Goal: Task Accomplishment & Management: Manage account settings

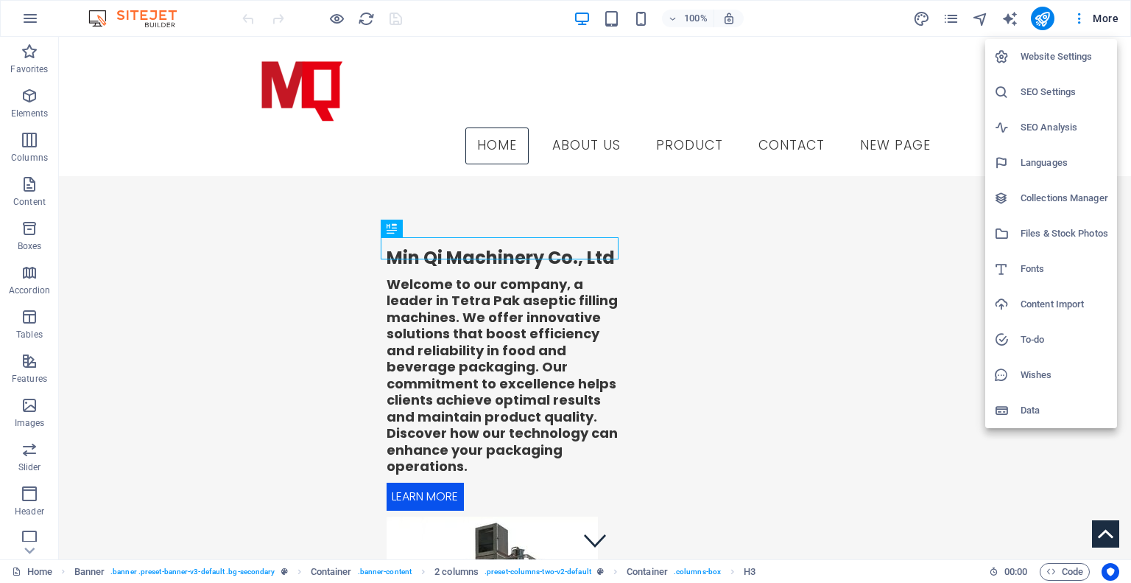
click at [1058, 92] on h6 "SEO Settings" at bounding box center [1065, 92] width 88 height 18
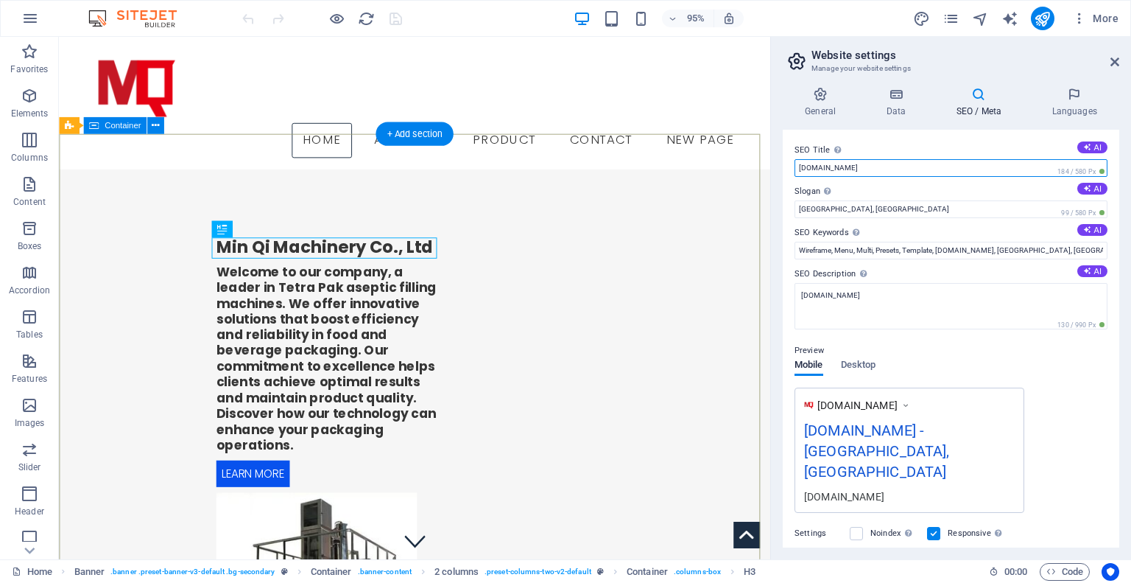
drag, startPoint x: 991, startPoint y: 211, endPoint x: 501, endPoint y: 175, distance: 491.1
click at [916, 174] on input "[DOMAIN_NAME]" at bounding box center [951, 168] width 313 height 18
drag, startPoint x: 919, startPoint y: 173, endPoint x: 798, endPoint y: 173, distance: 120.8
click at [798, 173] on input "[DOMAIN_NAME]" at bounding box center [951, 168] width 313 height 18
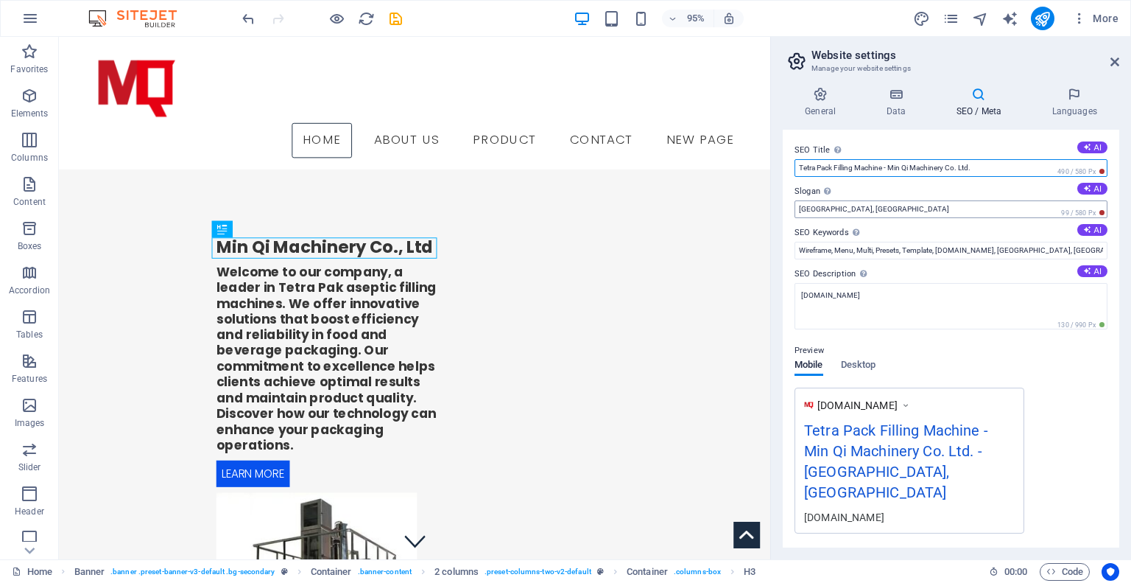
type input "Tetra Pack Filling Machine - Min Qi Machinery Co. Ltd."
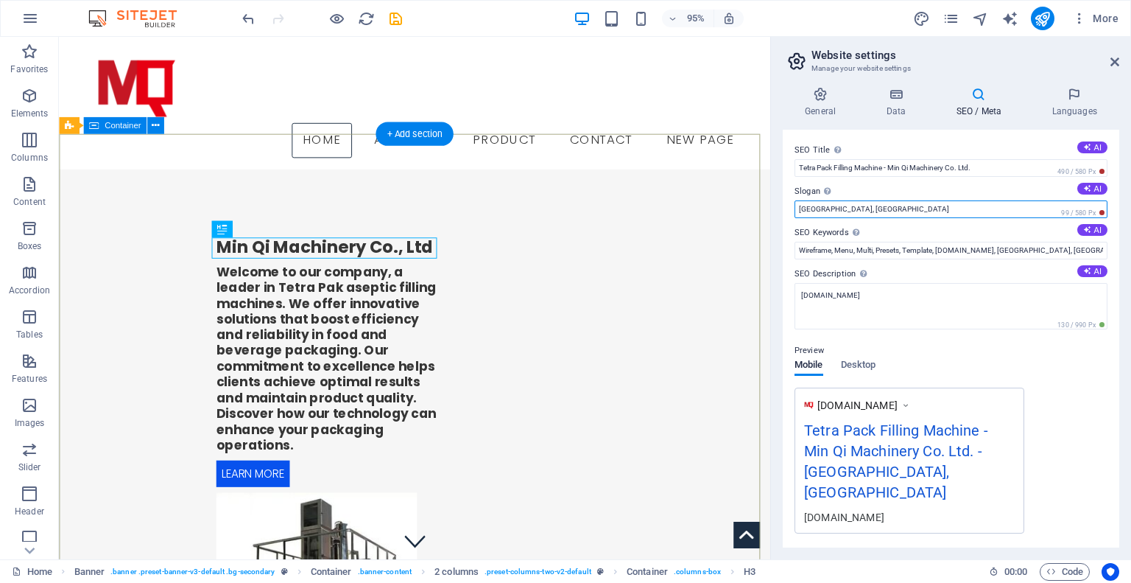
drag, startPoint x: 961, startPoint y: 245, endPoint x: 767, endPoint y: 230, distance: 194.3
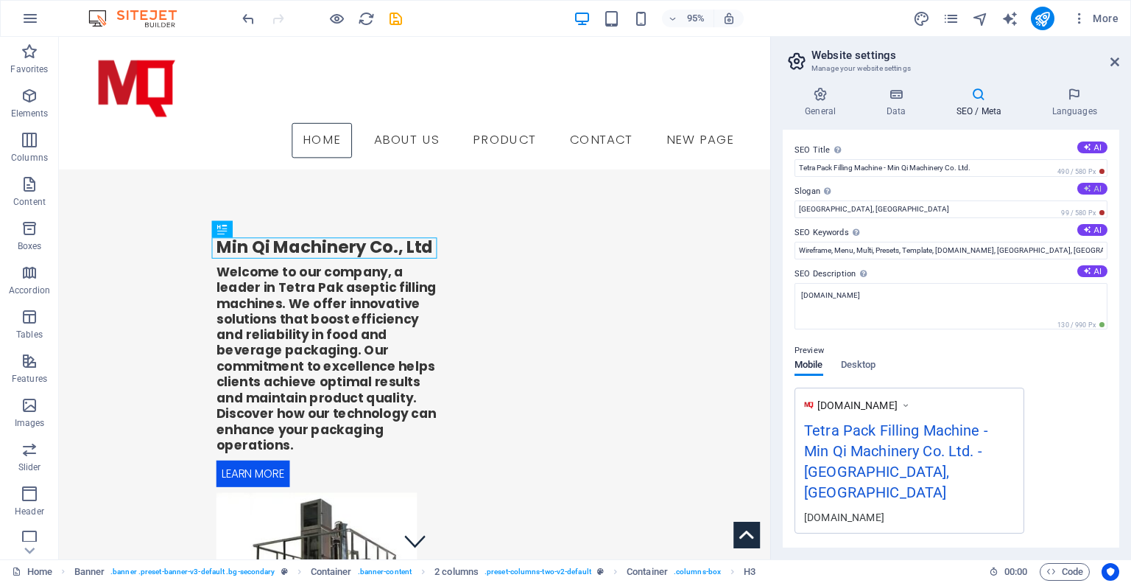
click at [1092, 191] on button "AI" at bounding box center [1093, 189] width 30 height 12
drag, startPoint x: 994, startPoint y: 211, endPoint x: 236, endPoint y: 220, distance: 758.7
click at [236, 220] on div "Home Favorites Elements Columns Content Boxes Accordion Tables Features Images …" at bounding box center [565, 298] width 1131 height 522
type input "Cost Effective, Best Performance Machine"
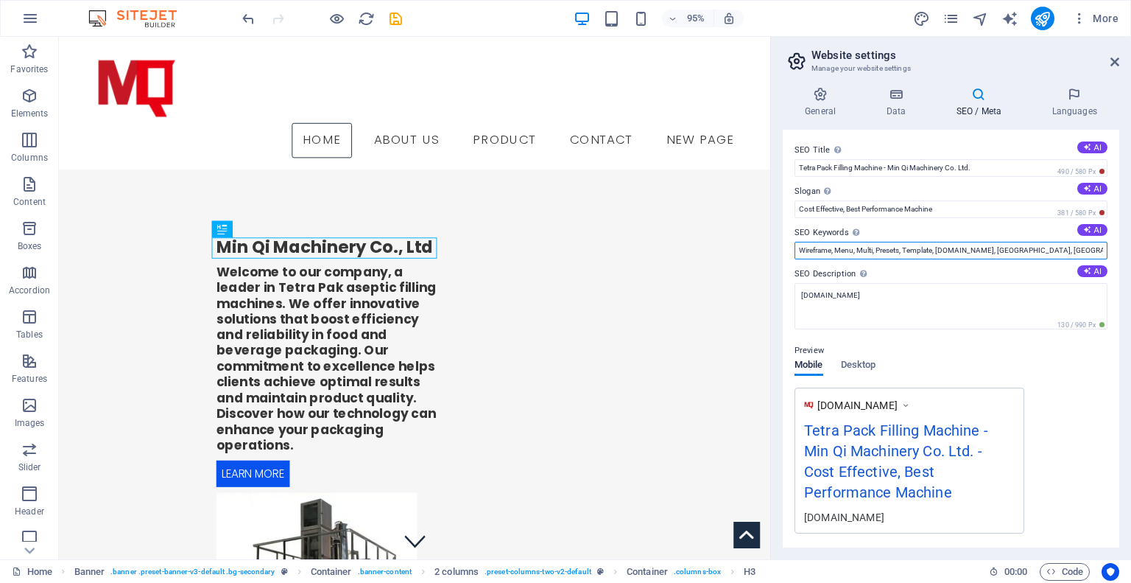
drag, startPoint x: 1078, startPoint y: 253, endPoint x: 793, endPoint y: 266, distance: 286.1
click at [793, 266] on div "SEO Title The title of your website - make it something that stands out in sear…" at bounding box center [951, 339] width 337 height 418
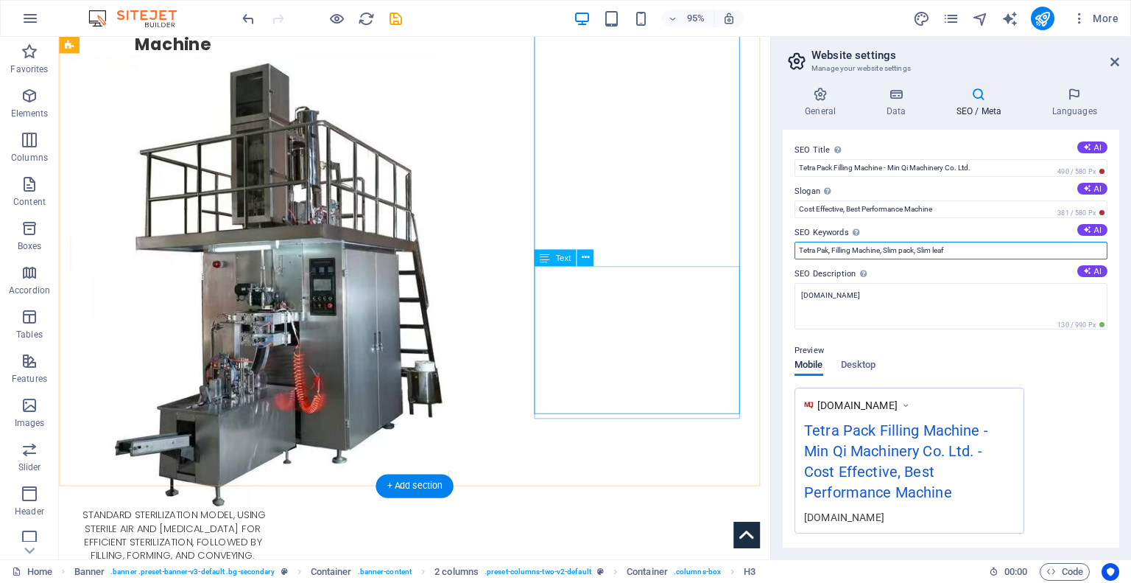
scroll to position [957, 0]
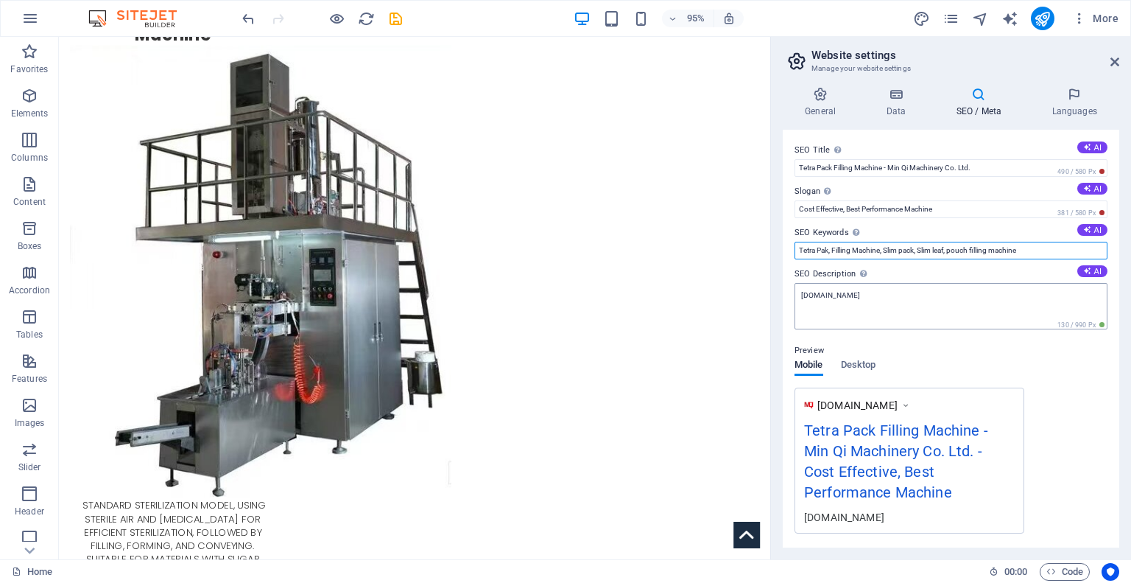
type input "Tetra Pak, Filling Machine, Slim pack, Slim leaf, pouch filling machine"
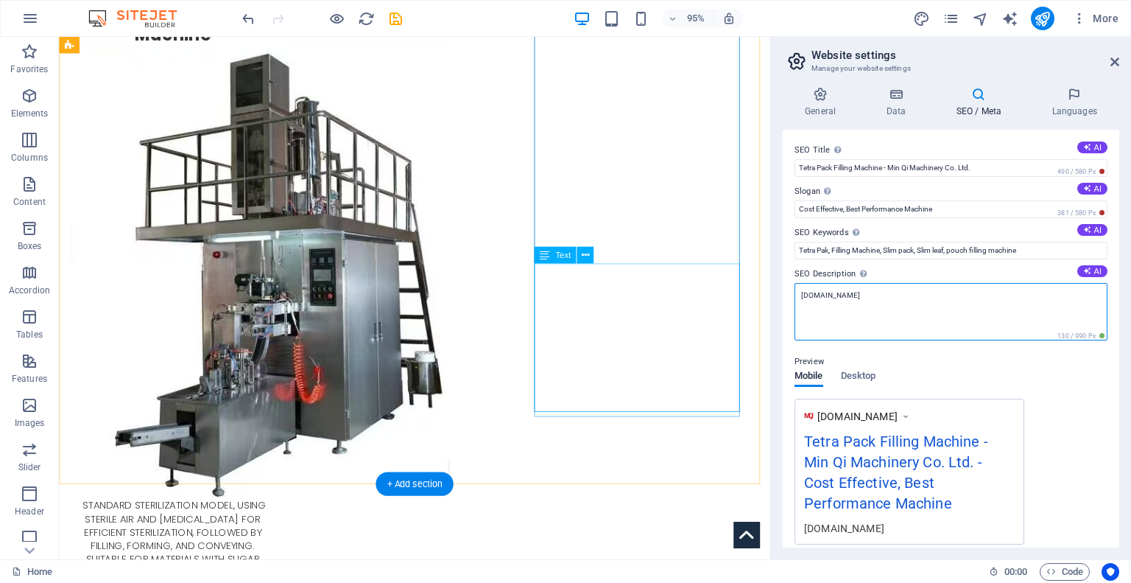
drag, startPoint x: 978, startPoint y: 350, endPoint x: 714, endPoint y: 322, distance: 265.2
paste textarea "Tetra Pak, Filling Machine, Slim pack, Slim leaf, pouch filling machine"
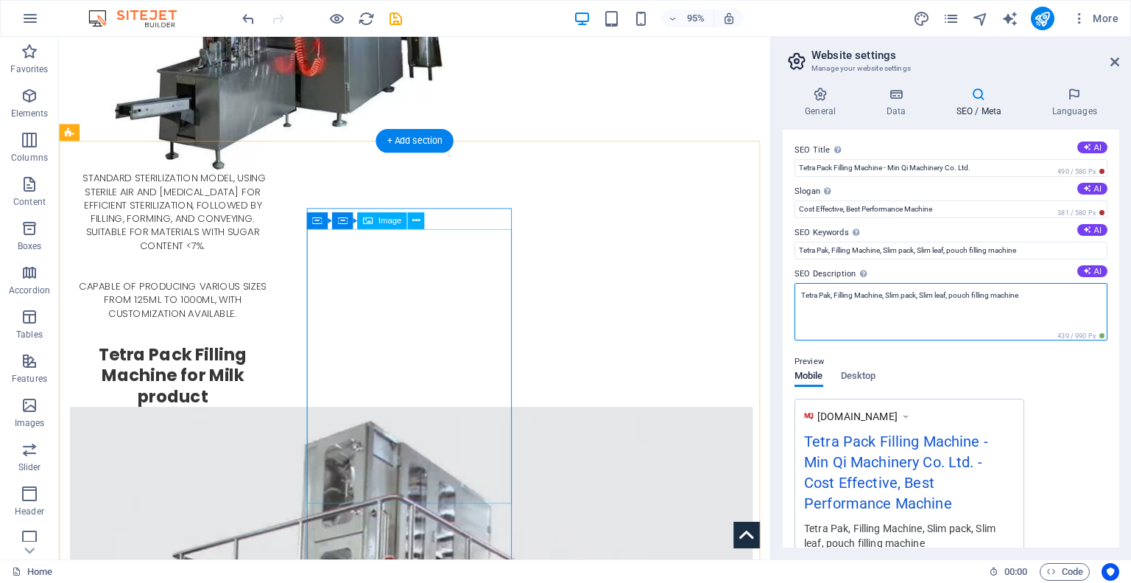
scroll to position [1326, 0]
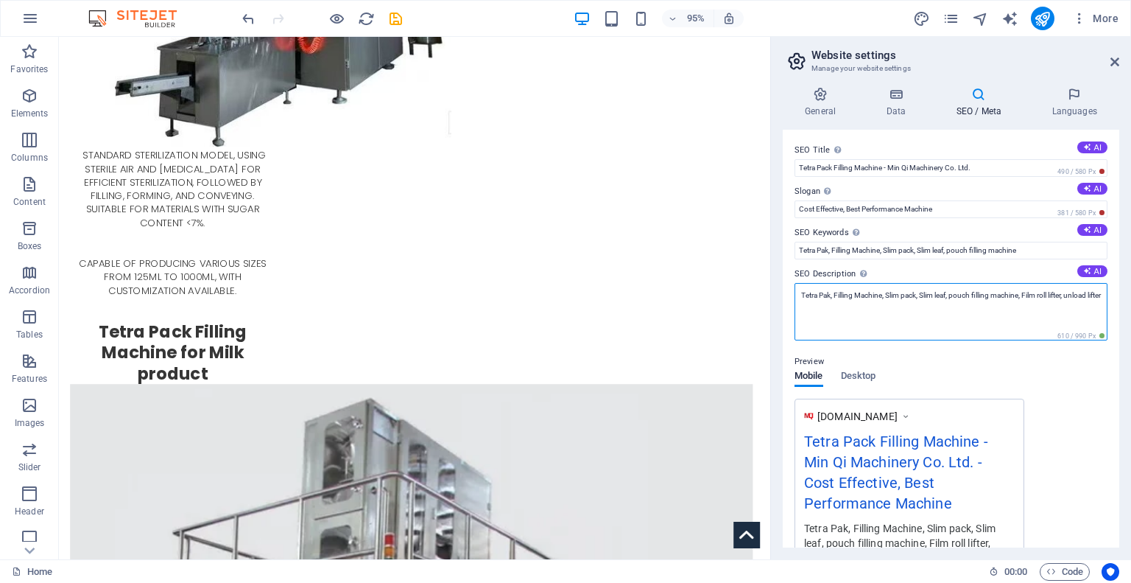
type textarea "Tetra Pak, Filling Machine, Slim pack, Slim leaf, pouch filling machine, Film r…"
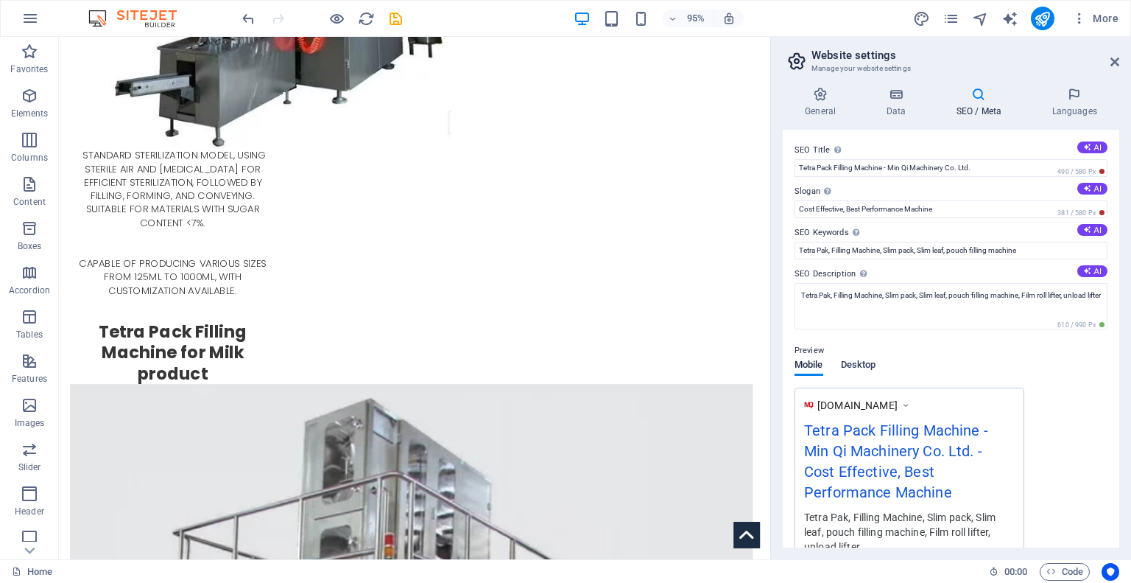
drag, startPoint x: 862, startPoint y: 368, endPoint x: 857, endPoint y: 373, distance: 7.8
click at [858, 372] on div "Preview Mobile Desktop [DOMAIN_NAME] Tetra Pack Filling Machine - Min Qi Machin…" at bounding box center [951, 446] width 313 height 233
click at [846, 383] on div "Mobile Desktop" at bounding box center [835, 373] width 81 height 28
click at [855, 370] on span "Desktop" at bounding box center [858, 366] width 35 height 21
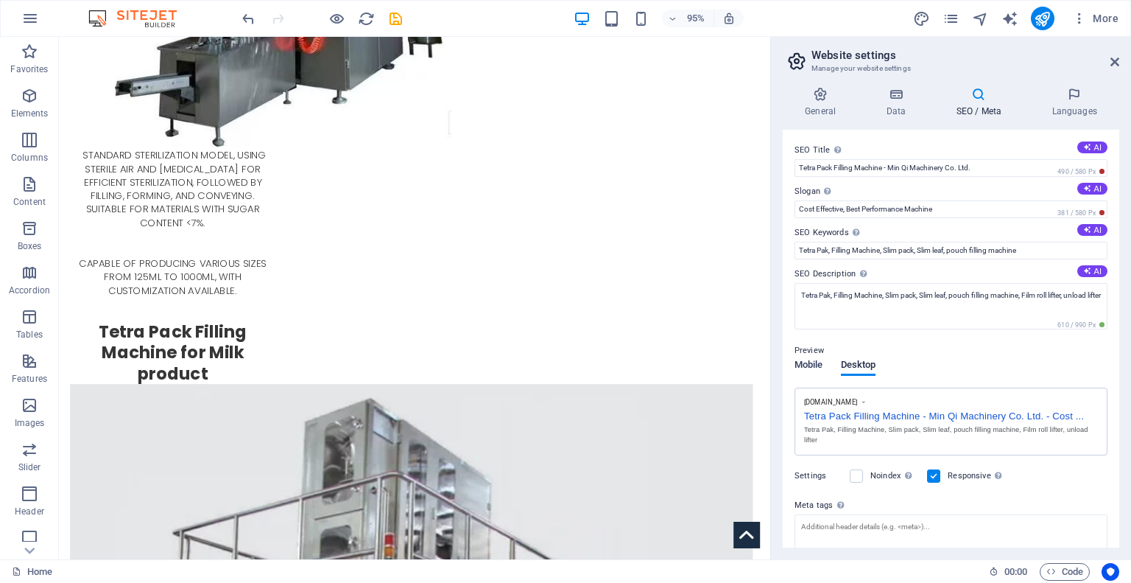
click at [816, 370] on span "Mobile" at bounding box center [809, 366] width 29 height 21
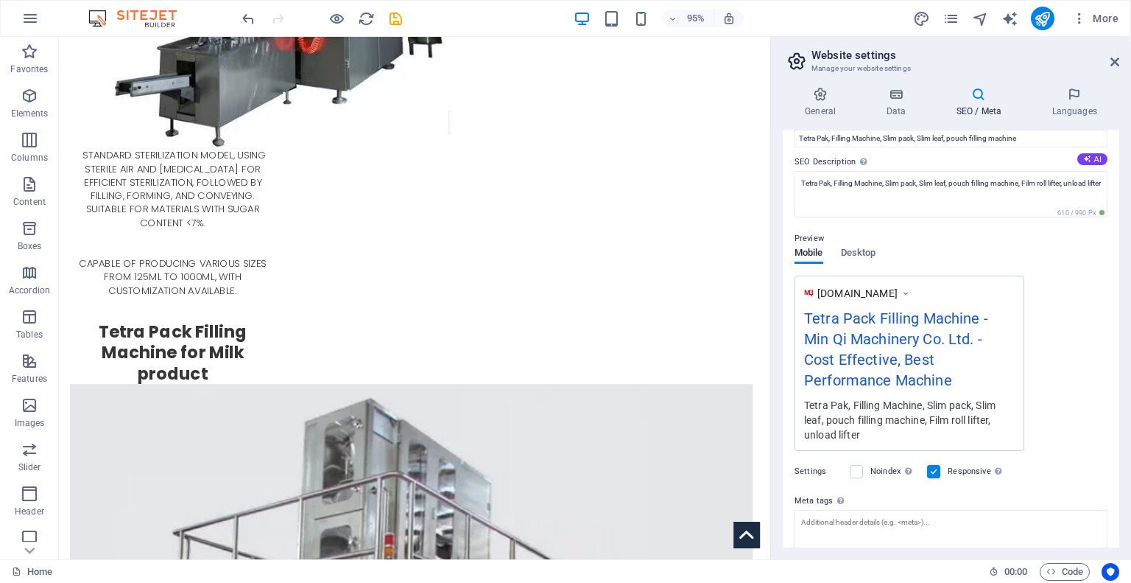
scroll to position [214, 0]
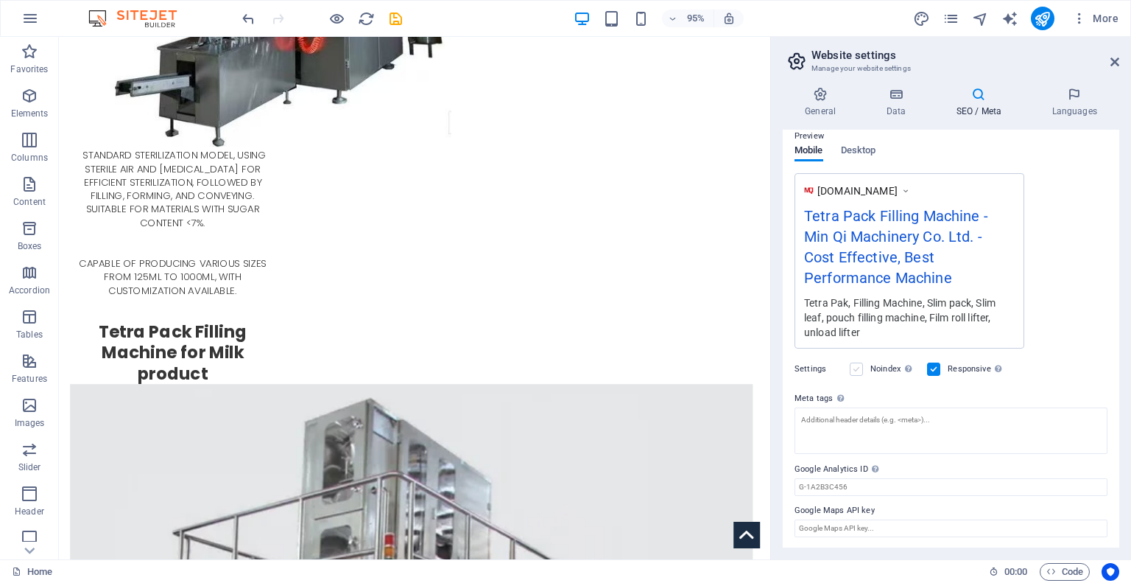
click at [856, 368] on label at bounding box center [856, 368] width 13 height 13
click at [0, 0] on input "Noindex Instruct search engines to exclude this website from search results." at bounding box center [0, 0] width 0 height 0
click at [860, 370] on label at bounding box center [856, 368] width 13 height 13
click at [0, 0] on input "Noindex Instruct search engines to exclude this website from search results." at bounding box center [0, 0] width 0 height 0
click at [835, 416] on textarea "Meta tags Enter HTML code here that will be placed inside the tags of your webs…" at bounding box center [951, 430] width 313 height 46
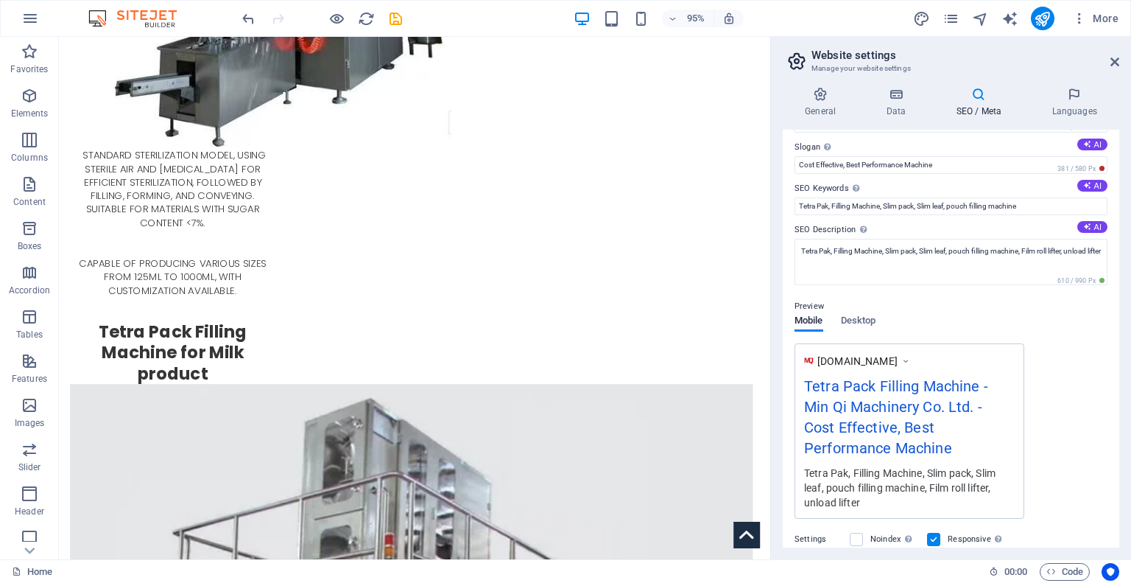
scroll to position [0, 0]
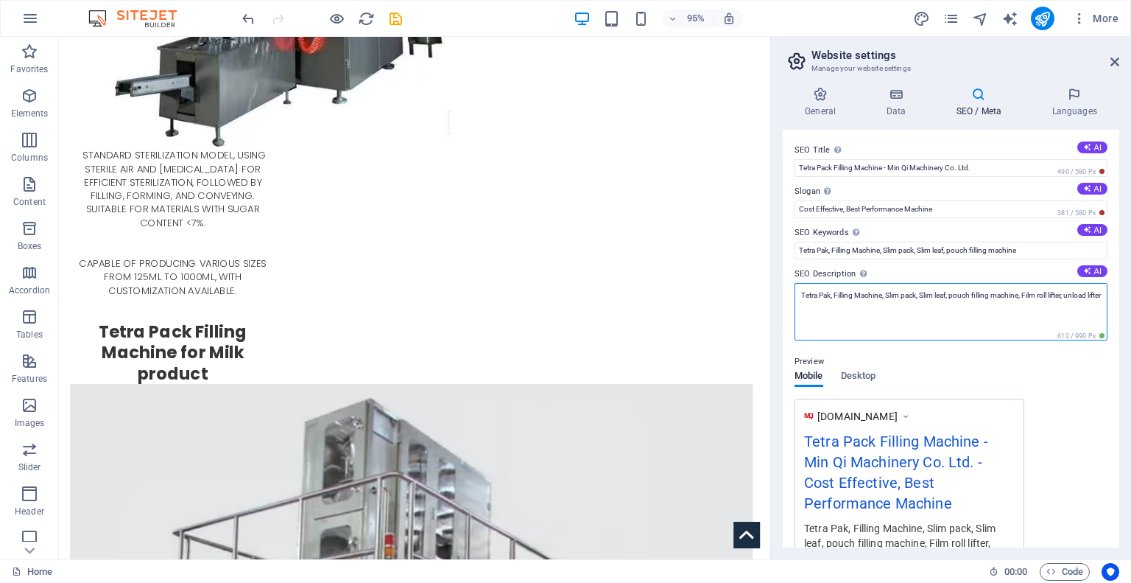
drag, startPoint x: 878, startPoint y: 316, endPoint x: 781, endPoint y: 276, distance: 105.0
click at [781, 276] on div "General Data SEO / Meta Languages Website name Min Qi Machinery Co., Ltd Logo D…" at bounding box center [951, 317] width 360 height 484
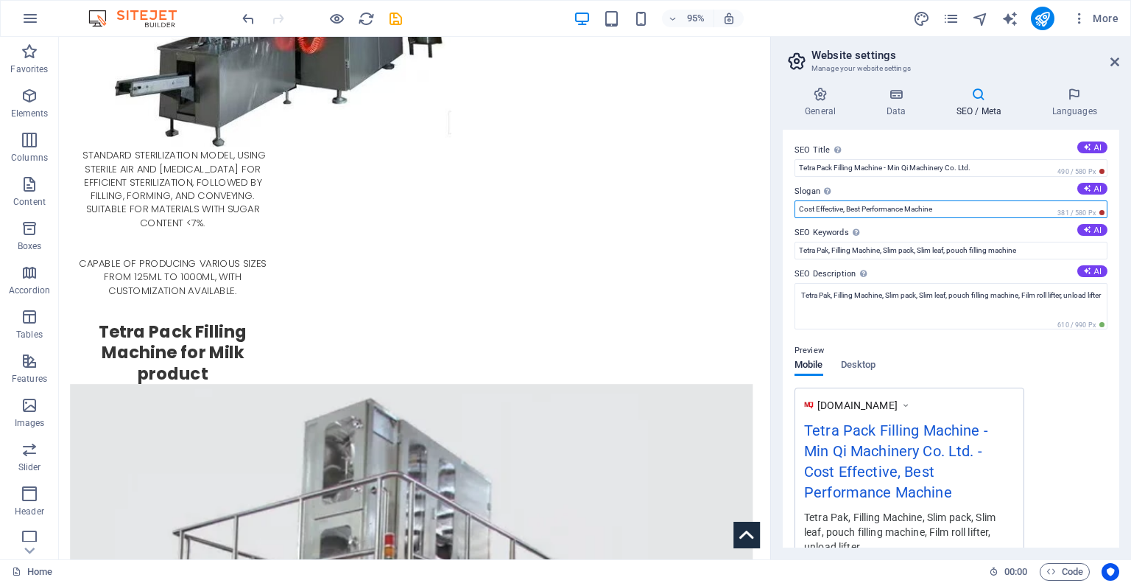
drag, startPoint x: 1018, startPoint y: 242, endPoint x: 739, endPoint y: 210, distance: 281.0
click at [905, 211] on input "Cost Effective, Best Performance Machine" at bounding box center [951, 209] width 313 height 18
drag, startPoint x: 1048, startPoint y: 239, endPoint x: 706, endPoint y: 205, distance: 344.2
click at [910, 212] on input "Cost Effective, Best Performance Tetra Pak Machine" at bounding box center [951, 209] width 313 height 18
click at [866, 213] on input "Cost Effective, Best Performance Tetra Pak Machine" at bounding box center [951, 209] width 313 height 18
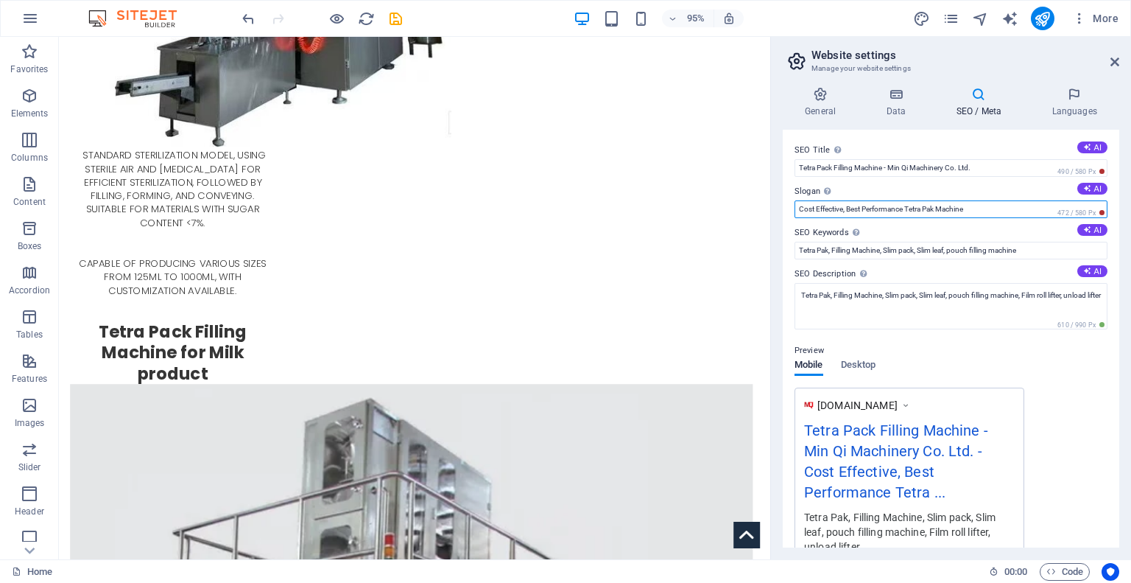
drag, startPoint x: 865, startPoint y: 208, endPoint x: 906, endPoint y: 205, distance: 41.4
click at [906, 205] on input "Cost Effective, Best Performance Tetra Pak Machine" at bounding box center [951, 209] width 313 height 18
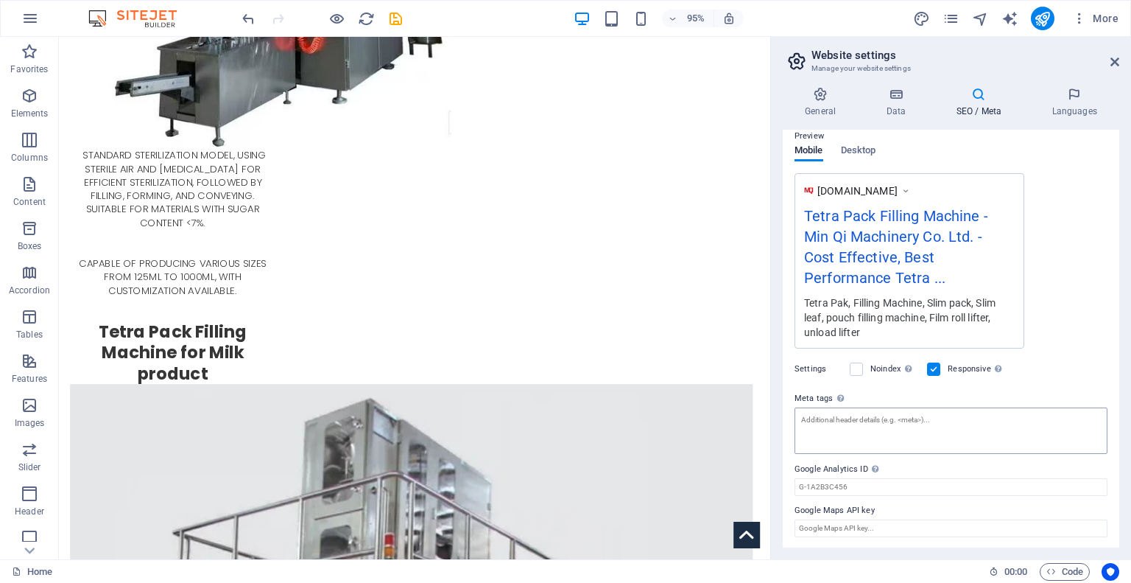
type input "Cost Effective, Best Performance Tetra Pak Machine"
click at [966, 435] on textarea "Meta tags Enter HTML code here that will be placed inside the tags of your webs…" at bounding box center [951, 435] width 313 height 57
paste textarea "Cost Effective, Best Performance Tetra Pak Machine"
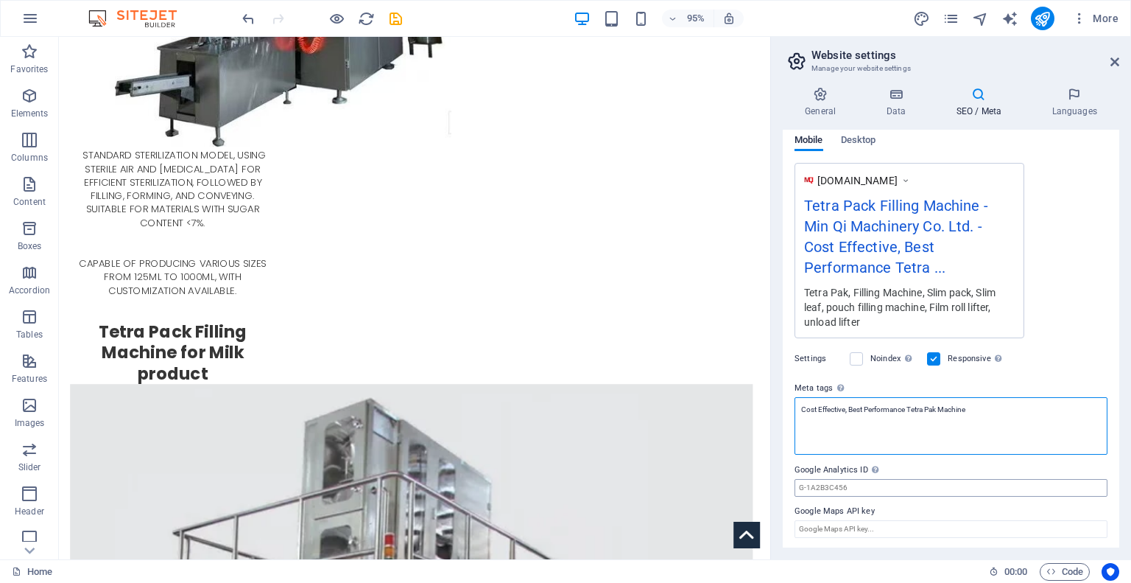
type textarea "Cost Effective, Best Performance Tetra Pak Machine"
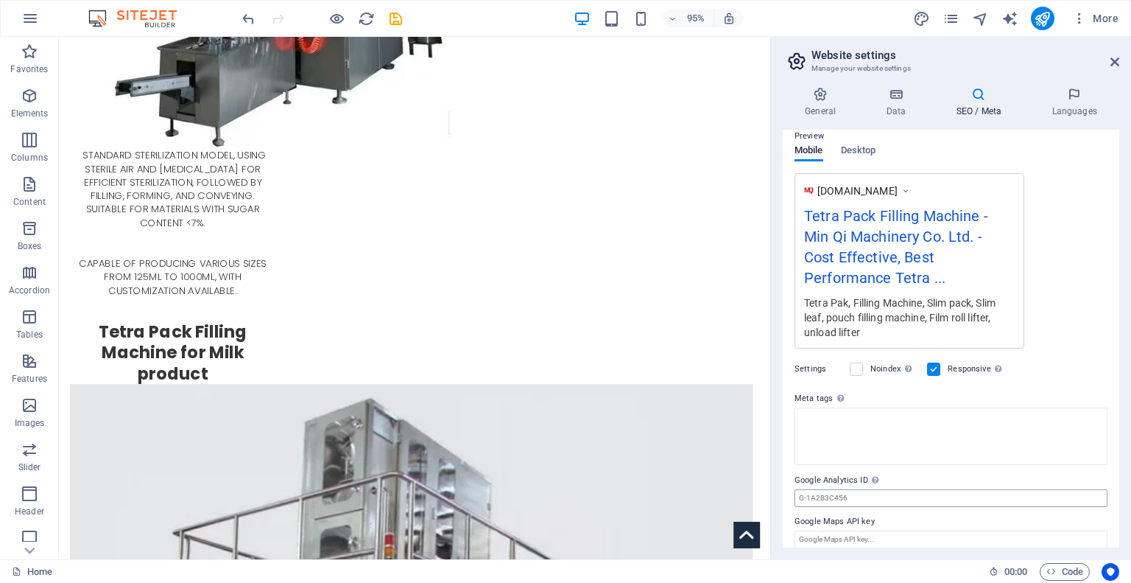
click at [906, 479] on body "[DOMAIN_NAME] Home Favorites Elements Columns Content Boxes Accordion Tables Fe…" at bounding box center [565, 291] width 1131 height 583
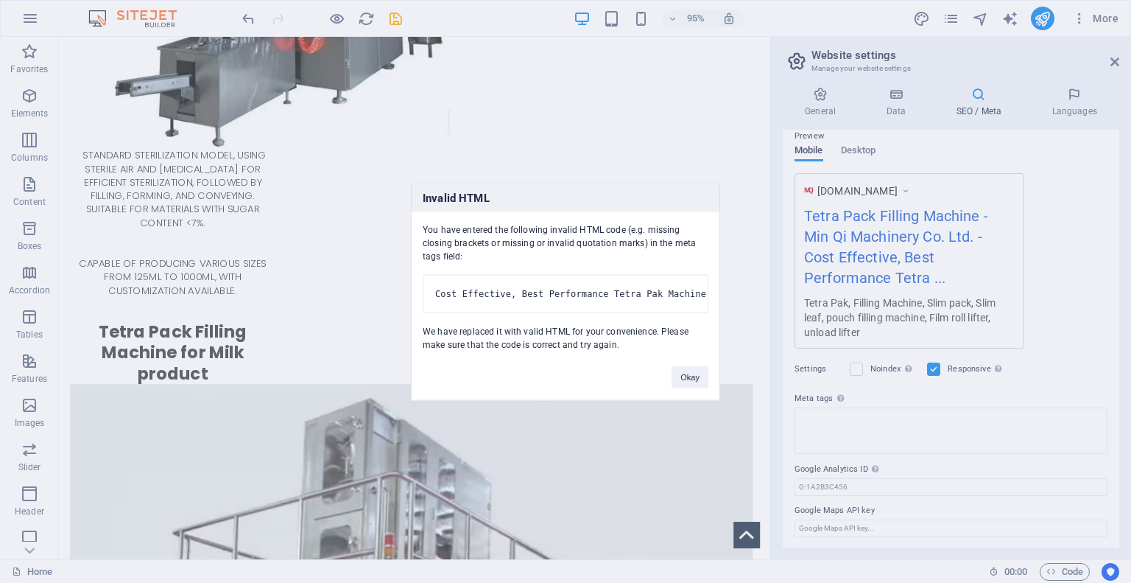
drag, startPoint x: 685, startPoint y: 391, endPoint x: 666, endPoint y: 304, distance: 89.0
click at [666, 304] on div "Invalid HTML You have entered the following invalid HTML code (e.g. missing clo…" at bounding box center [565, 291] width 309 height 217
click at [675, 288] on pre "Cost Effective, Best Performance Tetra Pak Machine" at bounding box center [566, 293] width 286 height 38
drag, startPoint x: 684, startPoint y: 285, endPoint x: 616, endPoint y: 276, distance: 68.3
click at [619, 276] on pre "Cost Effective, Best Performance Tetra Pak Machine" at bounding box center [566, 293] width 286 height 38
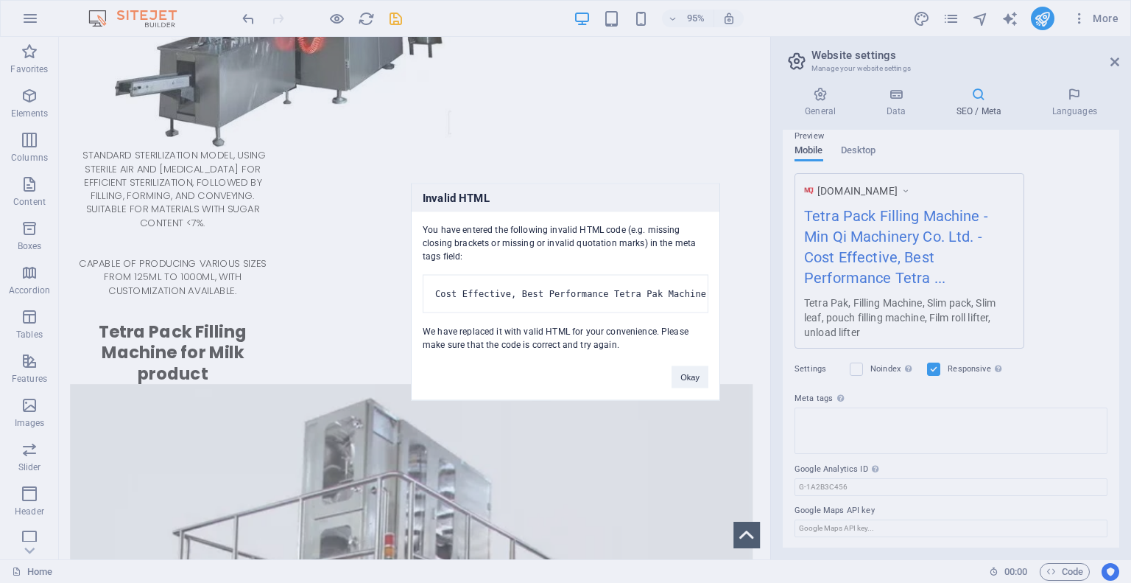
click at [701, 284] on pre "Cost Effective, Best Performance Tetra Pak Machine" at bounding box center [566, 293] width 286 height 38
click at [689, 384] on button "Okay" at bounding box center [690, 376] width 37 height 22
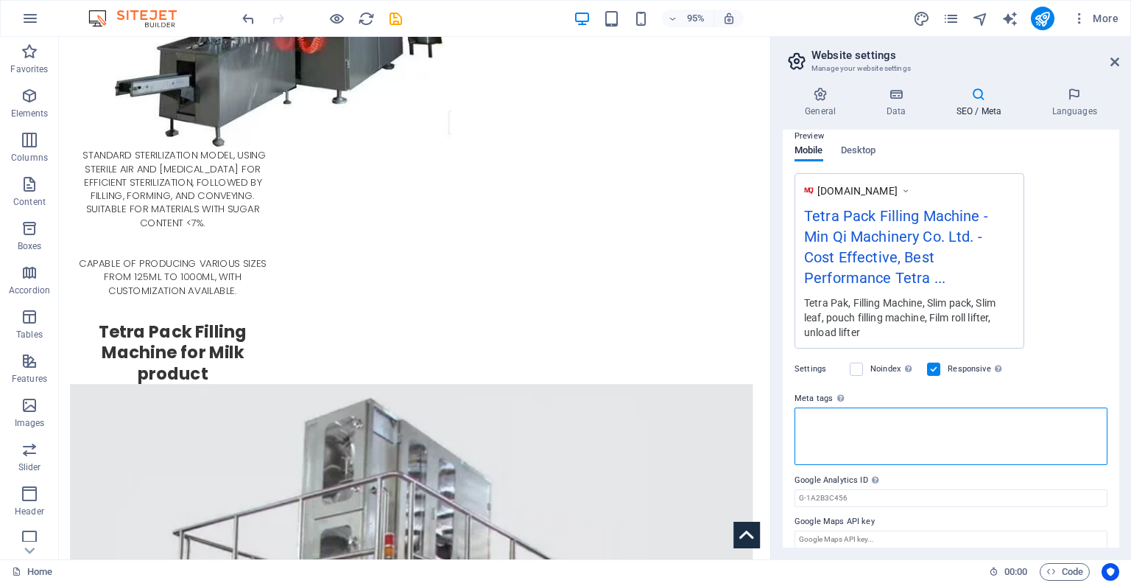
click at [841, 429] on textarea "Meta tags Enter HTML code here that will be placed inside the tags of your webs…" at bounding box center [951, 435] width 313 height 57
drag, startPoint x: 881, startPoint y: 462, endPoint x: 714, endPoint y: 439, distance: 168.7
click at [904, 432] on textarea "Meta tags Enter HTML code here that will be placed inside the tags of your webs…" at bounding box center [951, 435] width 313 height 57
click at [801, 428] on textarea "Meta tags Enter HTML code here that will be placed inside the tags of your webs…" at bounding box center [951, 435] width 313 height 57
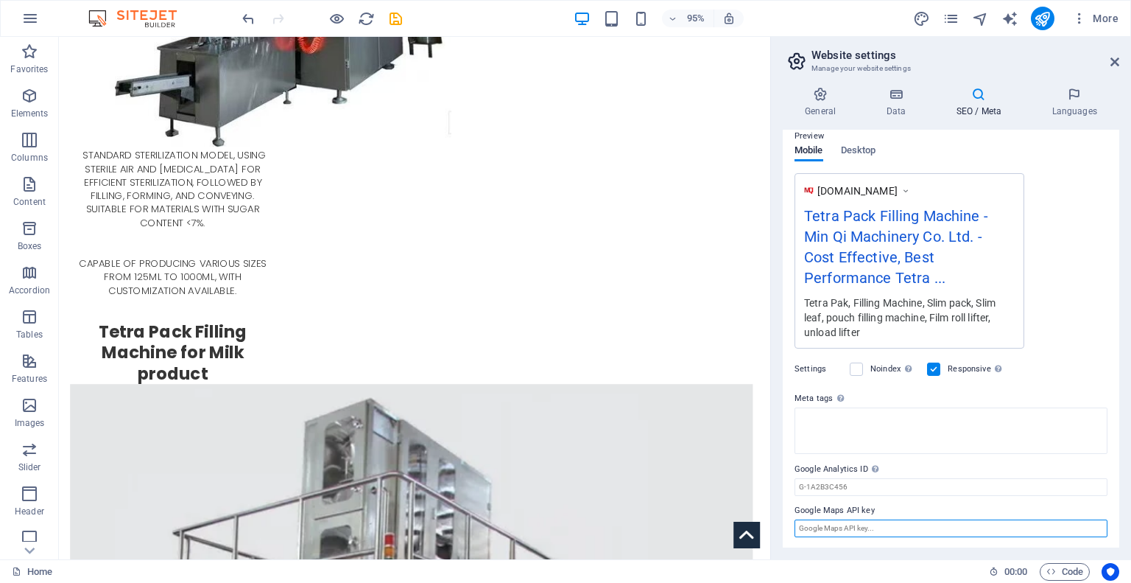
click at [866, 530] on input "Google Maps API key" at bounding box center [951, 528] width 313 height 18
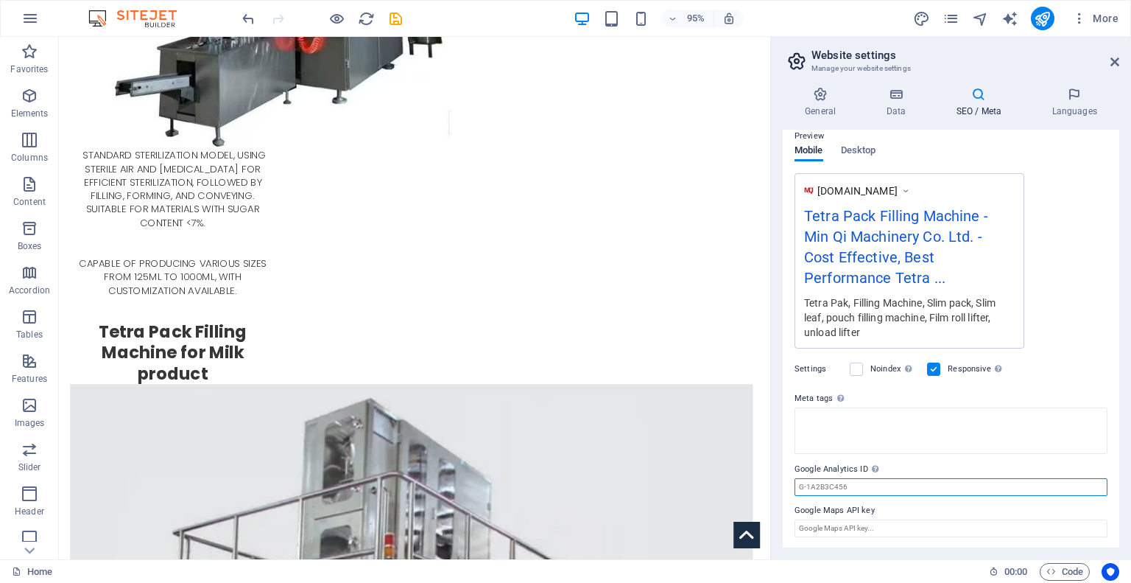
click at [908, 483] on input "Google Analytics ID Please only add the Google Analytics ID. We automatically i…" at bounding box center [951, 487] width 313 height 18
drag, startPoint x: 863, startPoint y: 488, endPoint x: 840, endPoint y: 481, distance: 24.0
click at [828, 485] on input "Google Analytics ID Please only add the Google Analytics ID. We automatically i…" at bounding box center [951, 487] width 313 height 18
drag, startPoint x: 793, startPoint y: 468, endPoint x: 859, endPoint y: 469, distance: 66.3
click at [859, 469] on div "SEO Title The title of your website - make it something that stands out in sear…" at bounding box center [951, 339] width 337 height 418
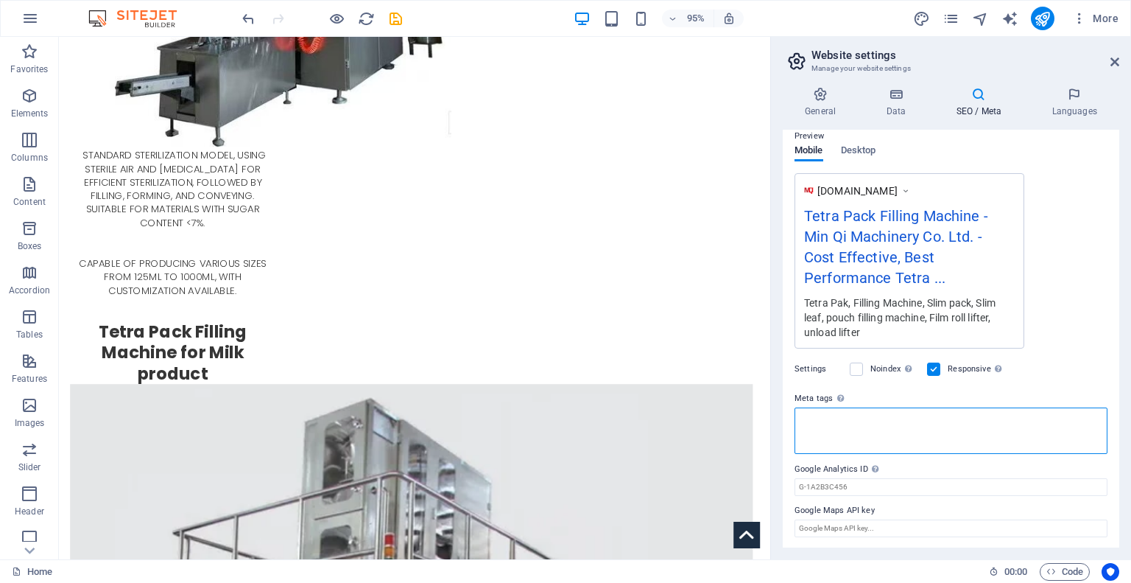
click at [820, 435] on textarea "Meta tags Enter HTML code here that will be placed inside the tags of your webs…" at bounding box center [951, 430] width 313 height 46
paste textarea "<!-- Google Tag Manager --> <script>(function(w,d,s,l,i){w[l]=w[l]||[];w[l].pus…"
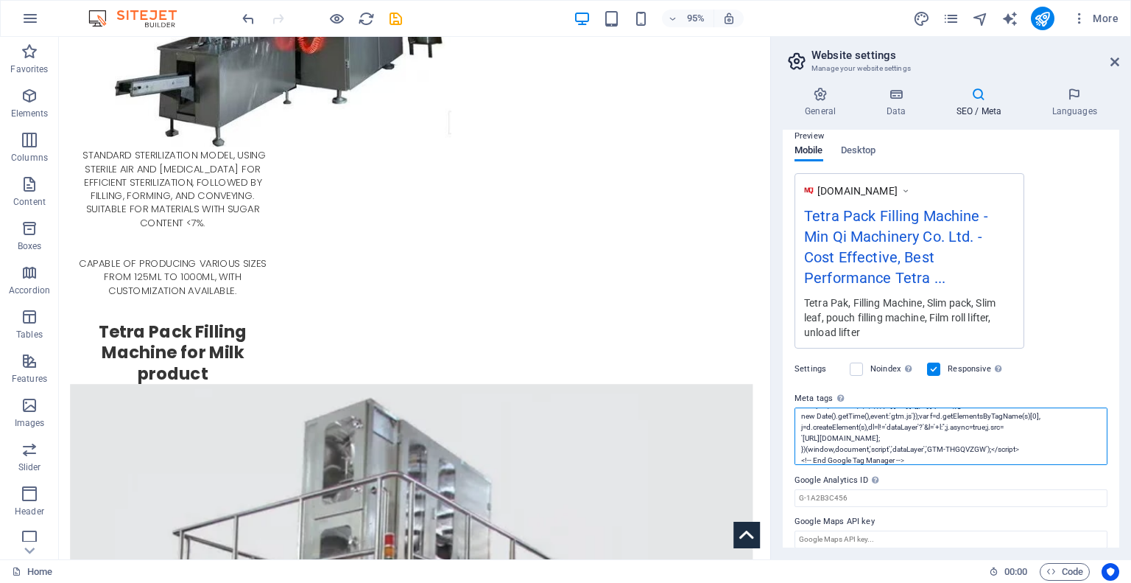
scroll to position [0, 0]
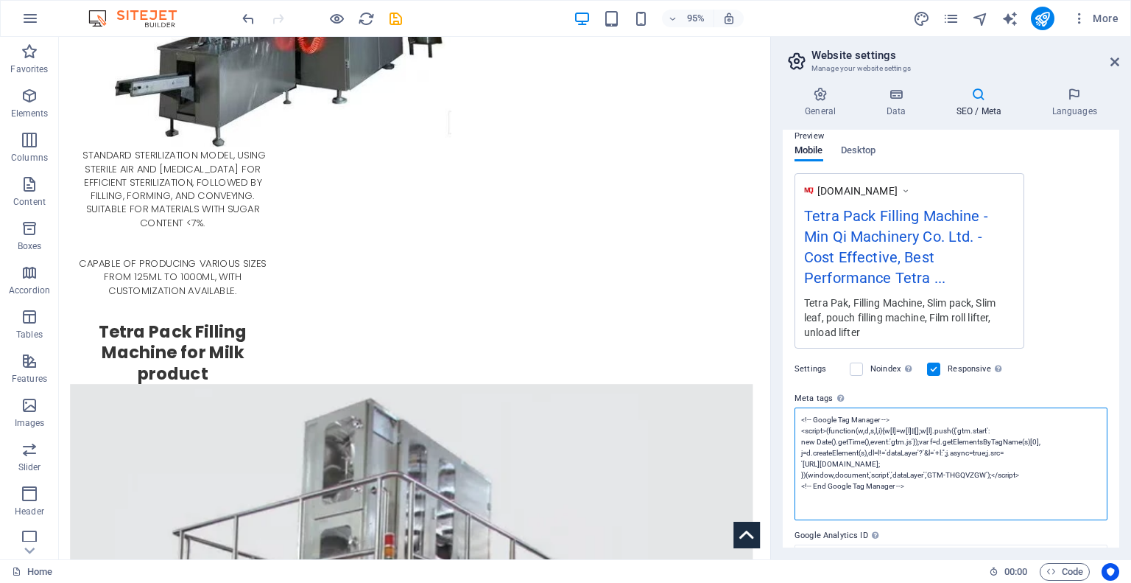
click at [972, 509] on textarea "<!-- Google Tag Manager --> <script>(function(w,d,s,l,i){w[l]=w[l]||[];w[l].pus…" at bounding box center [951, 463] width 313 height 113
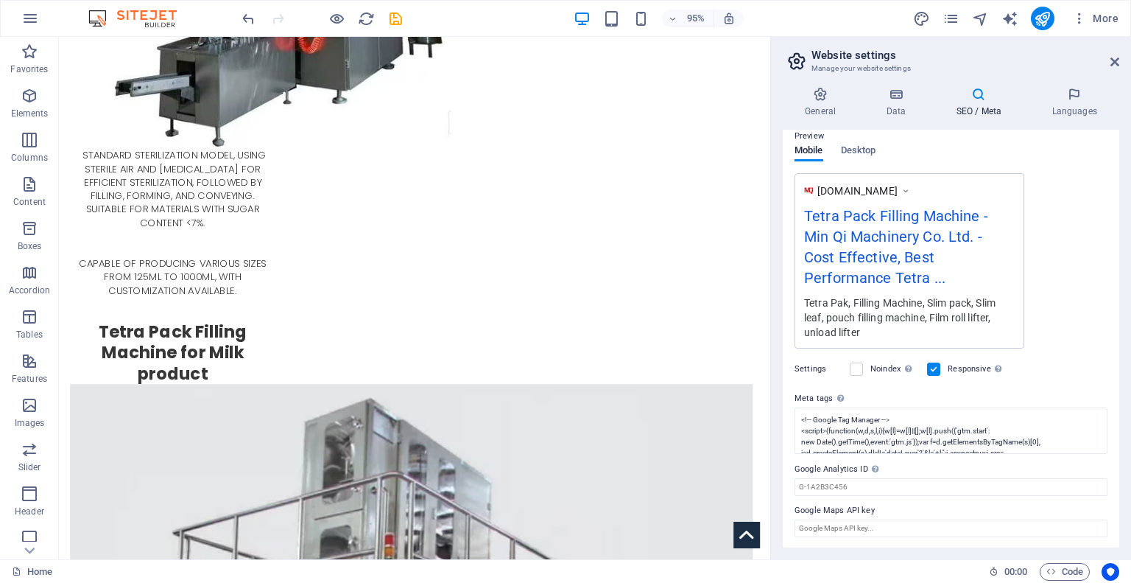
click at [1022, 382] on div "Settings Noindex Instruct search engines to exclude this website from search re…" at bounding box center [951, 368] width 313 height 41
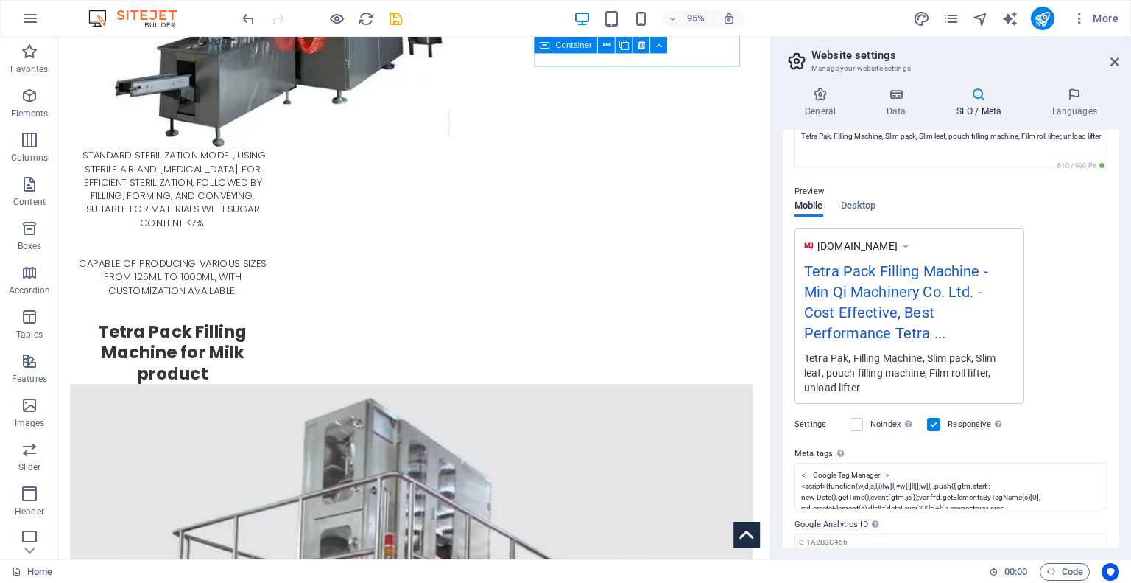
scroll to position [214, 0]
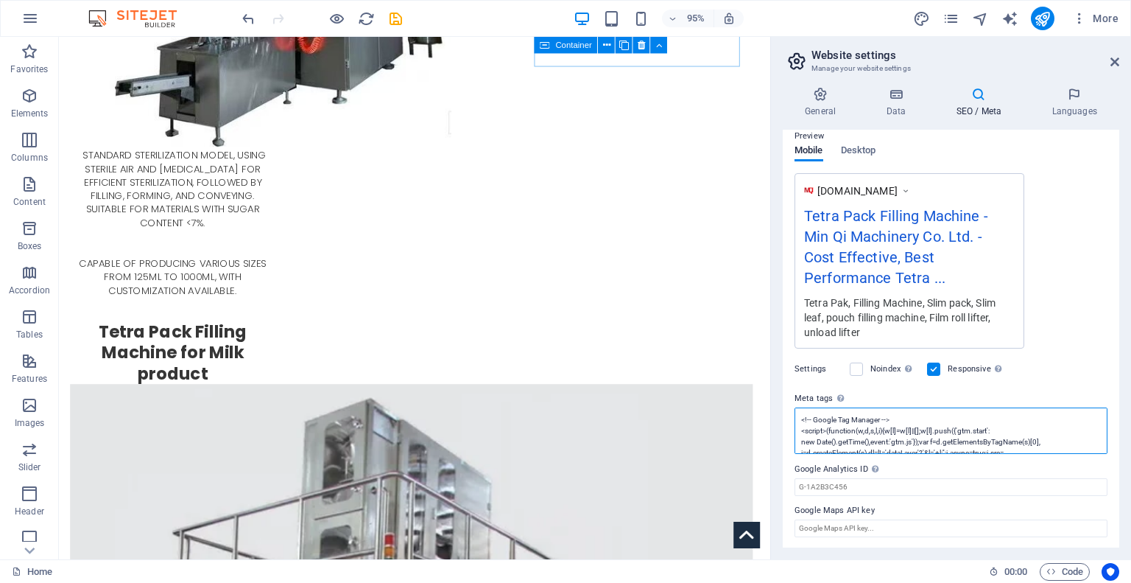
click at [916, 426] on textarea "<!-- Google Tag Manager --> <script>(function(w,d,s,l,i){w[l]=w[l]||[];w[l].pus…" at bounding box center [951, 430] width 313 height 46
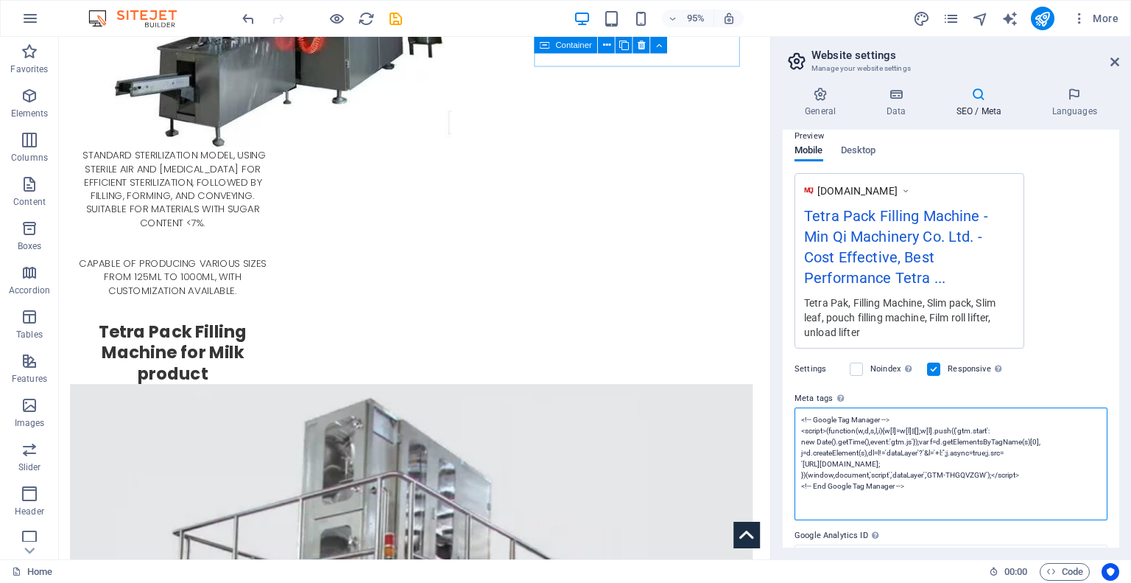
click at [960, 454] on textarea "<!-- Google Tag Manager --> <script>(function(w,d,s,l,i){w[l]=w[l]||[];w[l].pus…" at bounding box center [951, 463] width 313 height 113
paste textarea "<!-- Google tag (gtag.js) --> <script async src="[URL][DOMAIN_NAME]"></script> …"
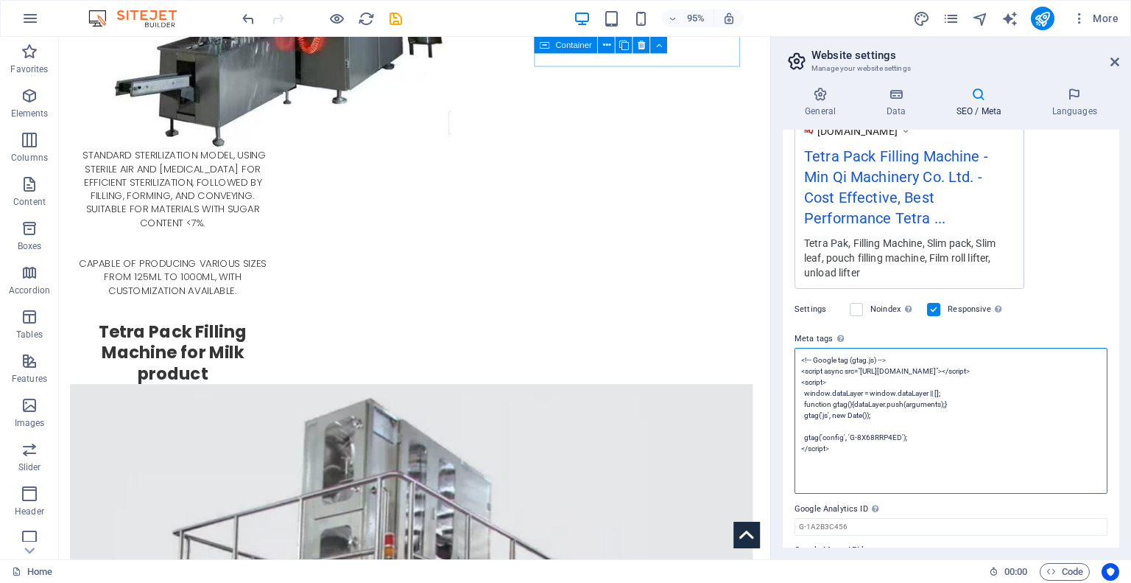
scroll to position [313, 0]
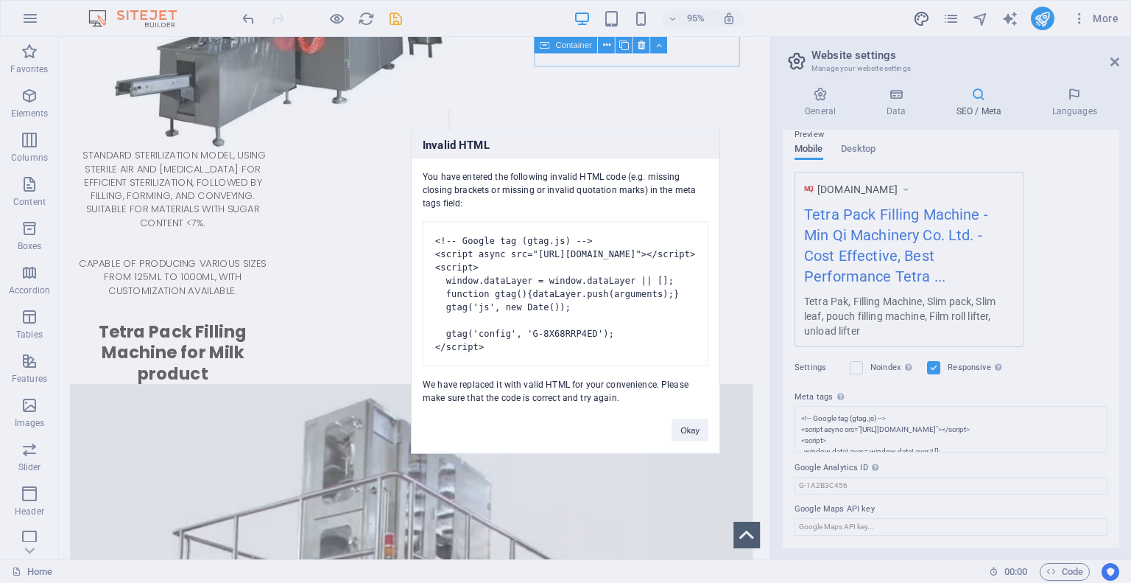
type textarea "<!-- Google tag (gtag.js) --> <script async="" src="[URL][DOMAIN_NAME]"></scrip…"
click at [633, 174] on div "You have entered the following invalid HTML code (e.g. missing closing brackets…" at bounding box center [566, 280] width 308 height 245
click at [620, 338] on pre "<!-- Google tag (gtag.js) --> <script async src="[URL][DOMAIN_NAME]"></script> …" at bounding box center [566, 293] width 286 height 144
click at [572, 344] on pre "<!-- Google tag (gtag.js) --> <script async src="[URL][DOMAIN_NAME]"></script> …" at bounding box center [566, 293] width 286 height 144
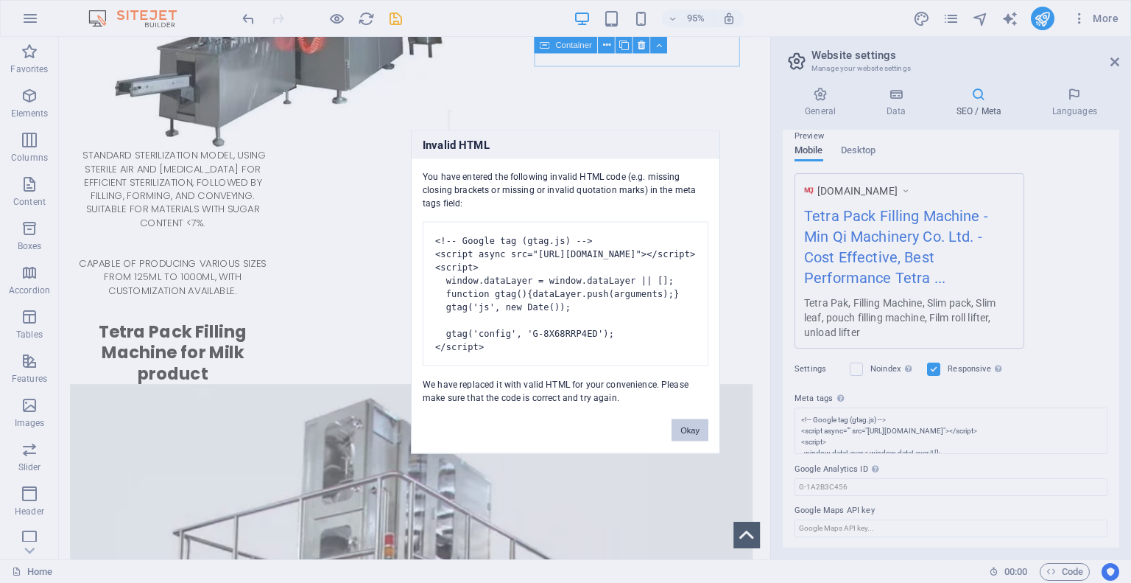
drag, startPoint x: 685, startPoint y: 429, endPoint x: 704, endPoint y: 424, distance: 20.0
click at [685, 429] on button "Okay" at bounding box center [690, 429] width 37 height 22
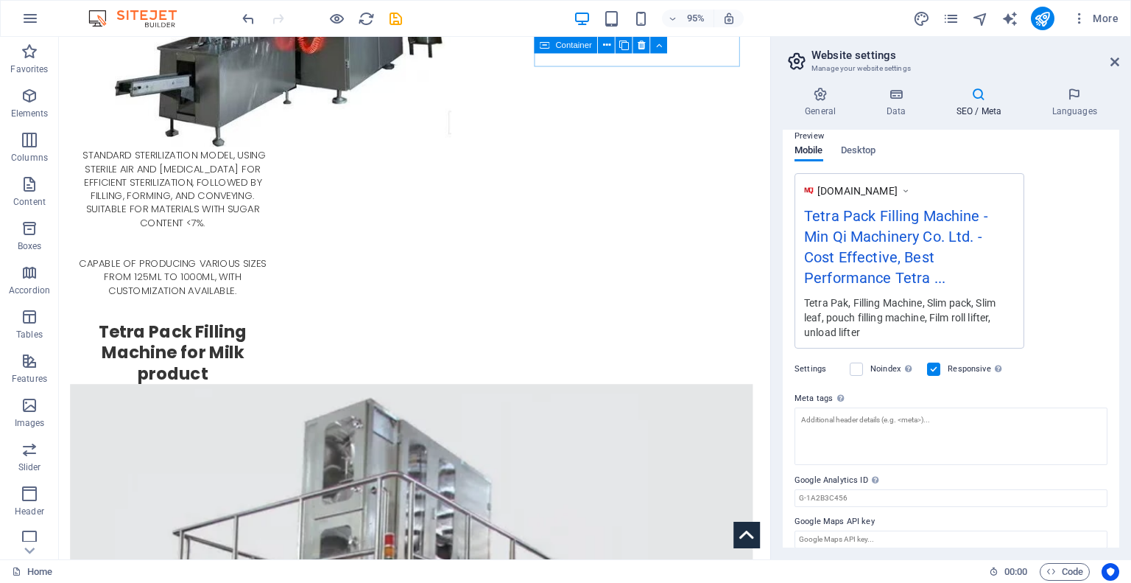
click at [865, 506] on div "SEO Title The title of your website - make it something that stands out in sear…" at bounding box center [951, 339] width 337 height 418
click at [875, 491] on input "Google Analytics ID Please only add the Google Analytics ID. We automatically i…" at bounding box center [951, 487] width 313 height 18
paste input "G-8X68RRP4ED"
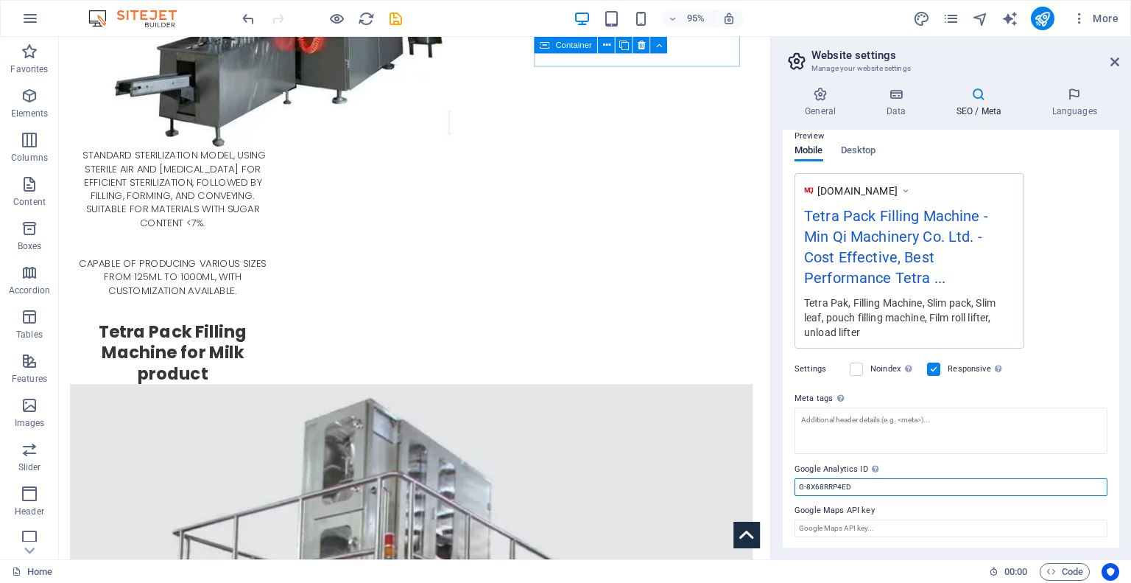
type input "G-8X68RRP4ED"
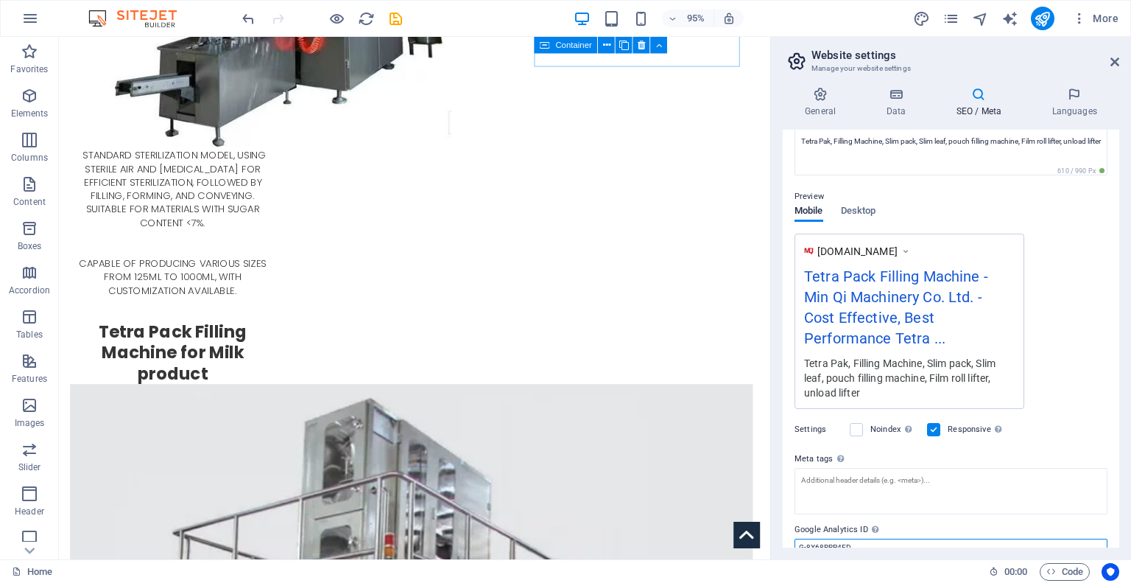
scroll to position [214, 0]
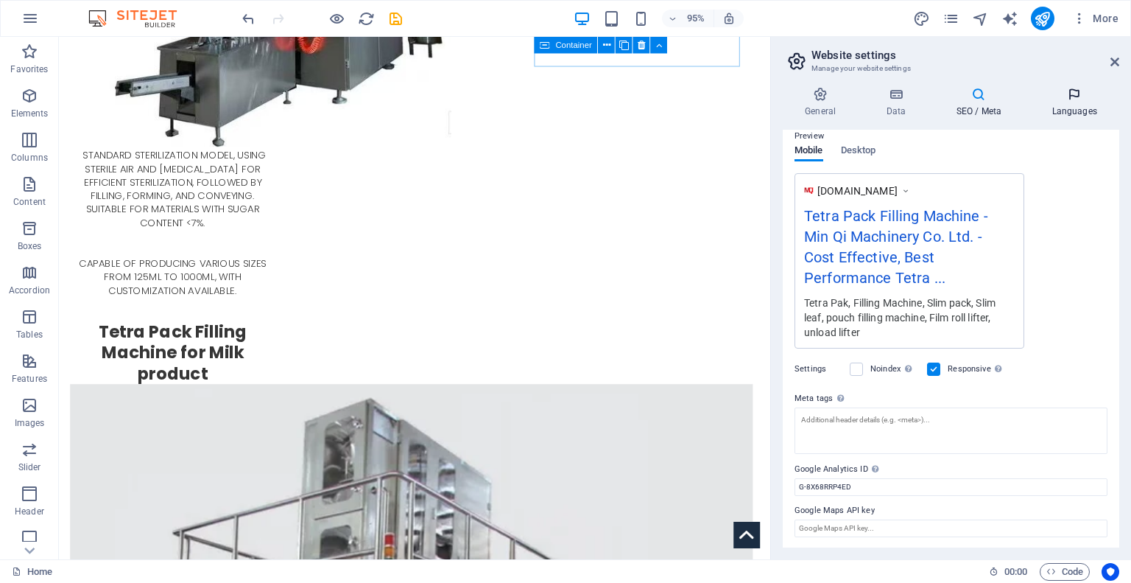
click at [1077, 101] on icon at bounding box center [1075, 94] width 90 height 15
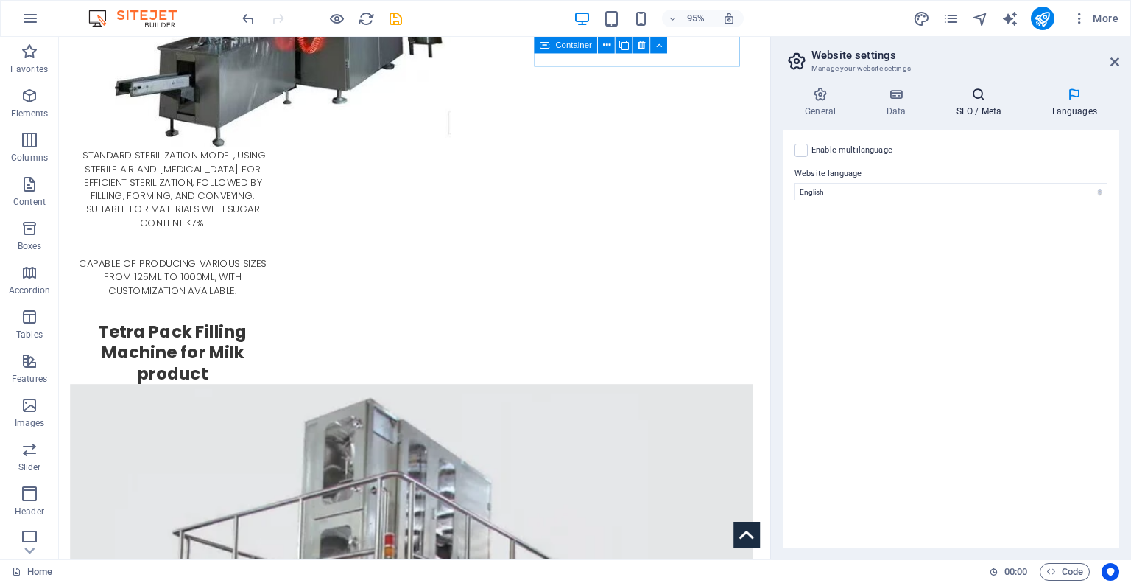
click at [990, 102] on h4 "SEO / Meta" at bounding box center [982, 102] width 96 height 31
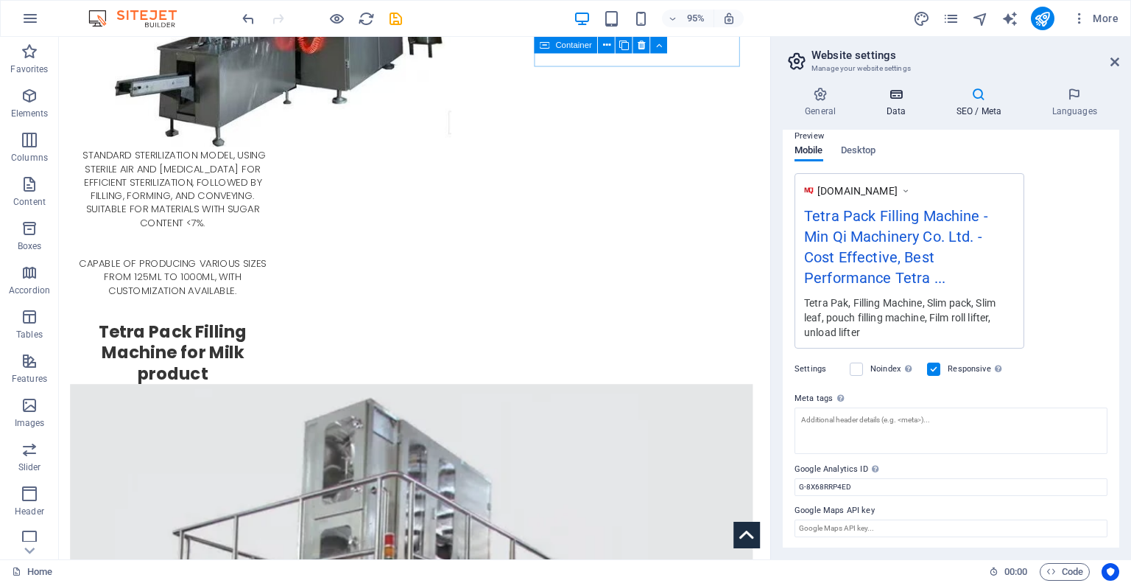
click at [897, 94] on icon at bounding box center [896, 94] width 64 height 15
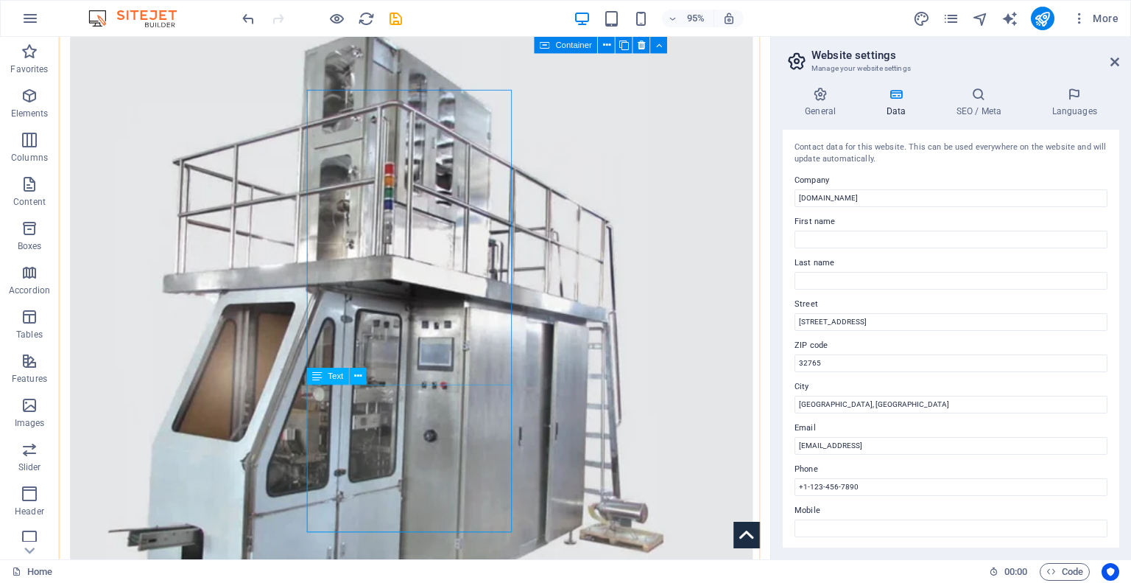
scroll to position [1895, 0]
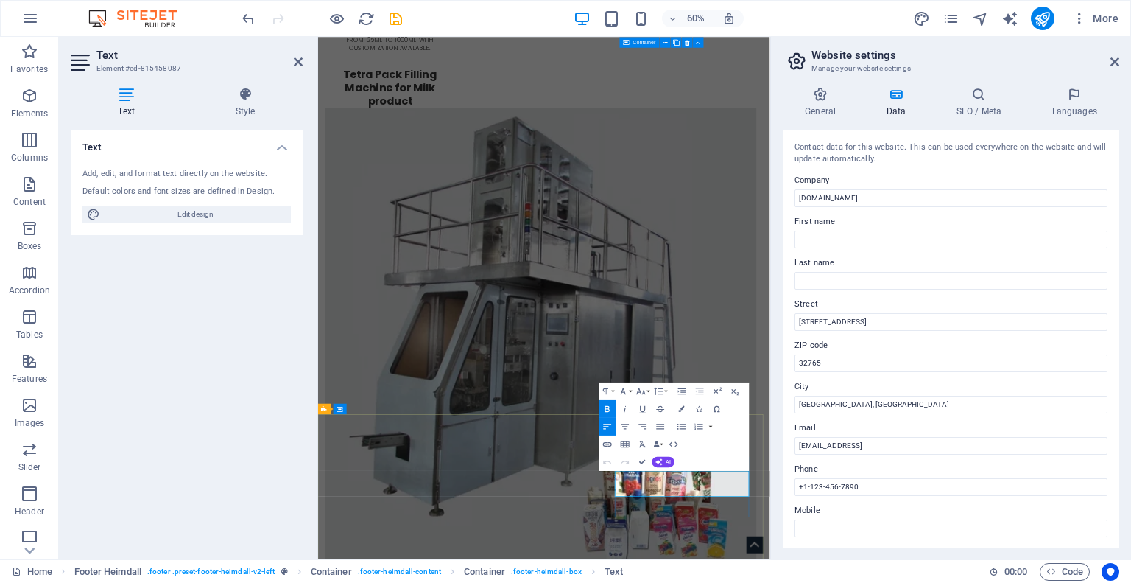
drag, startPoint x: 941, startPoint y: 794, endPoint x: 814, endPoint y: 792, distance: 126.7
copy link "[EMAIL_ADDRESS][DOMAIN_NAME]"
click at [956, 446] on input "[EMAIL_ADDRESS]" at bounding box center [951, 446] width 313 height 18
drag, startPoint x: 1002, startPoint y: 447, endPoint x: 741, endPoint y: 465, distance: 261.3
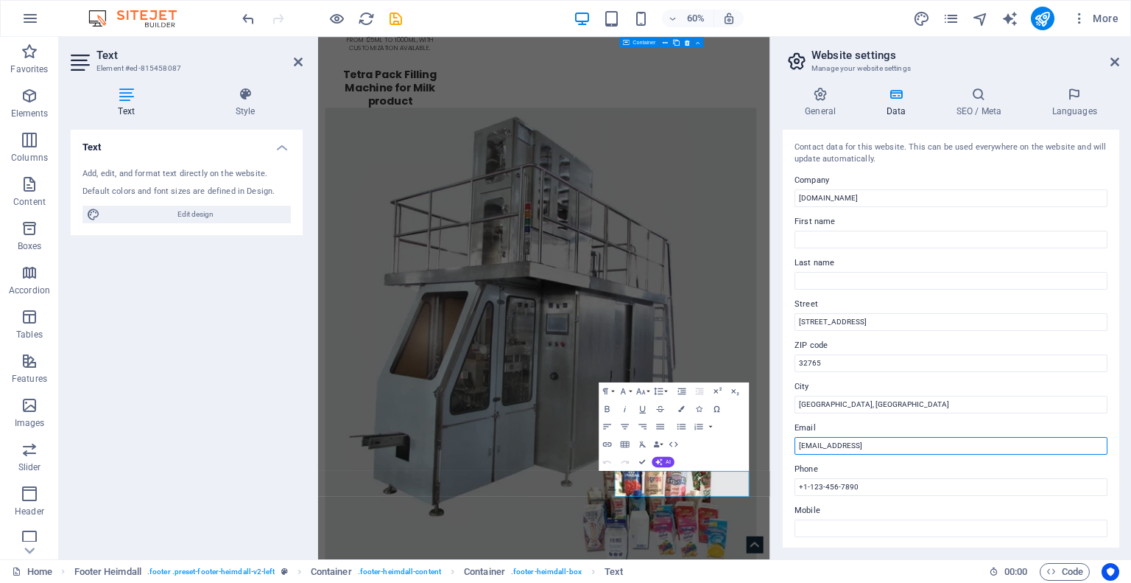
click at [741, 465] on div "Home Favorites Elements Columns Content Boxes Accordion Tables Features Images …" at bounding box center [565, 298] width 1131 height 522
paste input "[EMAIL_ADDRESS][DOMAIN_NAME]"
drag, startPoint x: 956, startPoint y: 449, endPoint x: 772, endPoint y: 441, distance: 184.3
click at [772, 441] on aside "Website settings Manage your website settings General Data SEO / Meta Languages…" at bounding box center [950, 298] width 361 height 522
paste input "text"
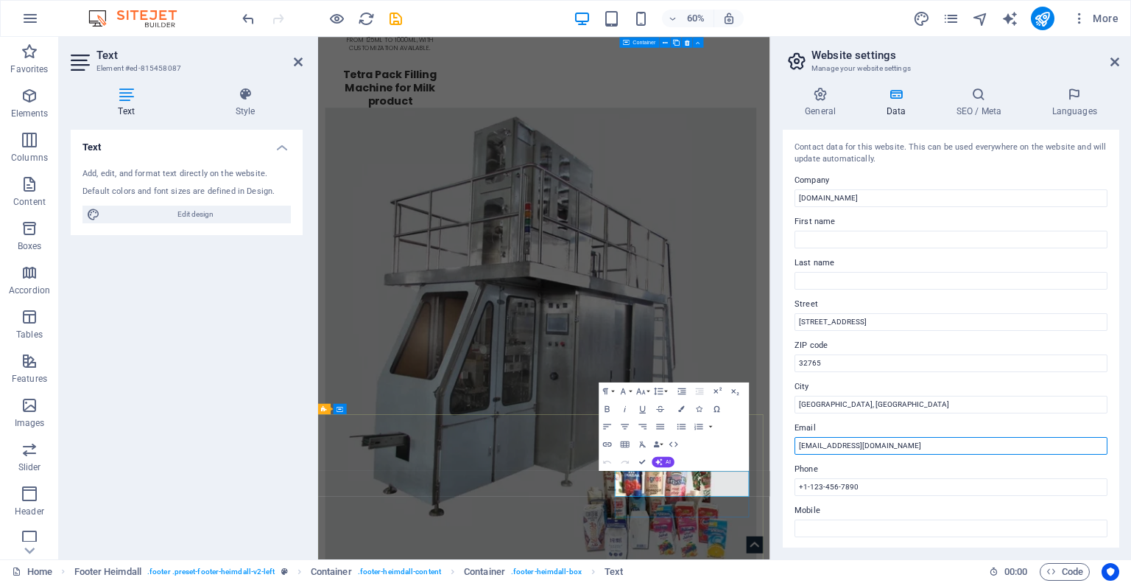
type input "[EMAIL_ADDRESS][DOMAIN_NAME]"
drag, startPoint x: 949, startPoint y: 782, endPoint x: 854, endPoint y: 777, distance: 95.9
copy span "[PHONE_NUMBER]"
click at [874, 485] on input "+1-123-456-7890" at bounding box center [951, 487] width 313 height 18
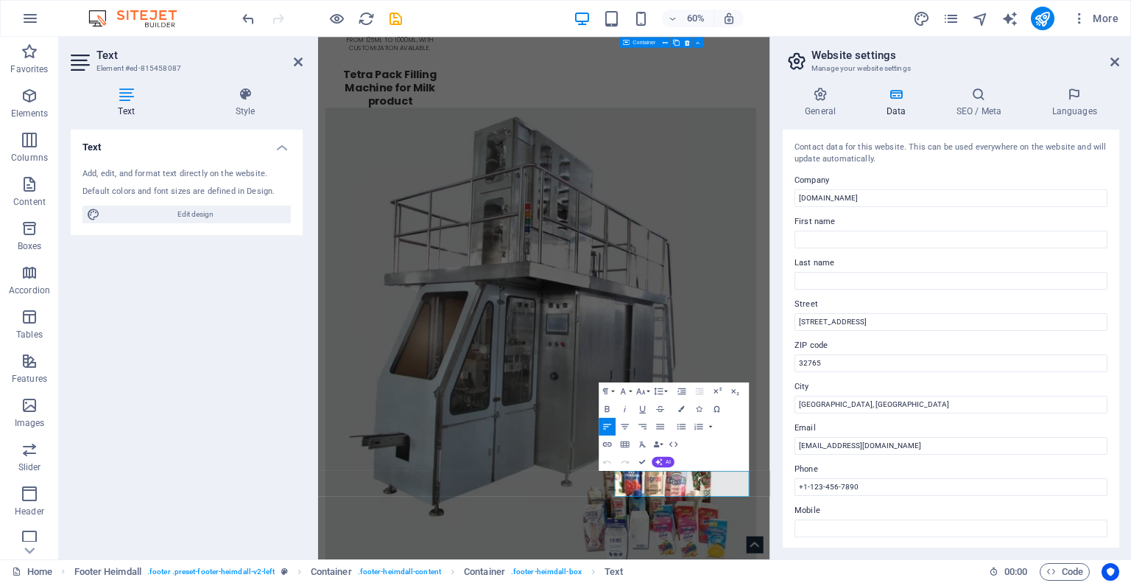
drag, startPoint x: 825, startPoint y: 485, endPoint x: 778, endPoint y: 484, distance: 47.1
click at [778, 484] on div "General Data SEO / Meta Languages Website name Min Qi Machinery Co., Ltd Logo D…" at bounding box center [951, 317] width 360 height 484
type input "[PHONE_NUMBER]"
click at [847, 526] on input "Mobile" at bounding box center [951, 528] width 313 height 18
paste input "[PHONE_NUMBER]"
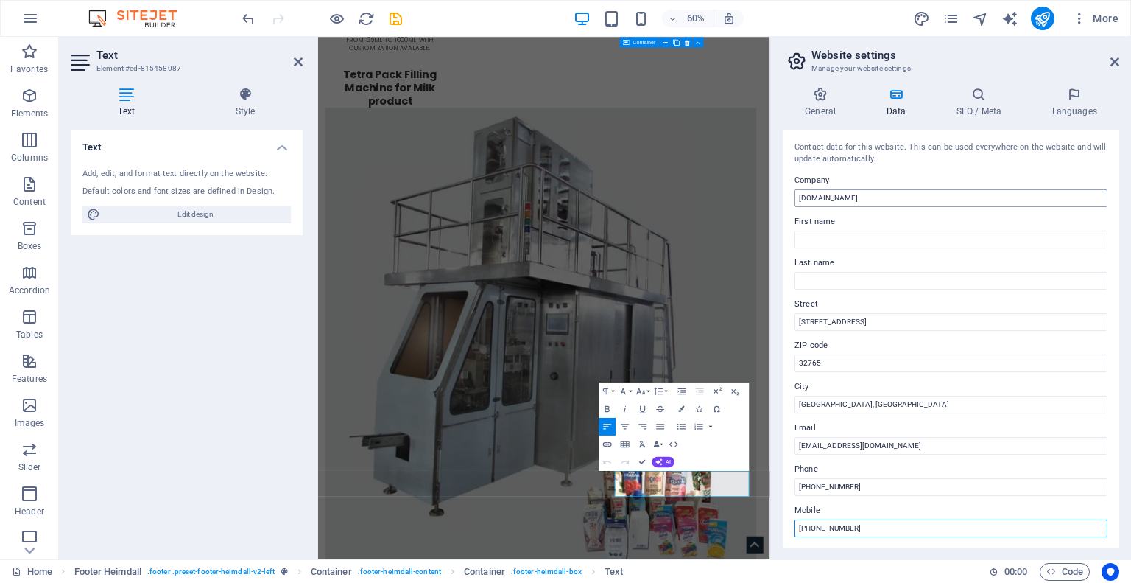
type input "[PHONE_NUMBER]"
click at [907, 201] on input "[DOMAIN_NAME]" at bounding box center [951, 198] width 313 height 18
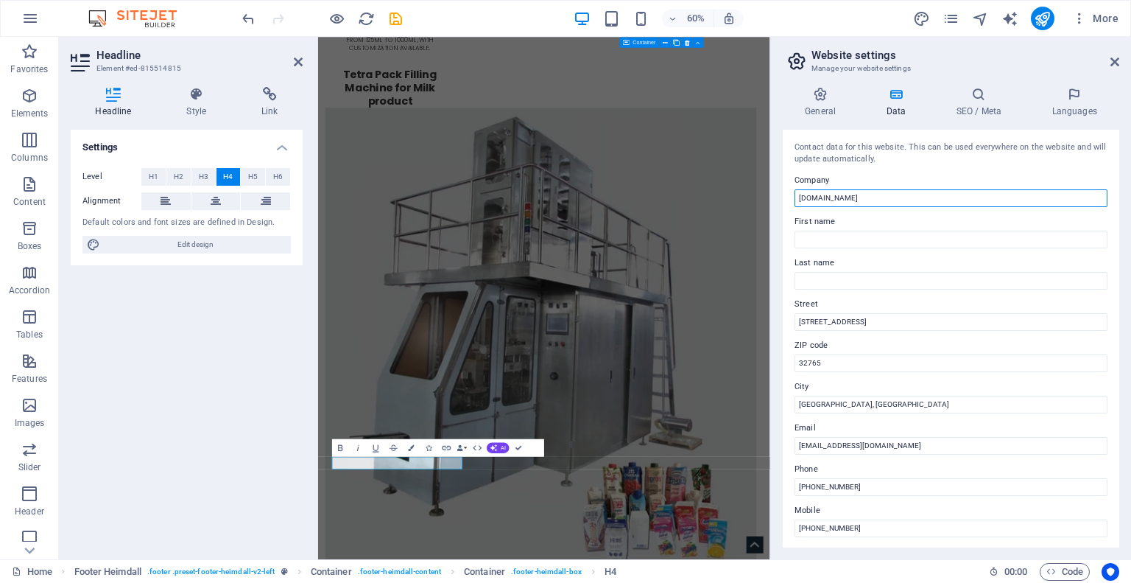
click at [870, 203] on input "[DOMAIN_NAME]" at bounding box center [951, 198] width 313 height 18
drag, startPoint x: 879, startPoint y: 201, endPoint x: 770, endPoint y: 209, distance: 108.6
click at [770, 209] on aside "Website settings Manage your website settings General Data SEO / Meta Languages…" at bounding box center [950, 298] width 361 height 522
paste input "Min Qi Machinery Co., Ltd."
type input "Min Qi Machinery Co., Ltd."
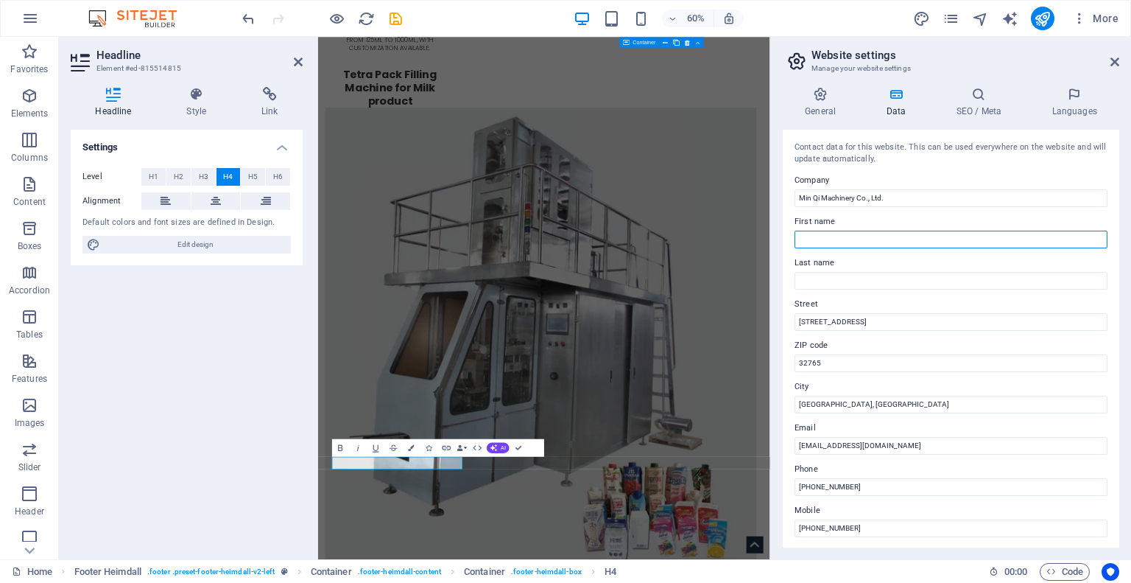
click at [884, 236] on input "First name" at bounding box center [951, 240] width 313 height 18
click at [836, 320] on input "[STREET_ADDRESS]" at bounding box center [951, 322] width 313 height 18
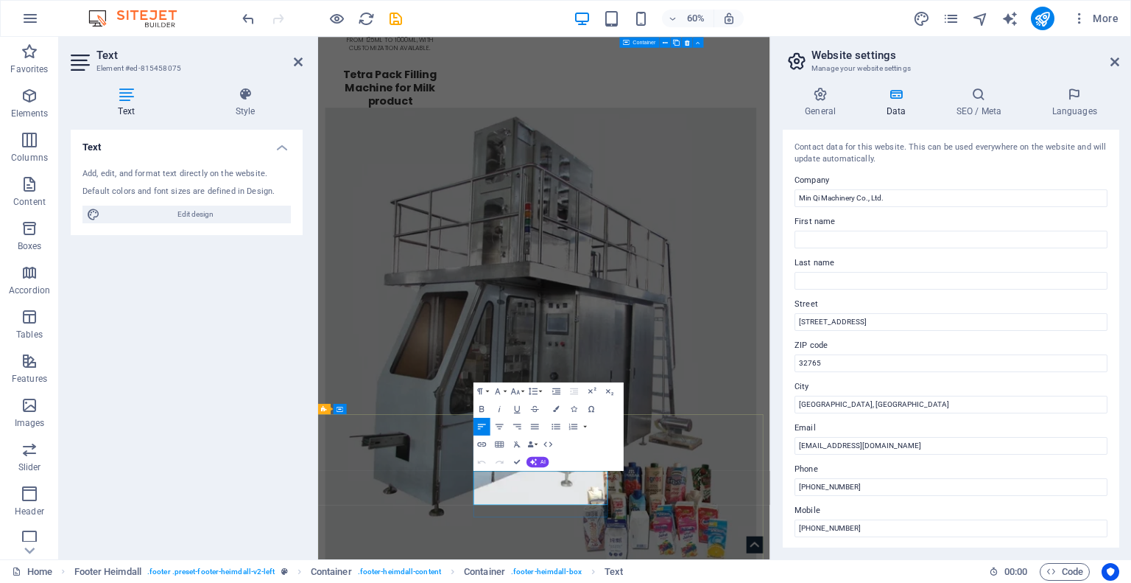
drag, startPoint x: 582, startPoint y: 762, endPoint x: 768, endPoint y: 776, distance: 186.8
drag, startPoint x: 747, startPoint y: 780, endPoint x: 700, endPoint y: 779, distance: 46.4
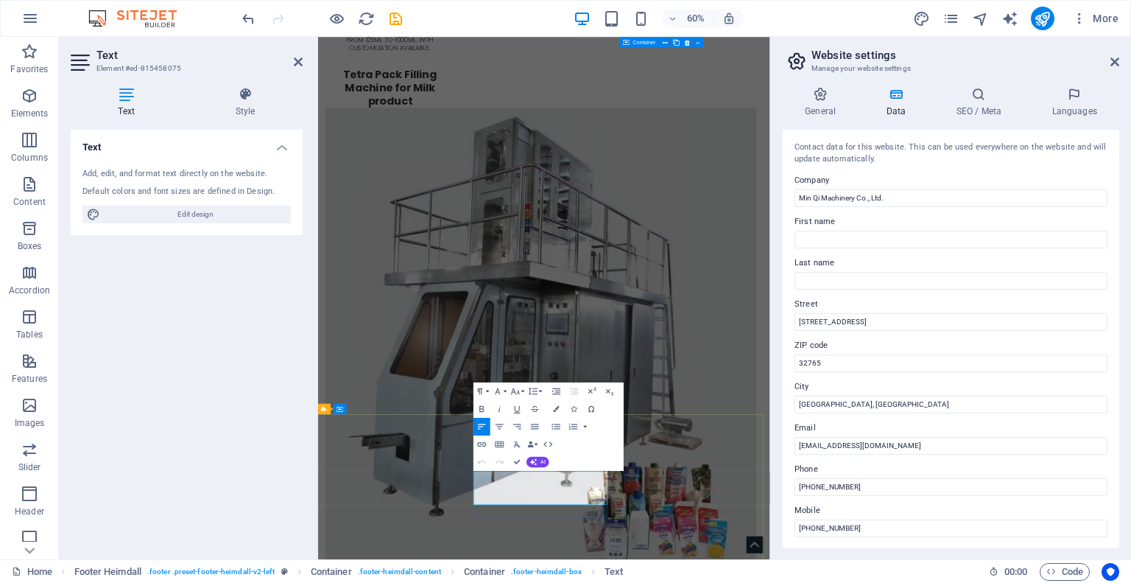
drag, startPoint x: 579, startPoint y: 767, endPoint x: 665, endPoint y: 797, distance: 91.3
copy p "[STREET_ADDRESS]"
click at [910, 236] on input "First name" at bounding box center [951, 240] width 313 height 18
drag, startPoint x: 1184, startPoint y: 354, endPoint x: 921, endPoint y: 519, distance: 311.0
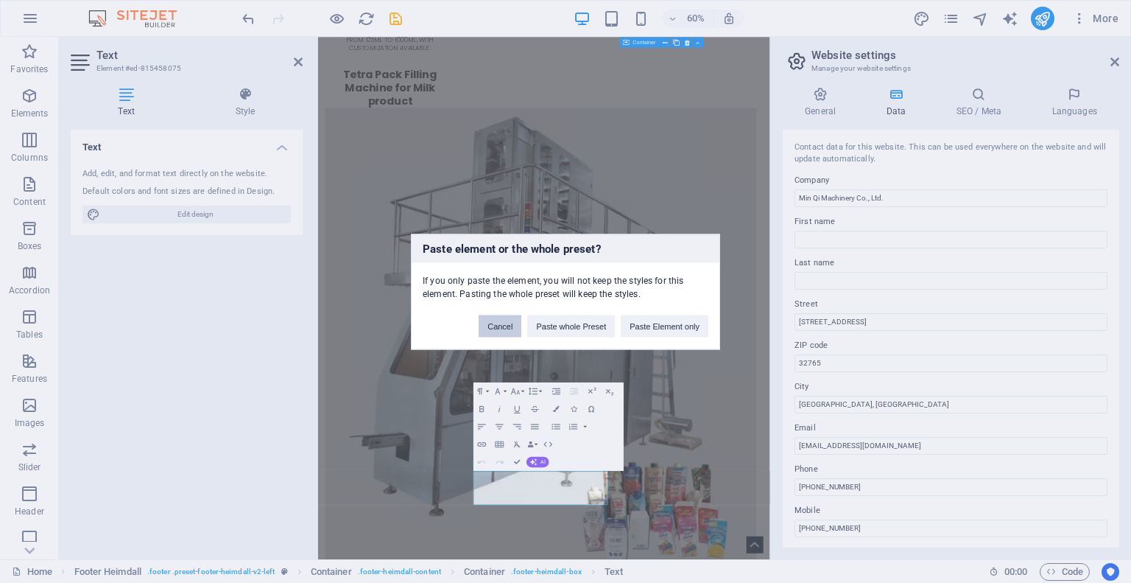
click at [486, 329] on button "Cancel" at bounding box center [500, 326] width 43 height 22
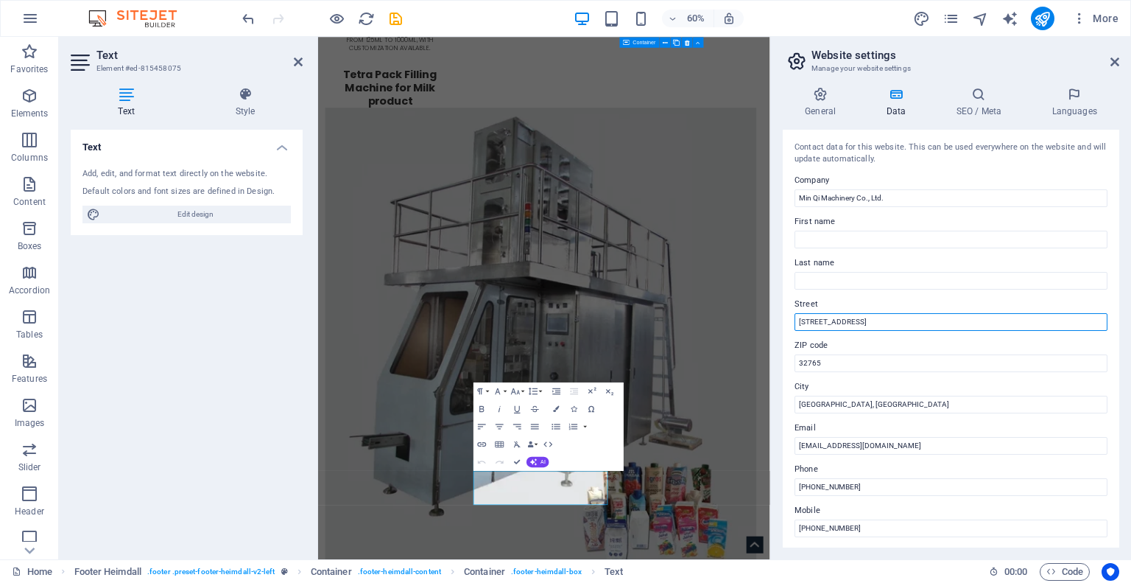
click at [829, 320] on input "[STREET_ADDRESS]" at bounding box center [951, 322] width 313 height 18
drag, startPoint x: 884, startPoint y: 322, endPoint x: 798, endPoint y: 326, distance: 85.6
click at [798, 326] on input "[STREET_ADDRESS]" at bounding box center [951, 322] width 313 height 18
paste input "[STREET_ADDRESS]"
type input "[STREET_ADDRESS]"
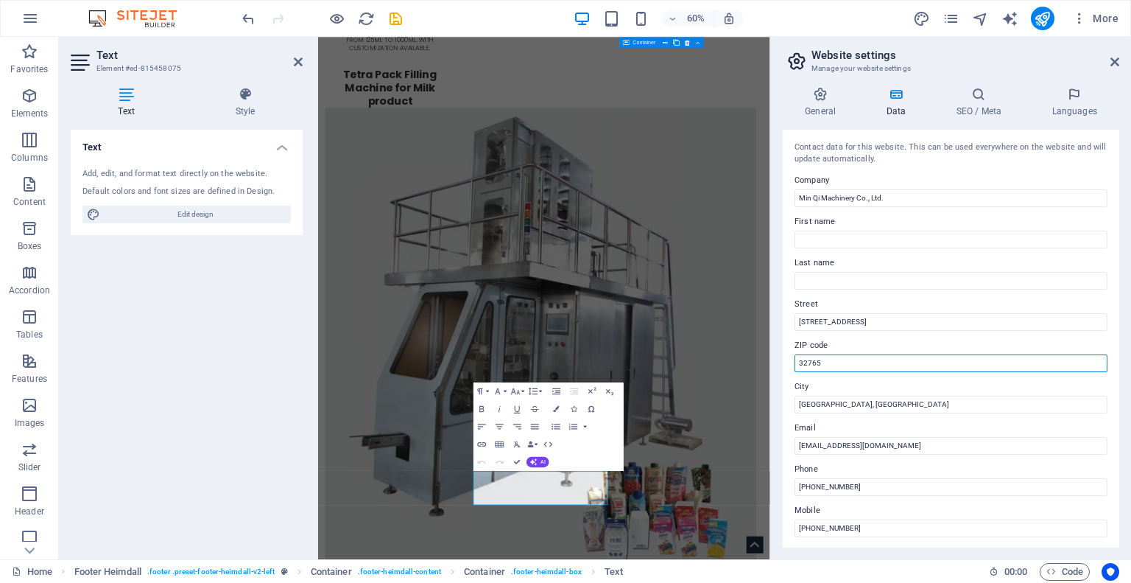
drag, startPoint x: 1186, startPoint y: 401, endPoint x: 1022, endPoint y: 565, distance: 231.8
type input "3"
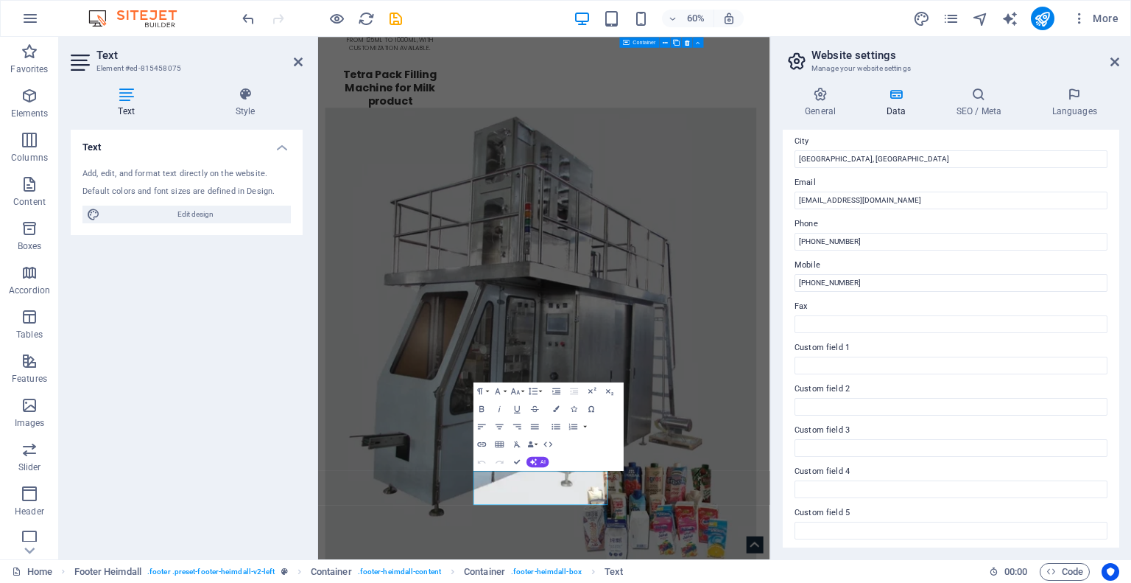
scroll to position [289, 0]
type input "062150"
click at [831, 121] on div "General Data SEO / Meta Languages Website name Min Qi Machinery Co., Ltd Logo D…" at bounding box center [951, 317] width 337 height 460
click at [829, 113] on h4 "General" at bounding box center [823, 102] width 81 height 31
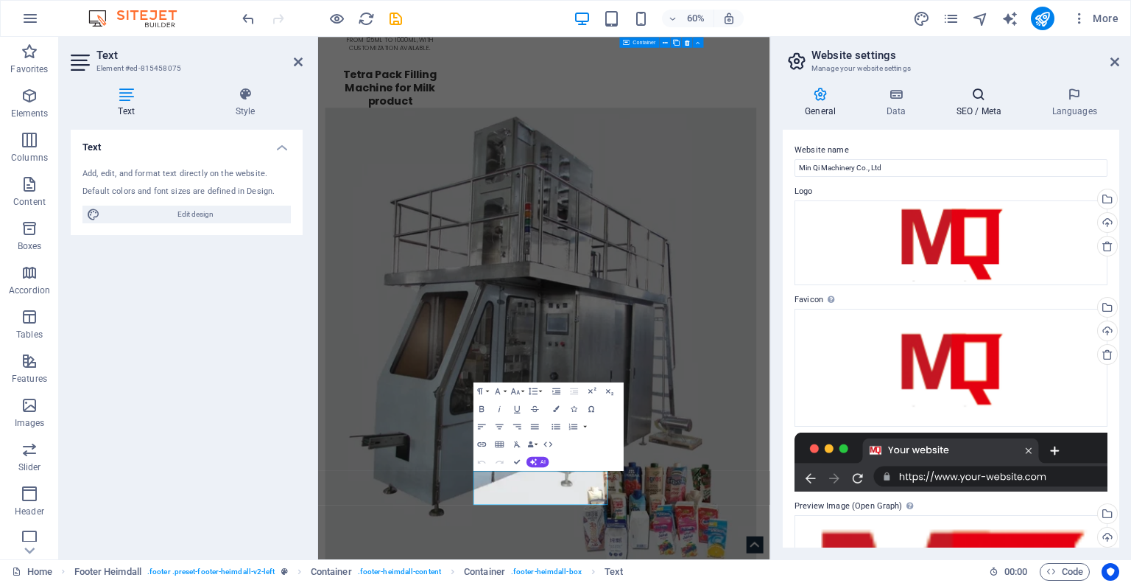
click at [975, 107] on h4 "SEO / Meta" at bounding box center [982, 102] width 96 height 31
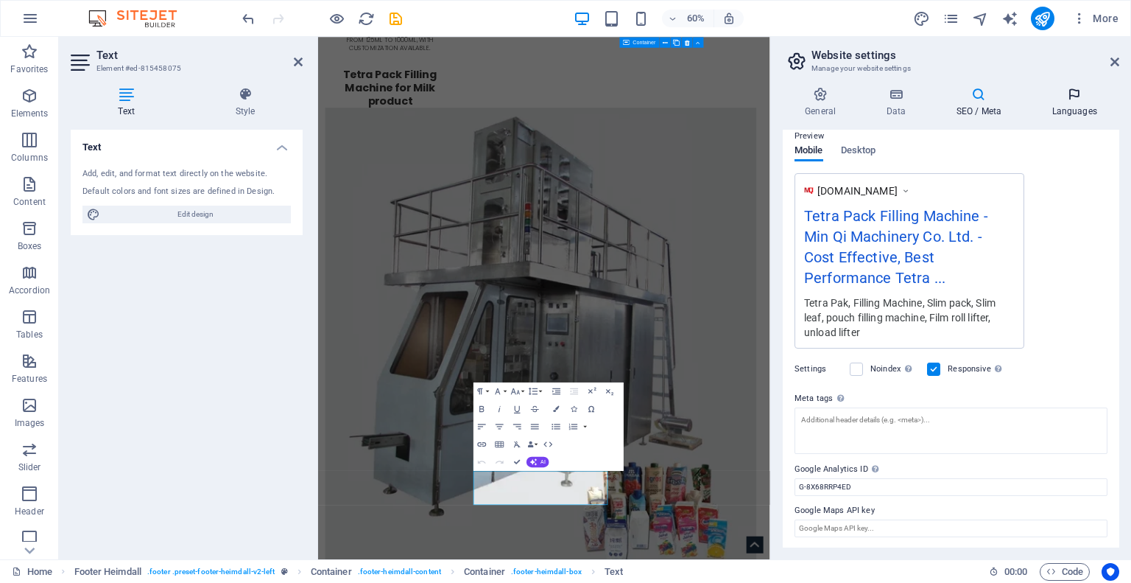
click at [1064, 113] on h4 "Languages" at bounding box center [1075, 102] width 90 height 31
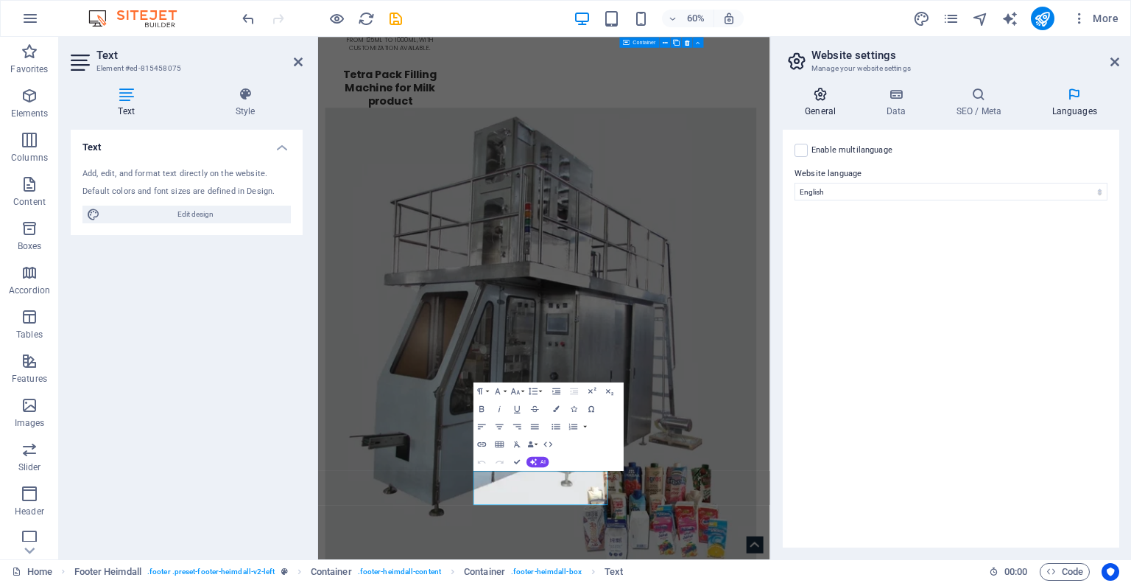
click at [817, 113] on h4 "General" at bounding box center [823, 102] width 81 height 31
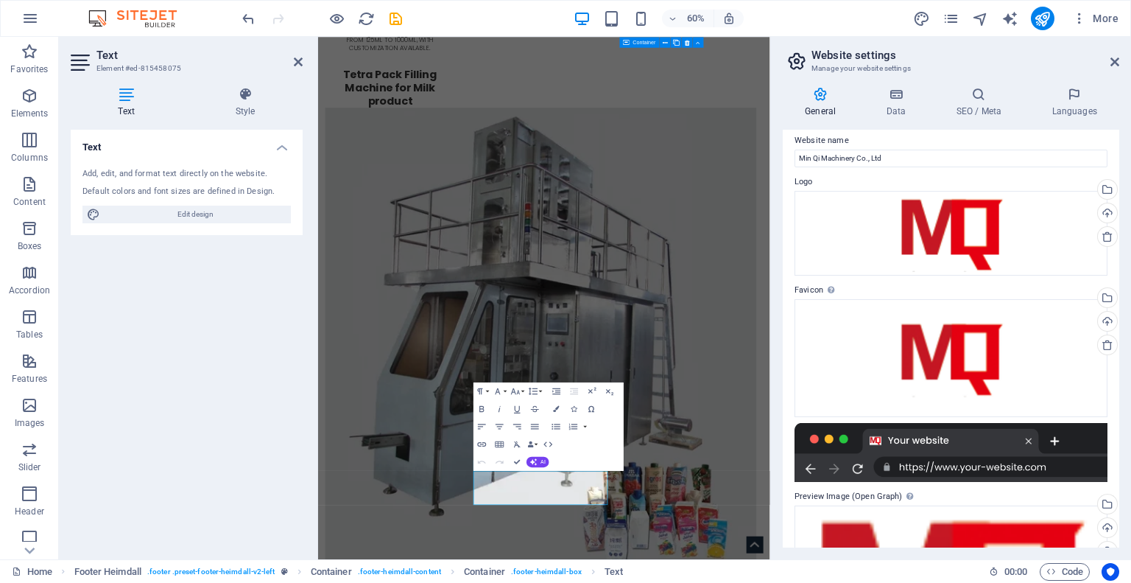
scroll to position [0, 0]
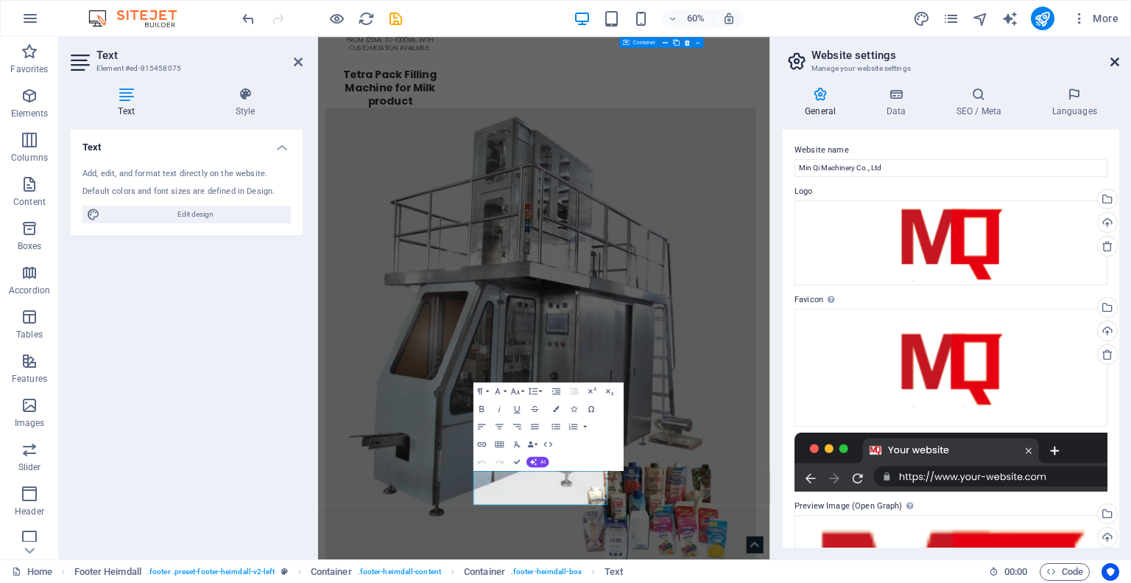
click at [1116, 62] on icon at bounding box center [1115, 62] width 9 height 12
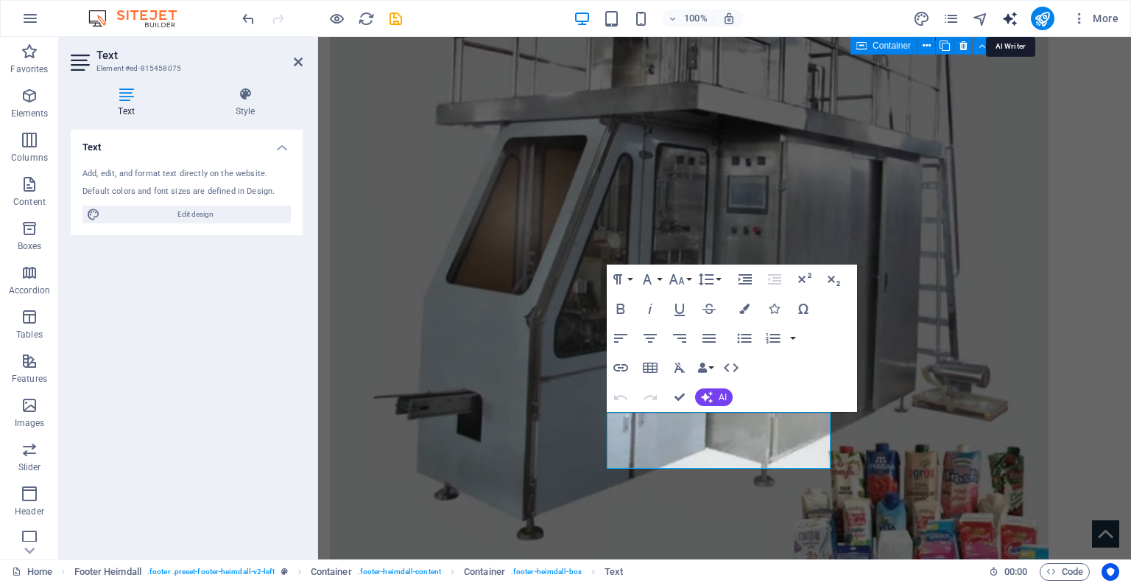
click at [1006, 21] on icon "text_generator" at bounding box center [1010, 18] width 17 height 17
select select "English"
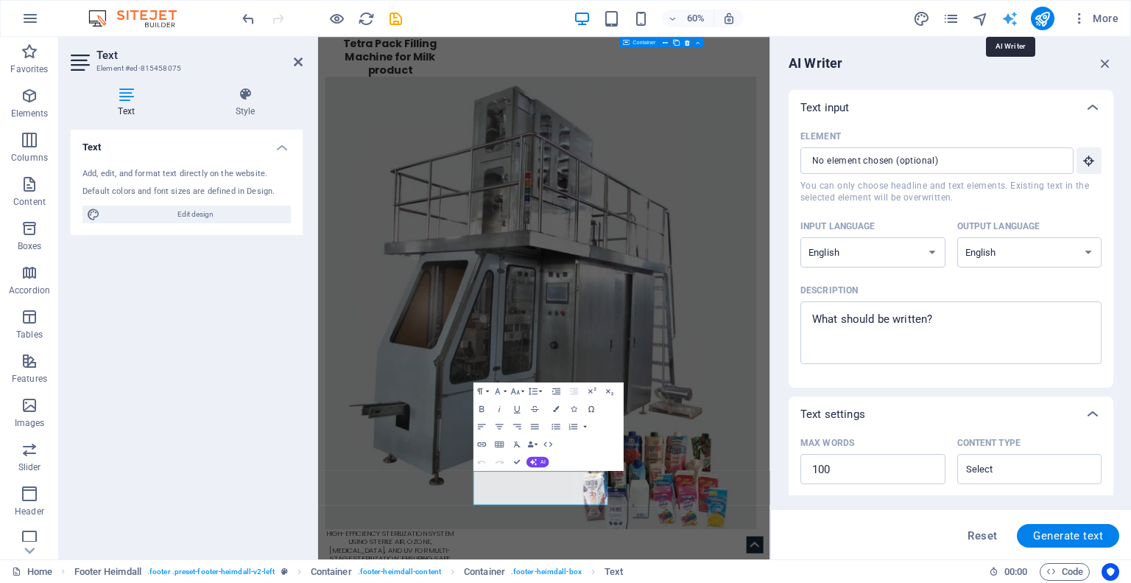
scroll to position [1847, 0]
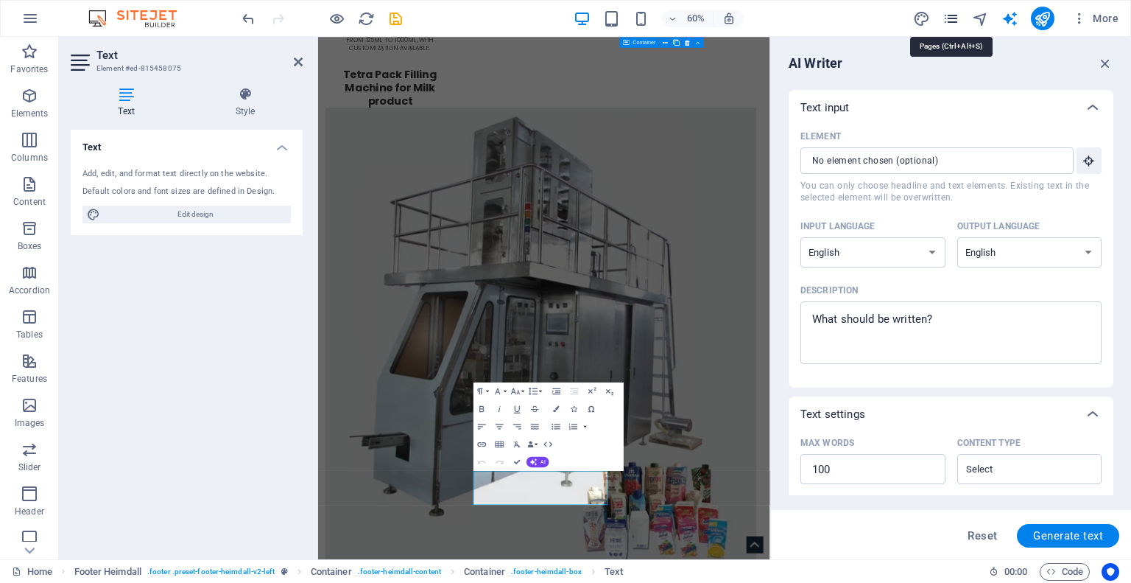
click at [944, 23] on icon "pages" at bounding box center [951, 18] width 17 height 17
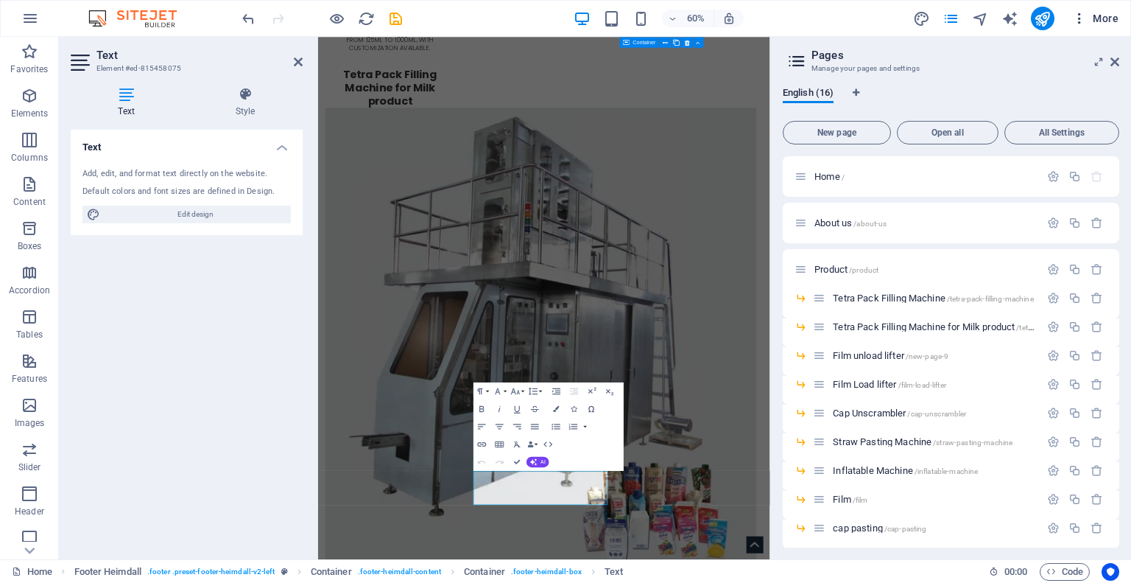
drag, startPoint x: 1041, startPoint y: 23, endPoint x: 1077, endPoint y: 17, distance: 35.8
click at [1077, 17] on icon "button" at bounding box center [1079, 18] width 15 height 15
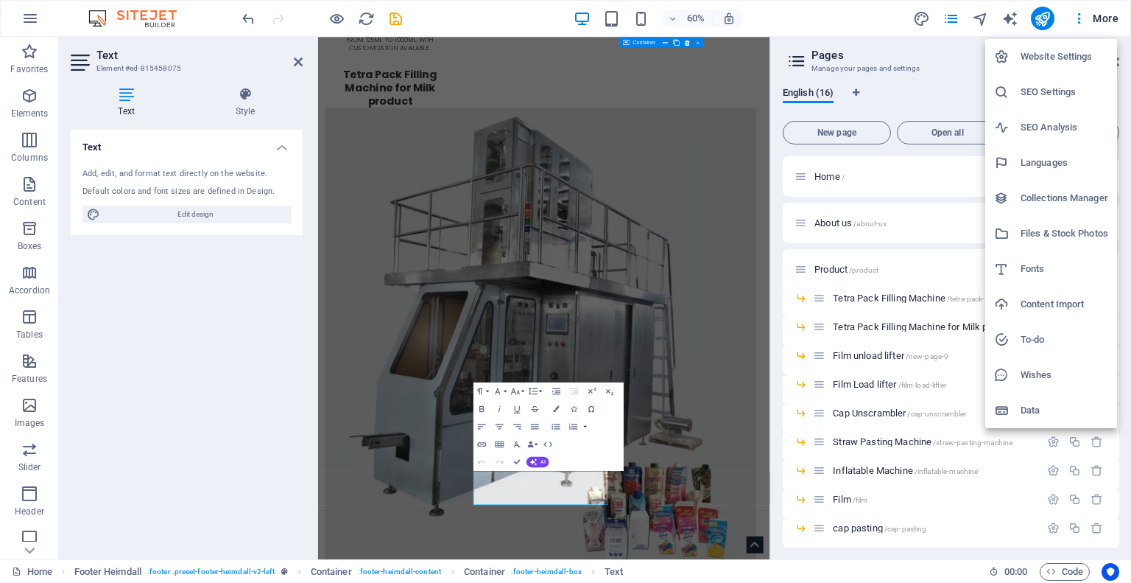
click at [1066, 126] on h6 "SEO Analysis" at bounding box center [1065, 128] width 88 height 18
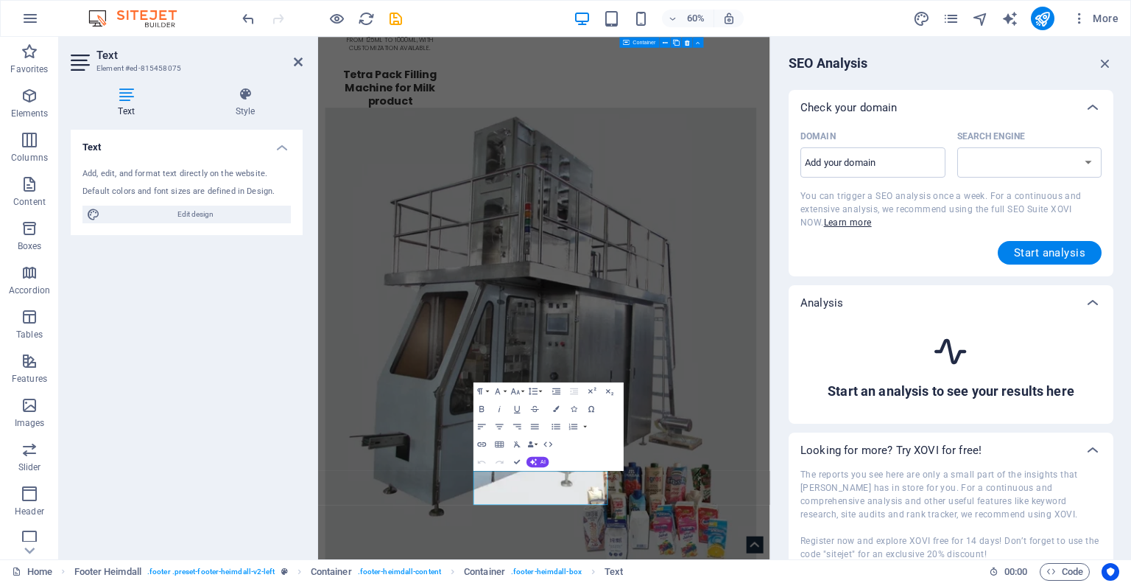
select select "[DOMAIN_NAME]"
click at [1040, 161] on select "[DOMAIN_NAME] [DOMAIN_NAME] [DOMAIN_NAME] [DOMAIN_NAME] [DOMAIN_NAME] [DOMAIN_N…" at bounding box center [1029, 162] width 145 height 30
click at [897, 162] on input "Domain ​" at bounding box center [873, 163] width 145 height 24
paste input "[STREET_ADDRESS]"
type input "[STREET_ADDRESS]"
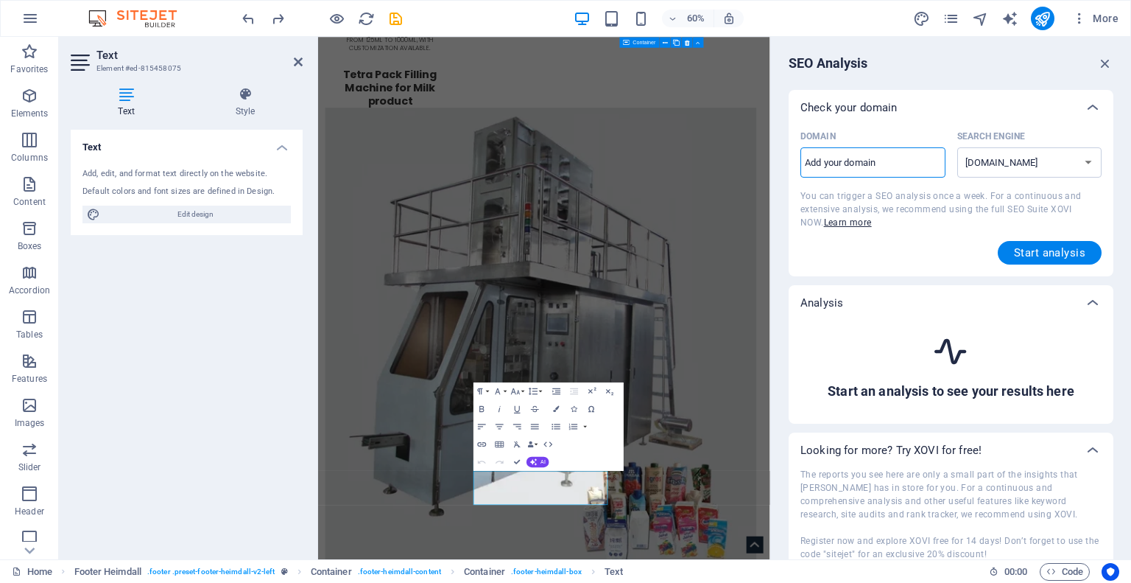
scroll to position [0, 0]
click at [851, 151] on input "Domain ​" at bounding box center [873, 163] width 145 height 24
paste input "[URL][DOMAIN_NAME]"
click at [920, 213] on span "You can trigger a SEO analysis once a week. For a continuous and extensive anal…" at bounding box center [941, 209] width 281 height 37
click at [1025, 256] on span "Start analysis" at bounding box center [1049, 253] width 71 height 12
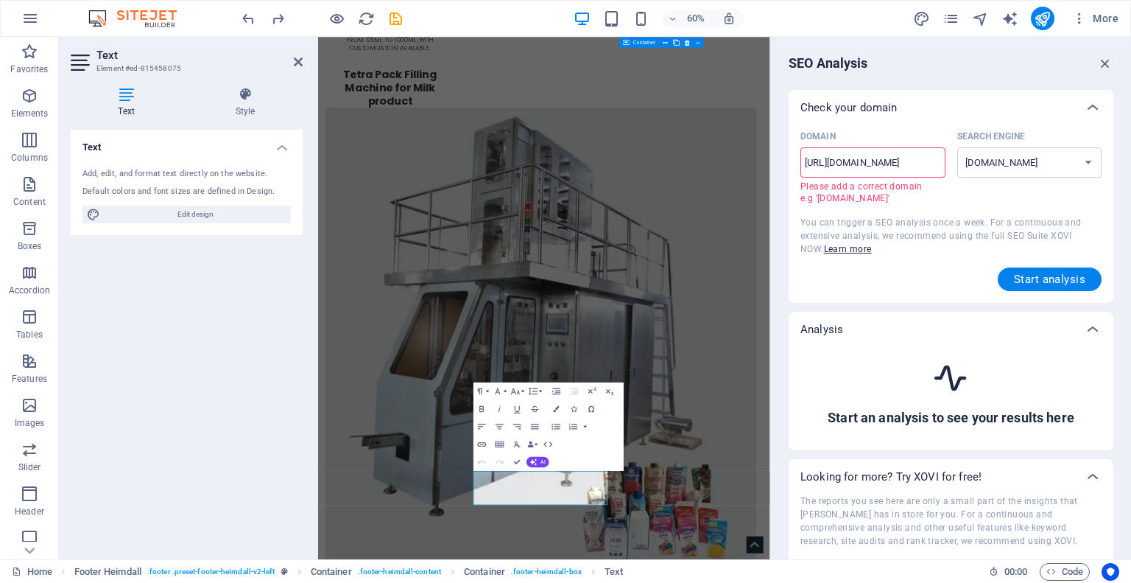
drag, startPoint x: 1152, startPoint y: 198, endPoint x: 968, endPoint y: 263, distance: 195.2
click at [829, 166] on input "[URL][DOMAIN_NAME]" at bounding box center [873, 163] width 145 height 24
click at [840, 161] on input "[URL][DOMAIN_NAME]" at bounding box center [873, 163] width 145 height 24
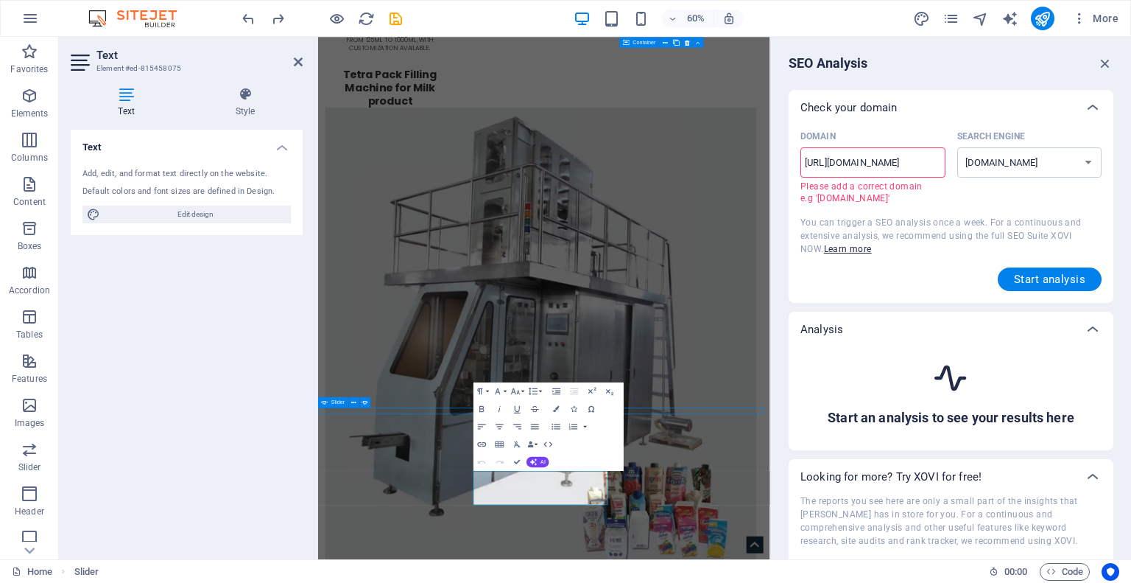
scroll to position [1895, 0]
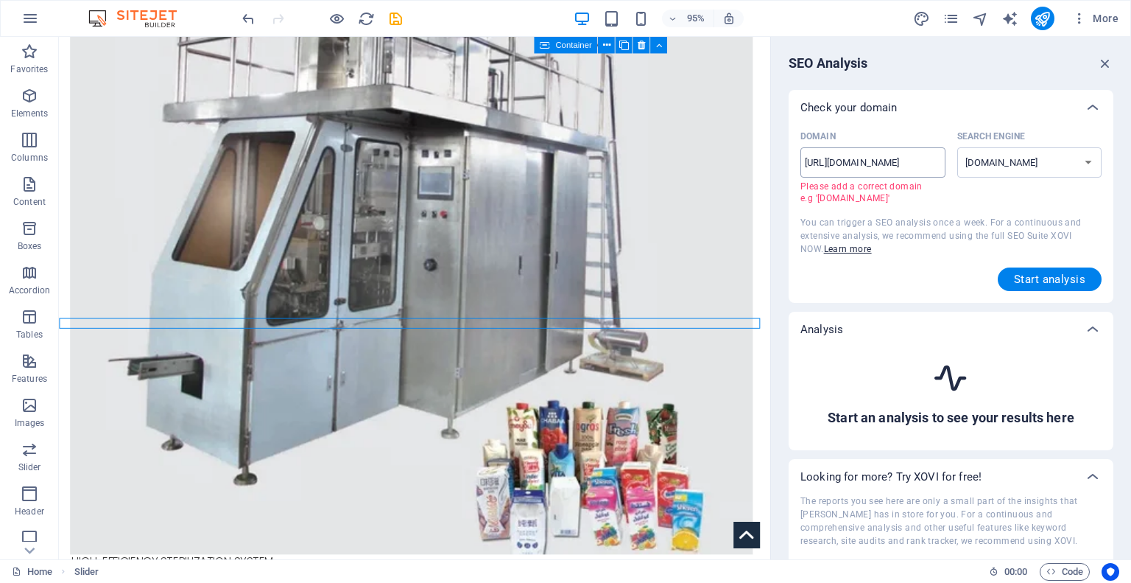
click at [824, 164] on input "[URL][DOMAIN_NAME]" at bounding box center [873, 163] width 145 height 24
drag, startPoint x: 837, startPoint y: 163, endPoint x: 807, endPoint y: 164, distance: 30.2
click at [807, 164] on input "[URL][DOMAIN_NAME]" at bounding box center [873, 163] width 145 height 24
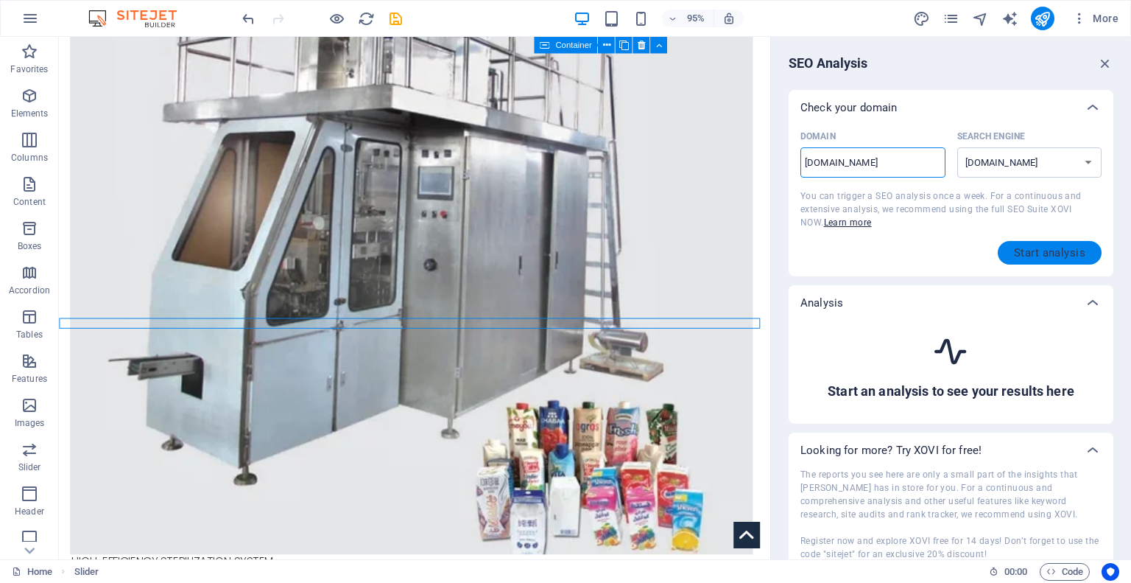
type input "[DOMAIN_NAME]"
click at [1036, 248] on span "Start analysis" at bounding box center [1049, 253] width 71 height 12
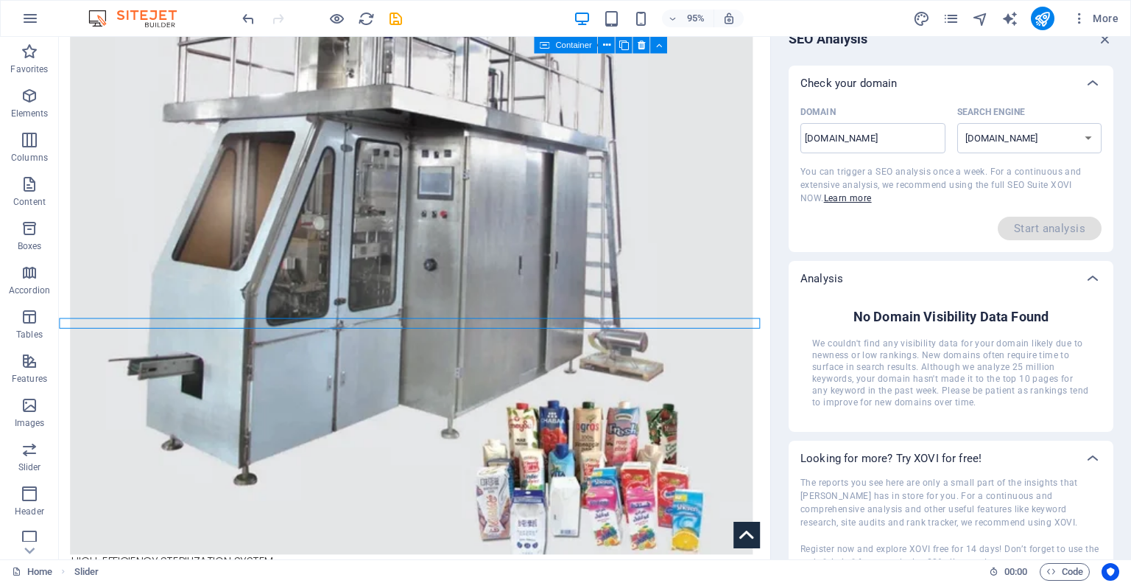
scroll to position [0, 0]
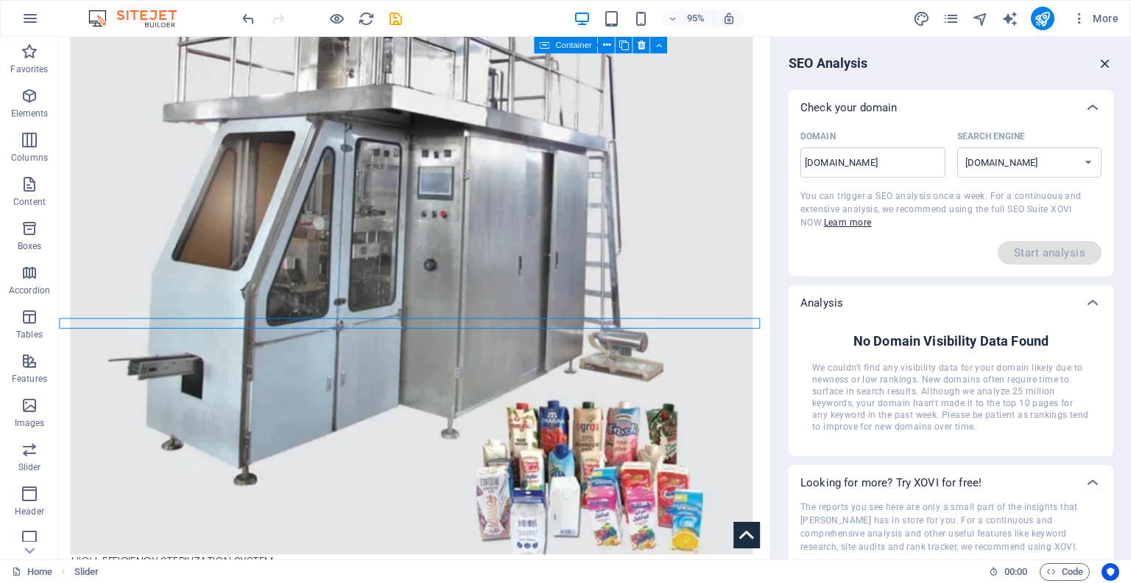
click at [1105, 65] on icon "button" at bounding box center [1105, 63] width 16 height 16
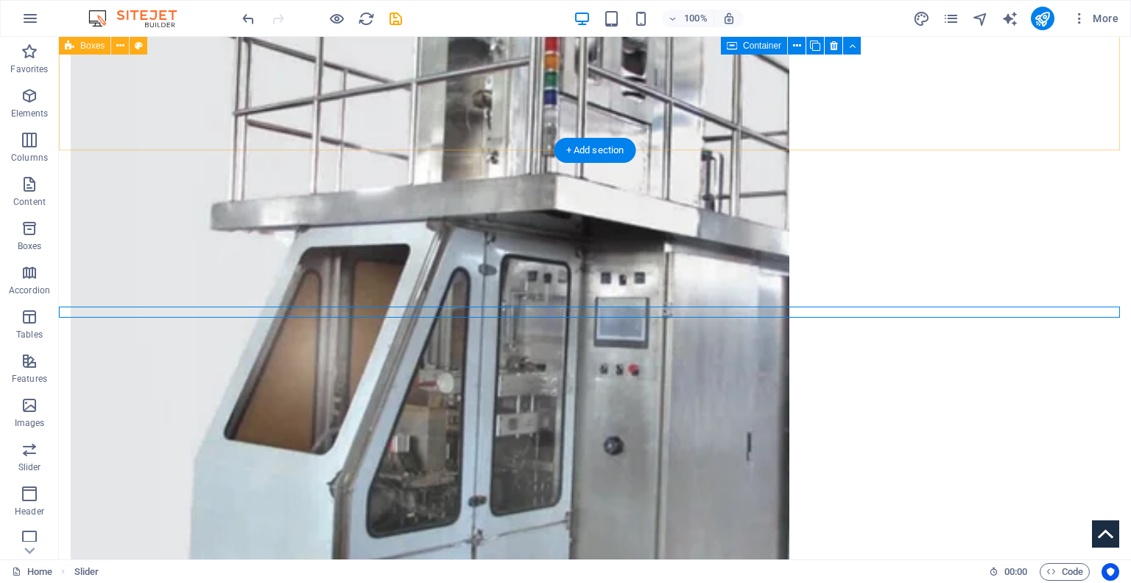
scroll to position [1899, 0]
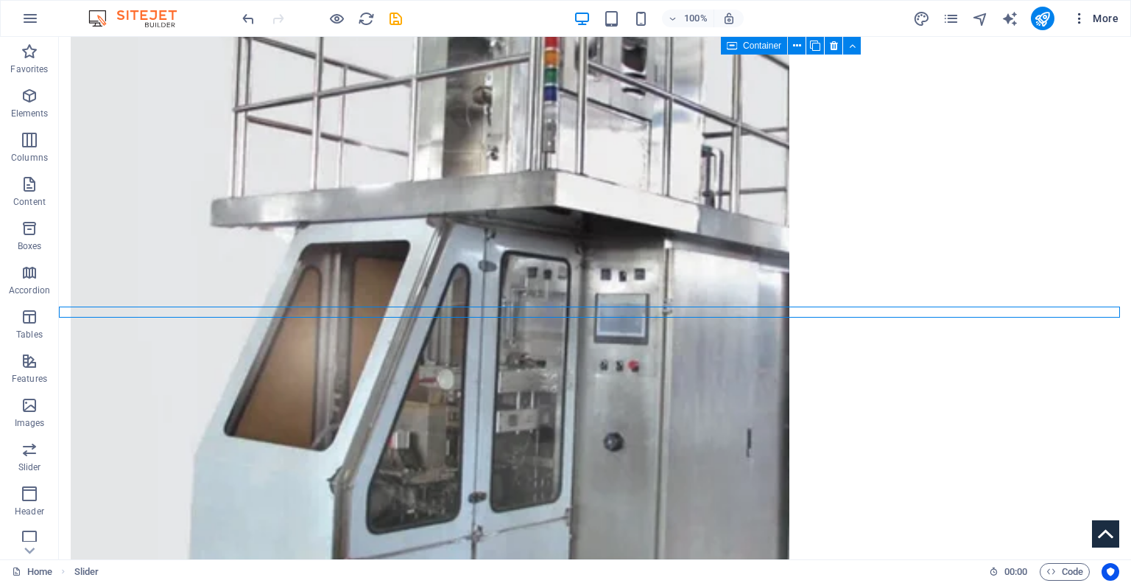
click at [1078, 17] on icon "button" at bounding box center [1079, 18] width 15 height 15
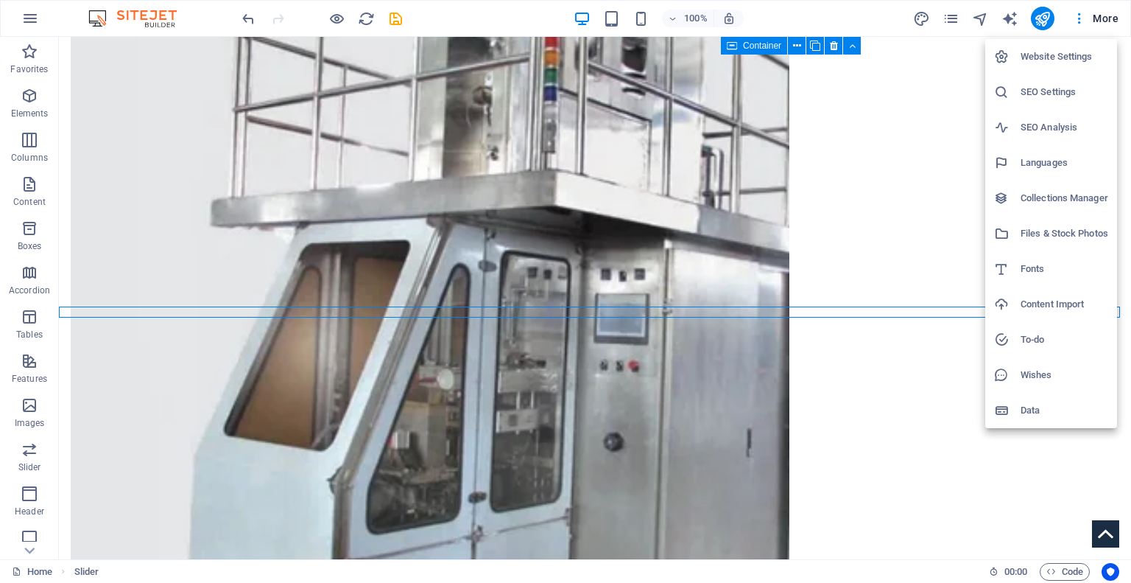
click at [1098, 86] on h6 "SEO Settings" at bounding box center [1065, 92] width 88 height 18
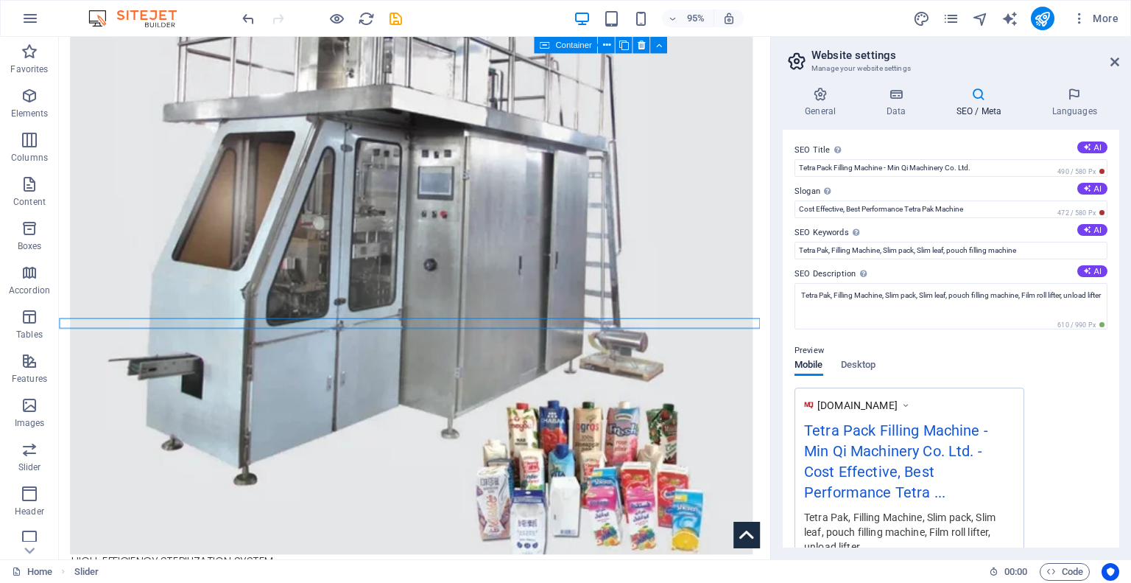
scroll to position [0, 0]
click at [987, 103] on h4 "SEO / Meta" at bounding box center [982, 102] width 96 height 31
click at [1054, 103] on h4 "Languages" at bounding box center [1075, 102] width 90 height 31
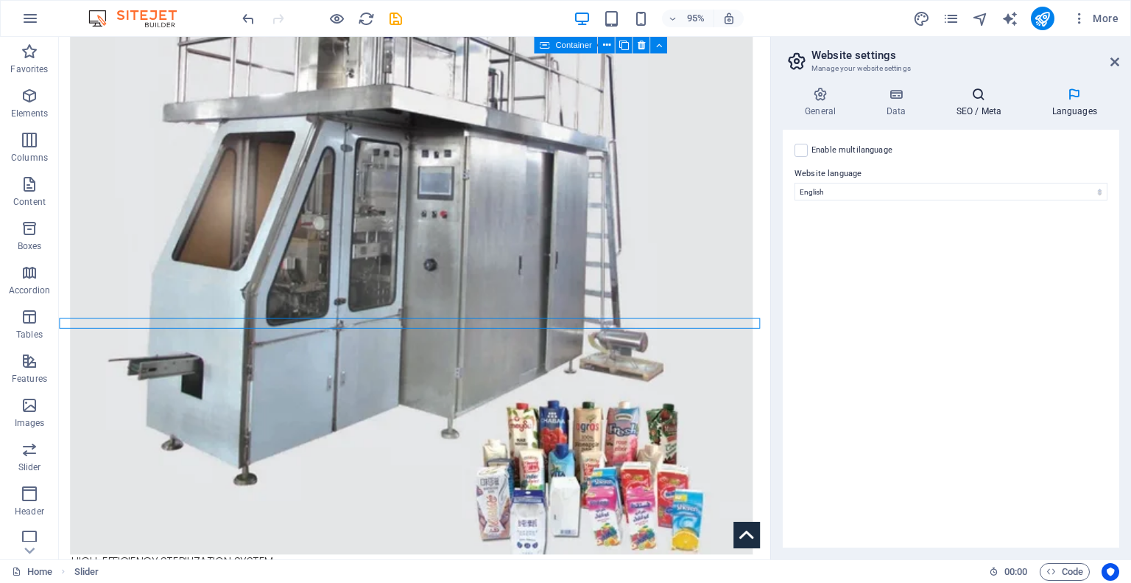
click at [978, 102] on h4 "SEO / Meta" at bounding box center [982, 102] width 96 height 31
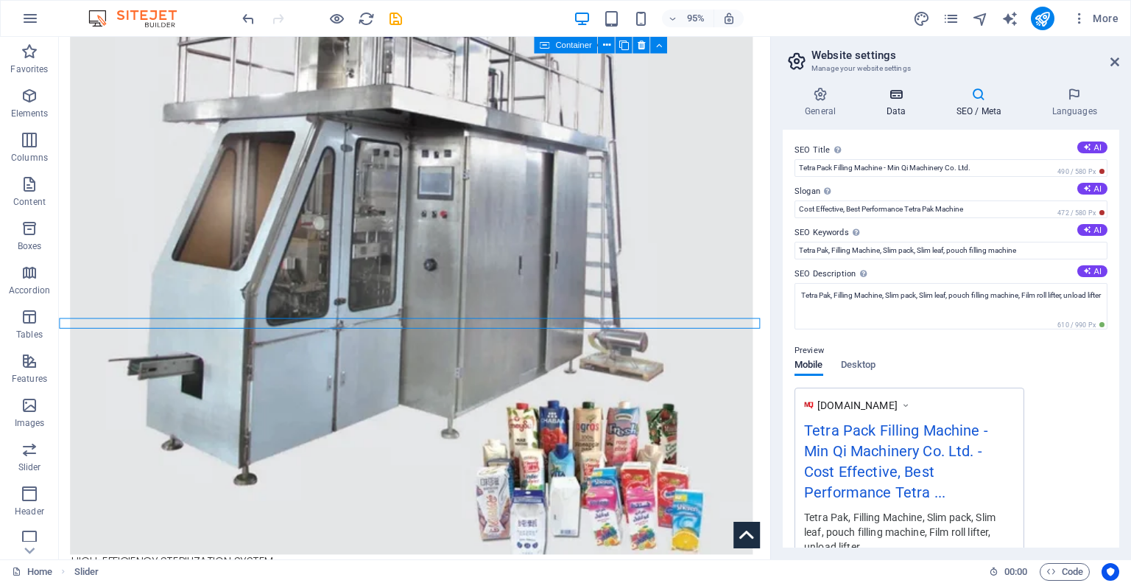
click at [900, 95] on icon at bounding box center [896, 94] width 64 height 15
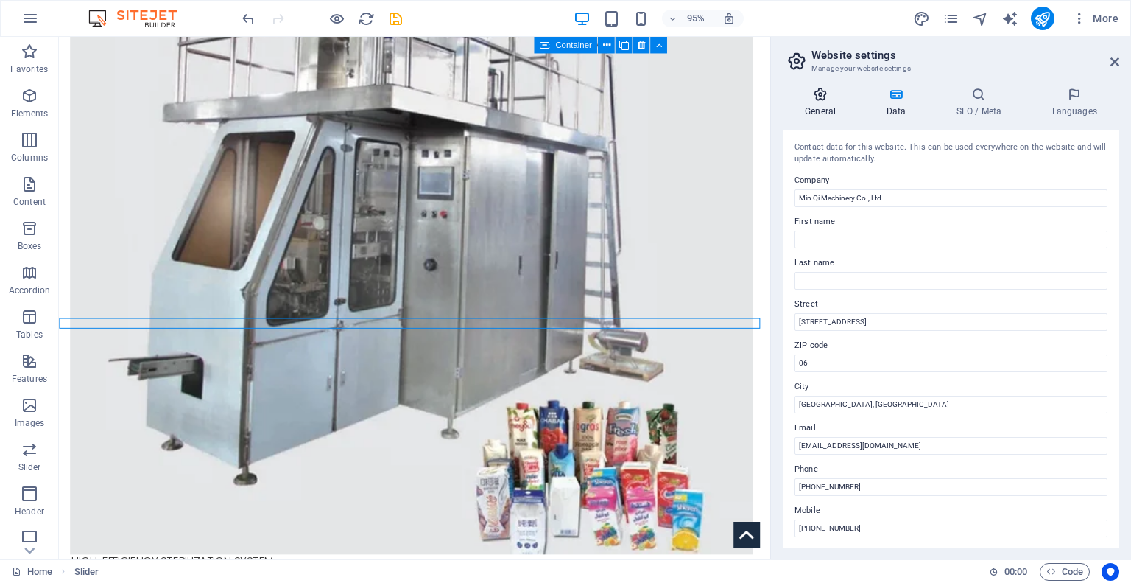
click at [813, 96] on icon at bounding box center [820, 94] width 75 height 15
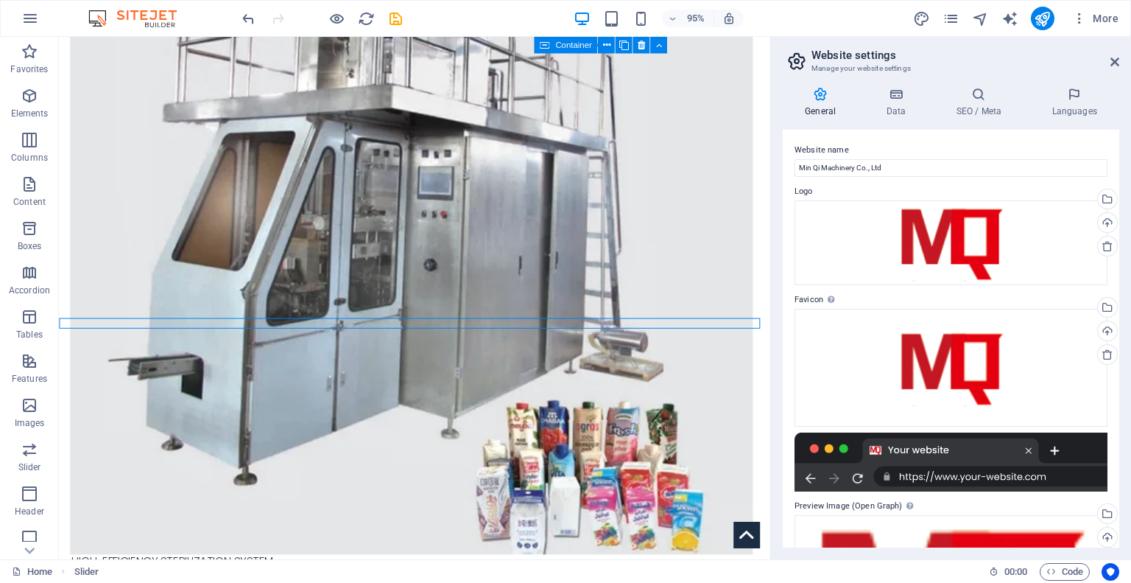
scroll to position [188, 0]
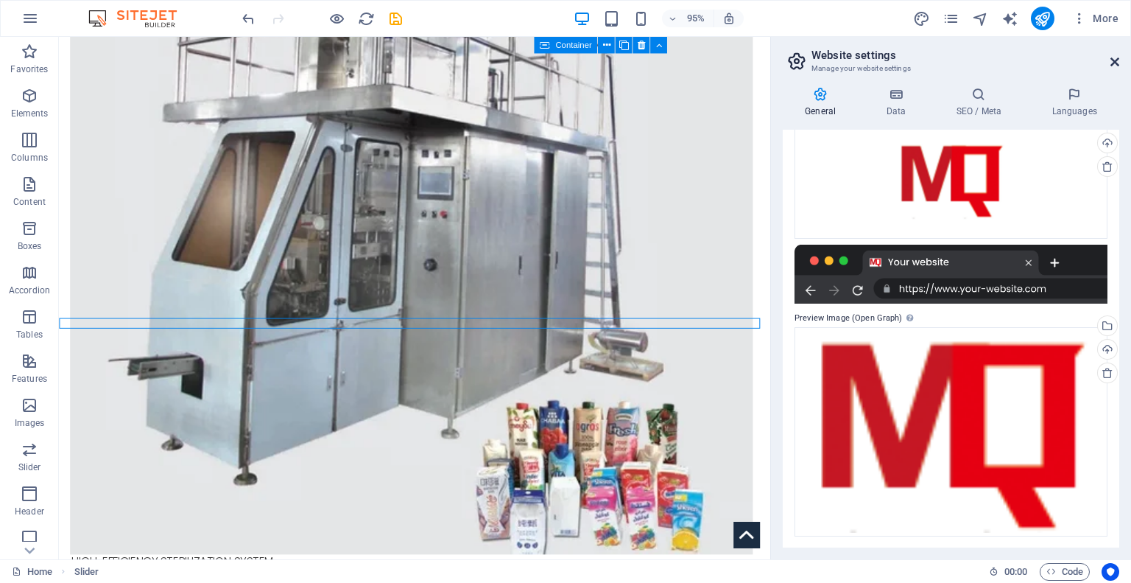
click at [1117, 58] on icon at bounding box center [1115, 62] width 9 height 12
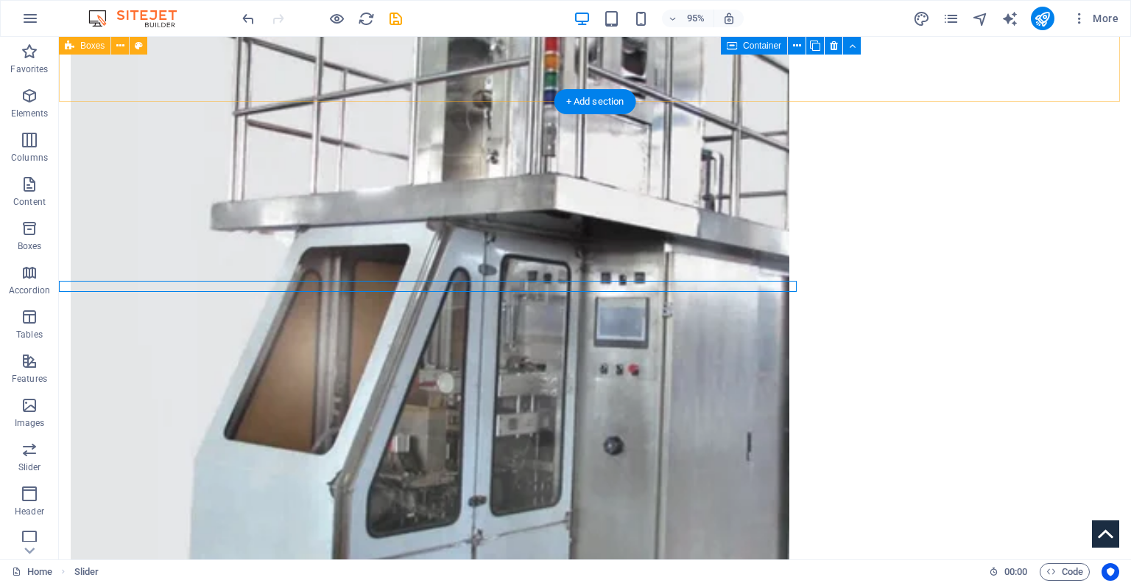
scroll to position [1899, 0]
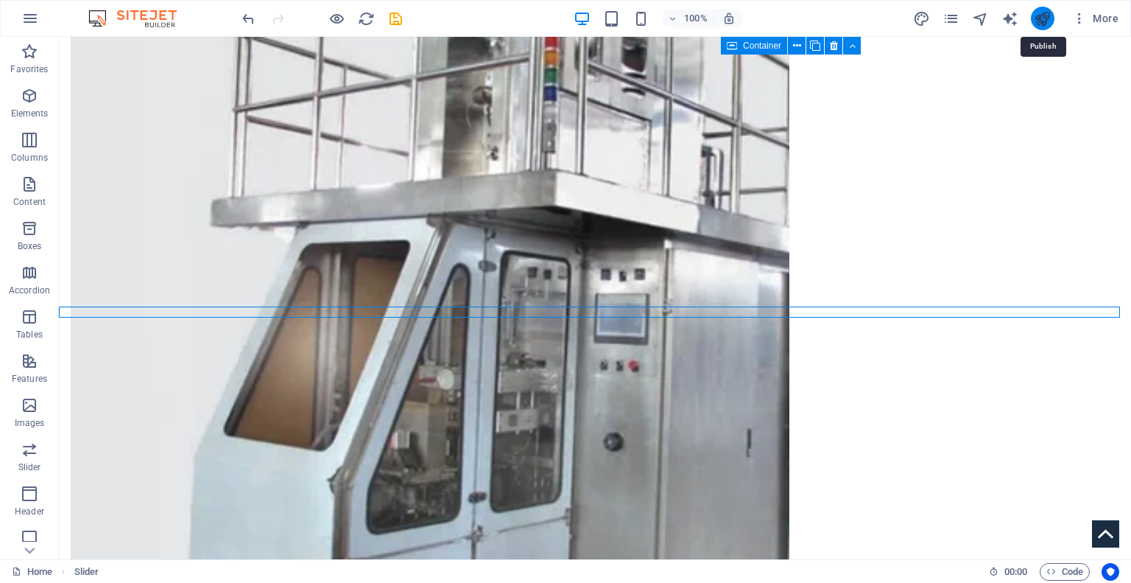
click at [1041, 20] on icon "publish" at bounding box center [1042, 18] width 17 height 17
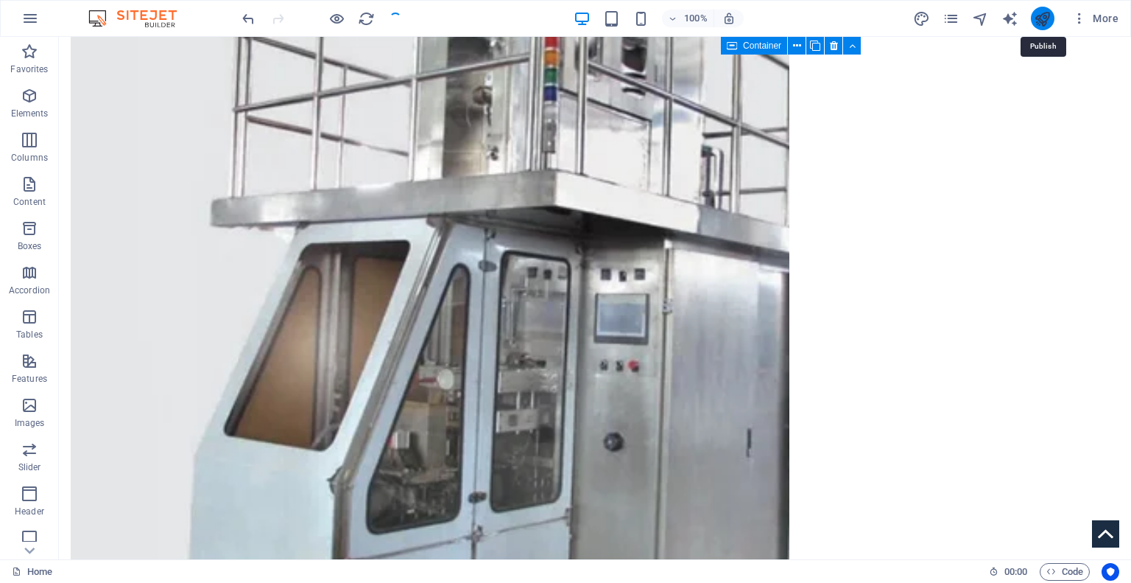
click at [1044, 21] on icon "publish" at bounding box center [1042, 18] width 17 height 17
click at [1031, 23] on div at bounding box center [1043, 19] width 24 height 24
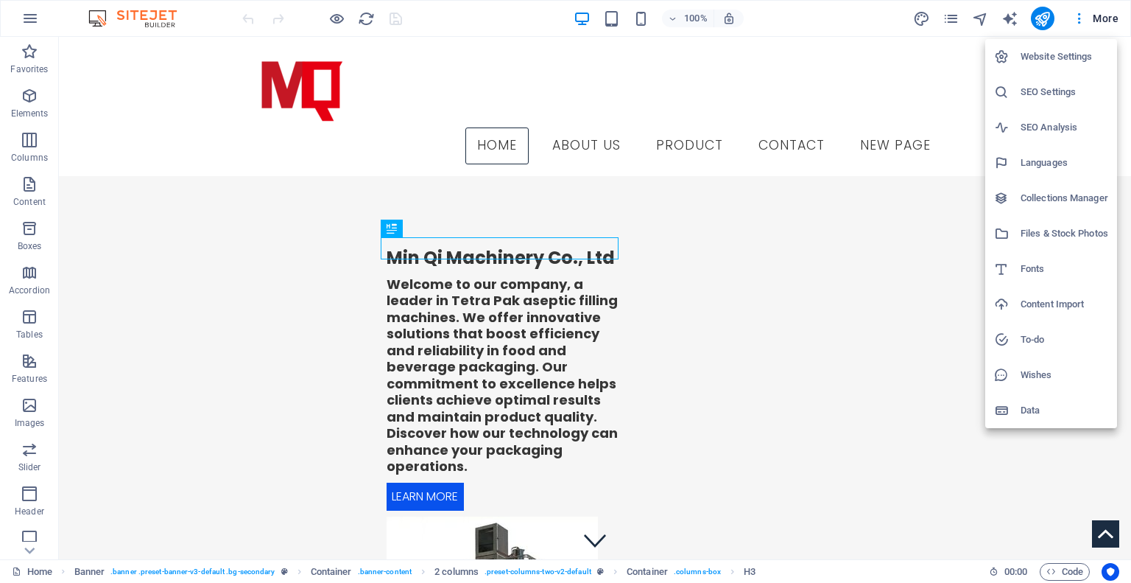
click at [1069, 59] on h6 "Website Settings" at bounding box center [1065, 57] width 88 height 18
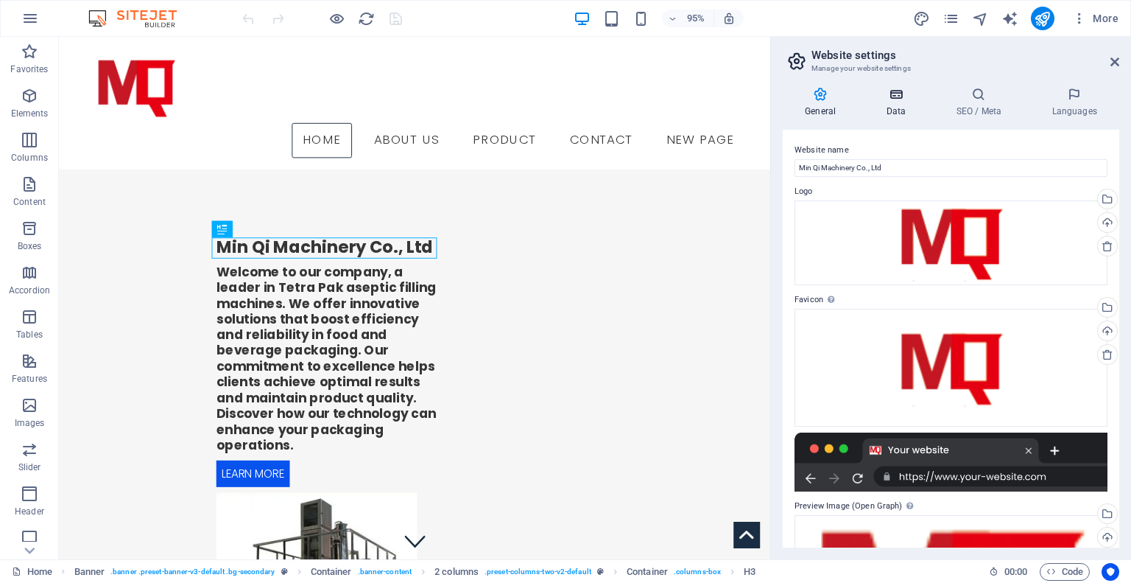
click at [913, 108] on h4 "Data" at bounding box center [899, 102] width 70 height 31
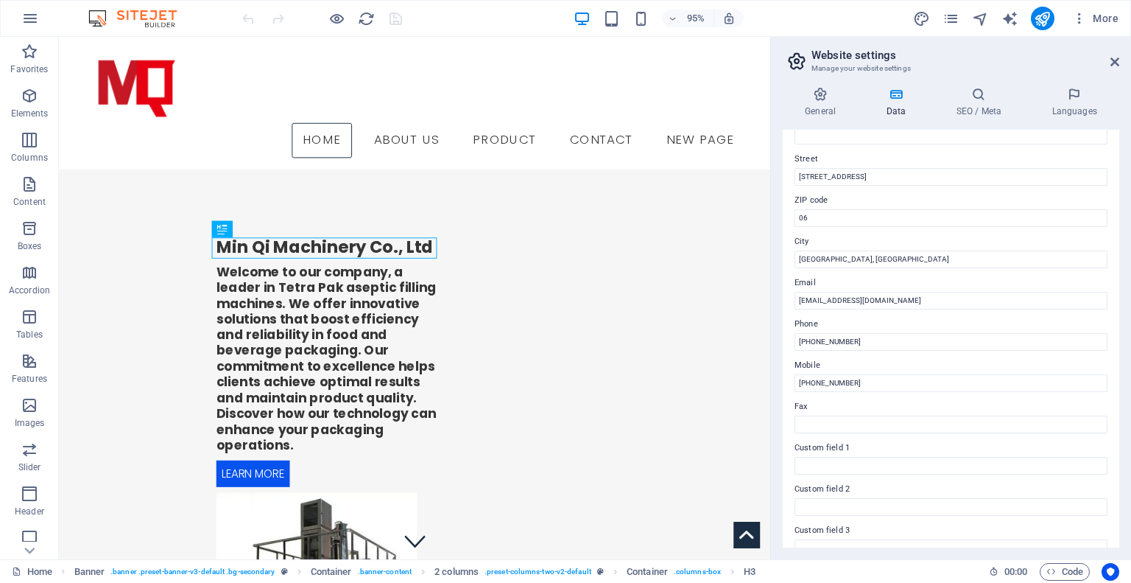
scroll to position [289, 0]
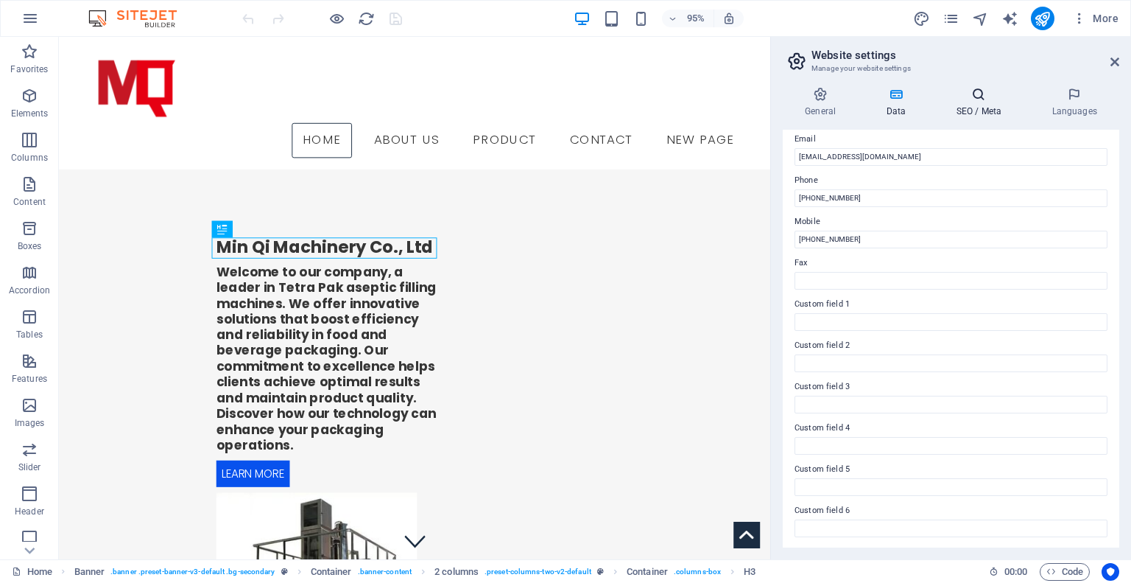
click at [980, 116] on h4 "SEO / Meta" at bounding box center [982, 102] width 96 height 31
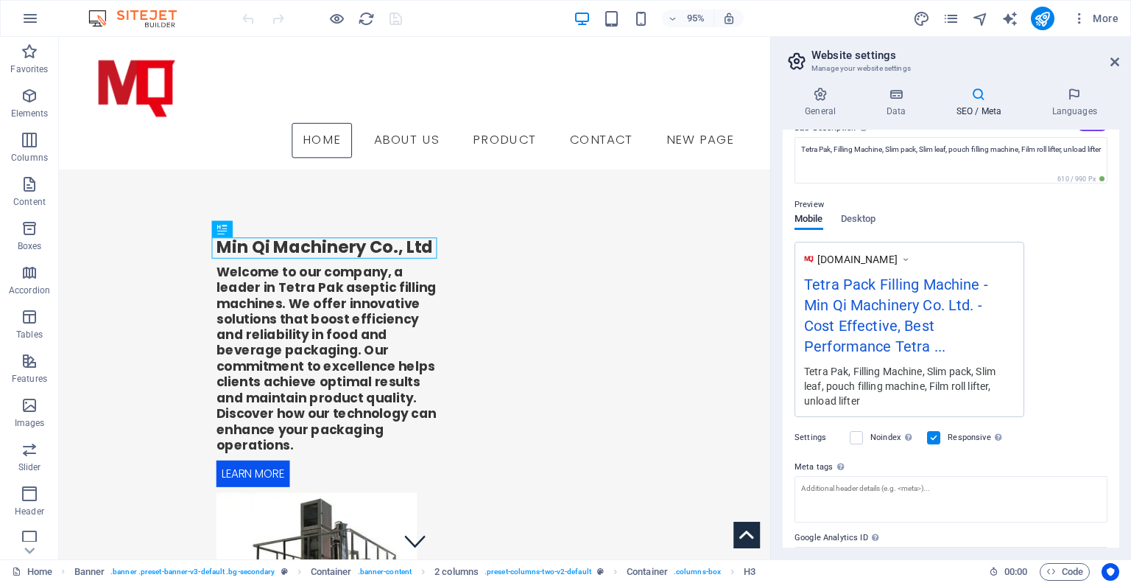
scroll to position [214, 0]
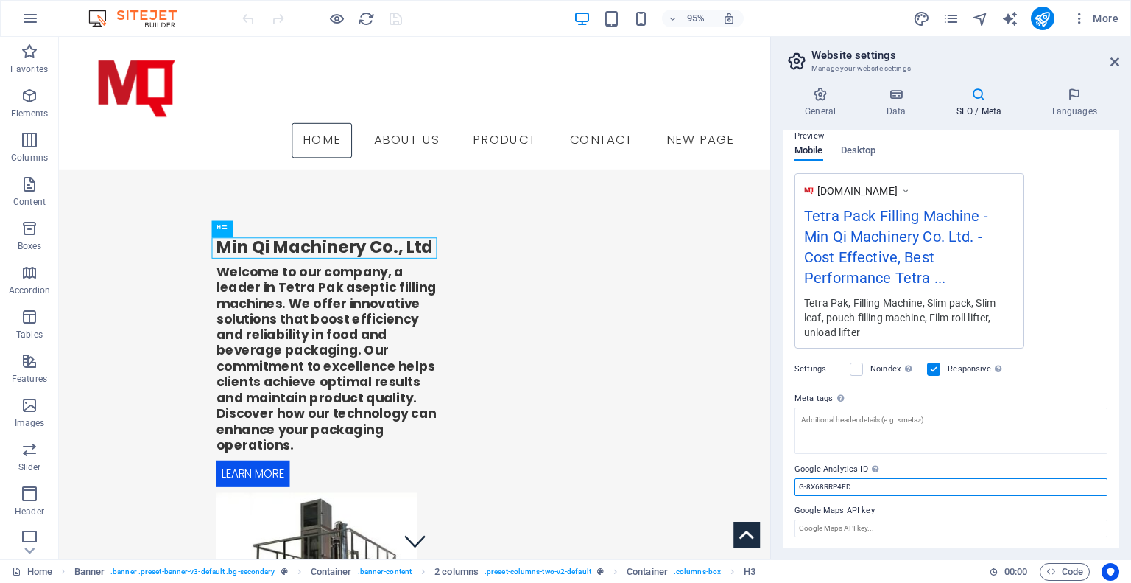
click at [907, 481] on input "G-8X68RRP4ED" at bounding box center [951, 487] width 313 height 18
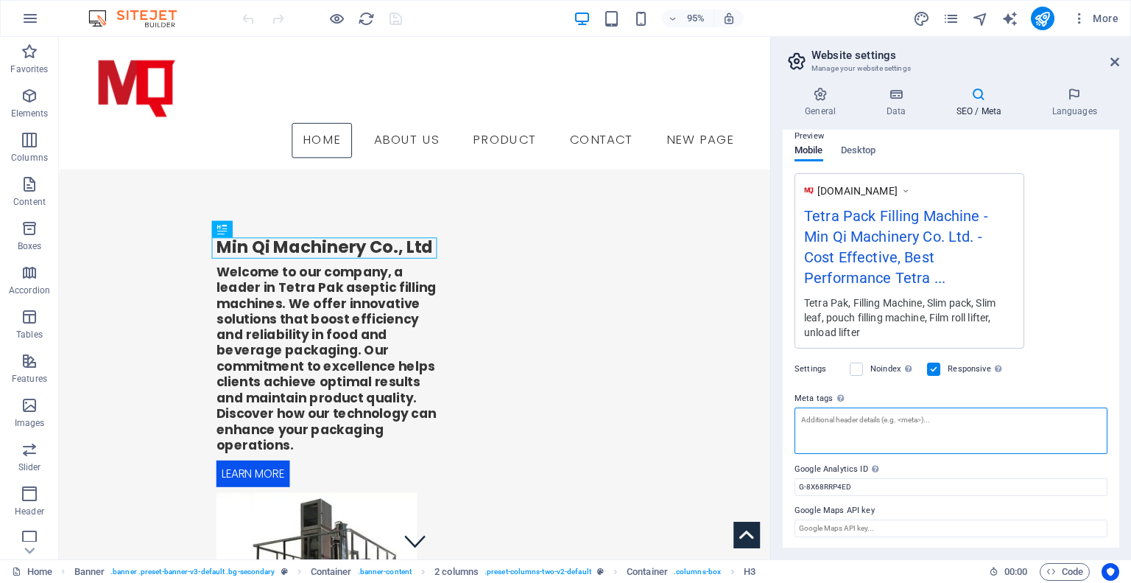
click at [932, 432] on textarea "Meta tags Enter HTML code here that will be placed inside the tags of your webs…" at bounding box center [951, 430] width 313 height 46
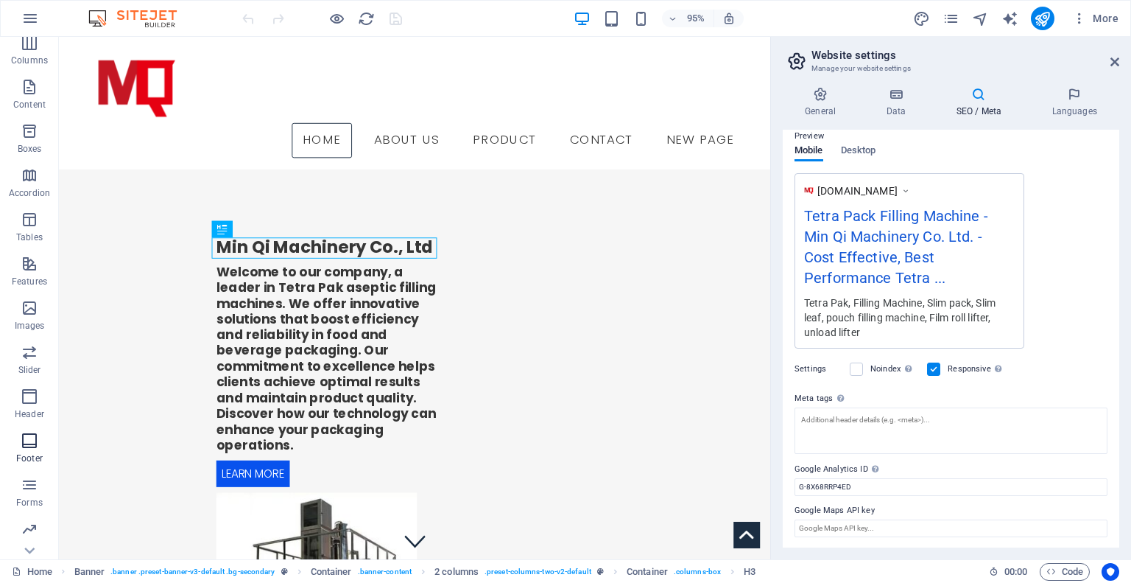
scroll to position [140, 0]
click at [1007, 58] on h2 "Website settings" at bounding box center [966, 55] width 308 height 13
click at [1111, 65] on icon at bounding box center [1115, 62] width 9 height 12
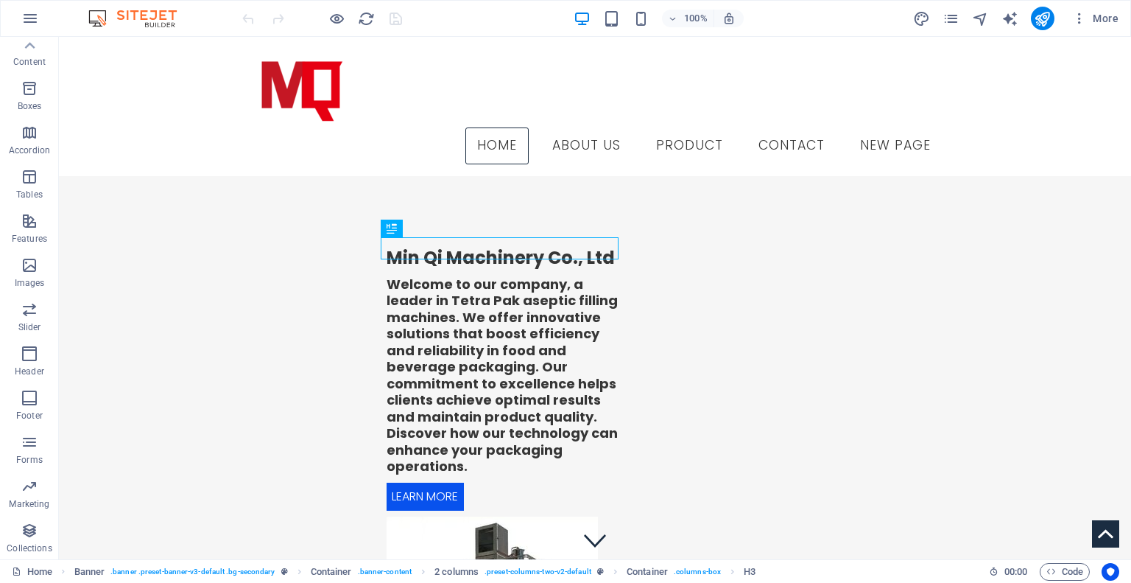
click at [131, 19] on img at bounding box center [140, 19] width 110 height 18
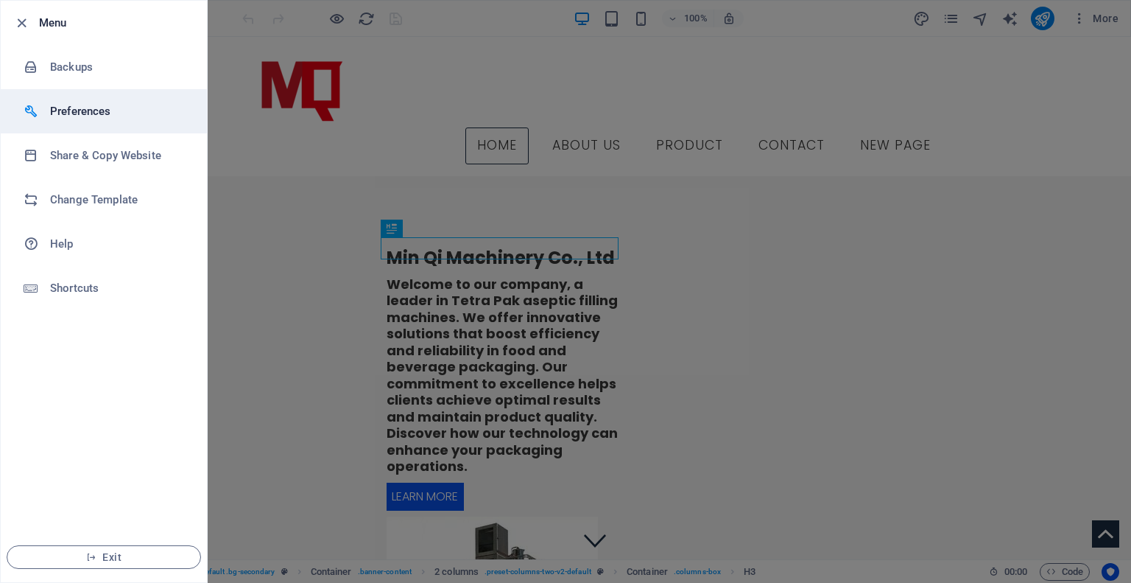
click at [88, 116] on h6 "Preferences" at bounding box center [118, 111] width 136 height 18
select select "en"
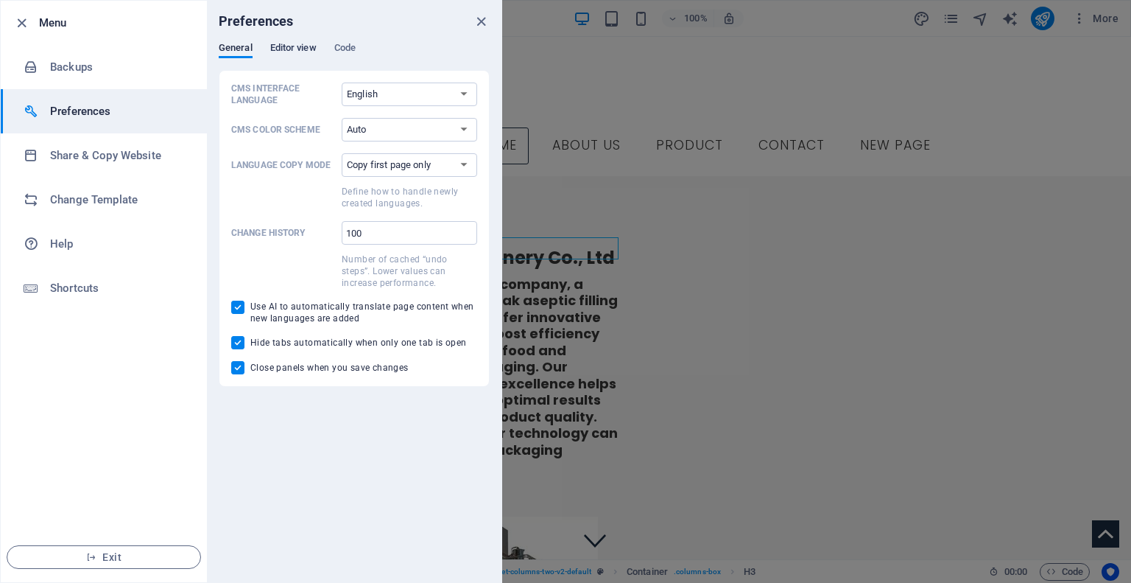
click at [293, 46] on span "Editor view" at bounding box center [293, 49] width 46 height 21
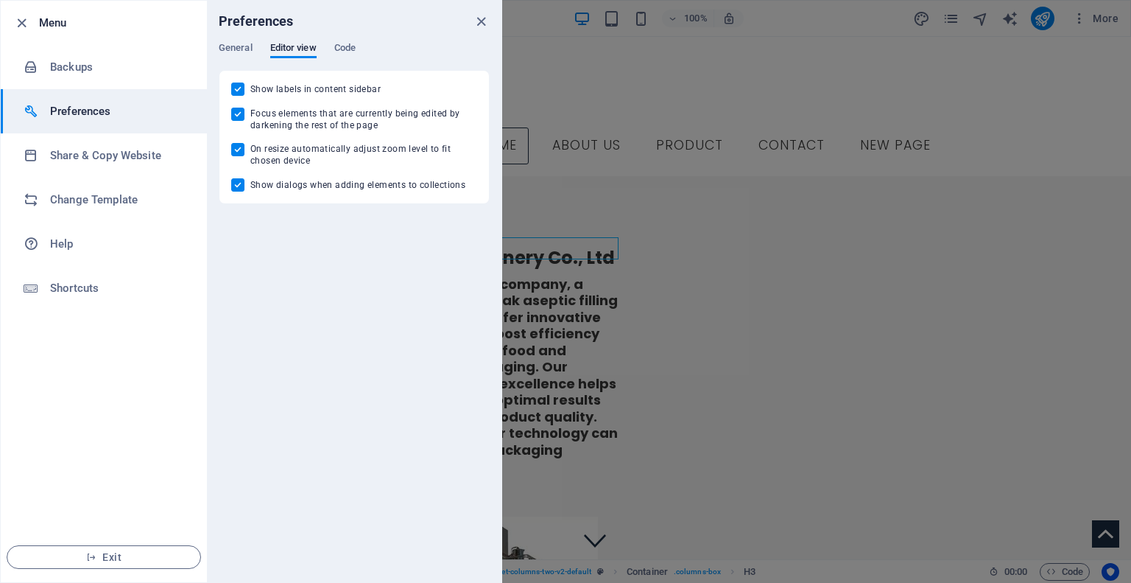
click at [346, 41] on div "Preferences" at bounding box center [354, 21] width 295 height 41
click at [331, 55] on div "General Editor view Code" at bounding box center [354, 56] width 271 height 28
click at [342, 51] on span "Code" at bounding box center [344, 49] width 21 height 21
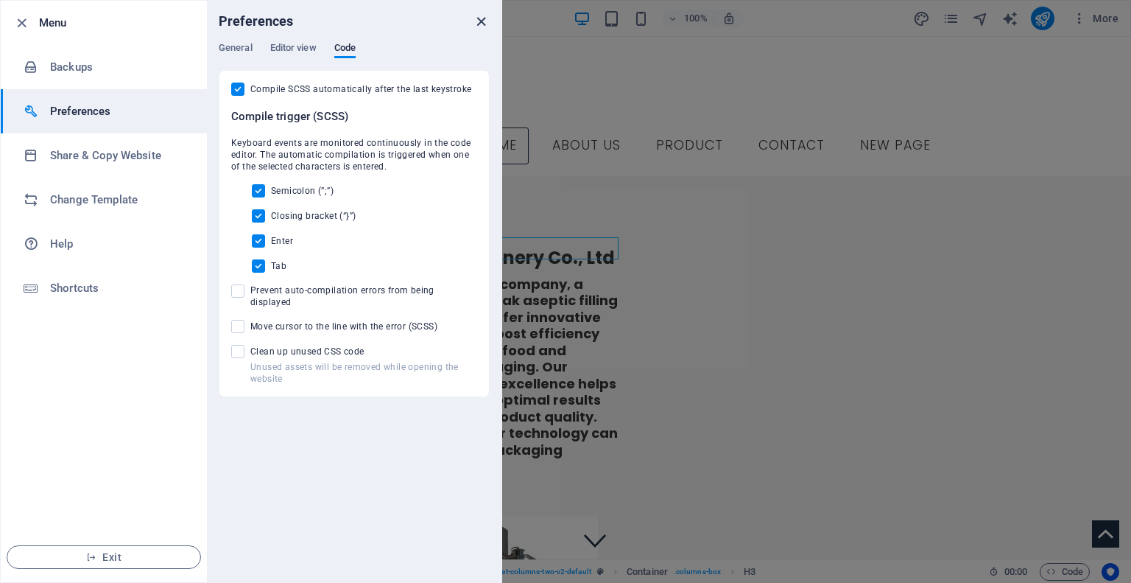
click at [476, 17] on icon "close" at bounding box center [481, 21] width 17 height 17
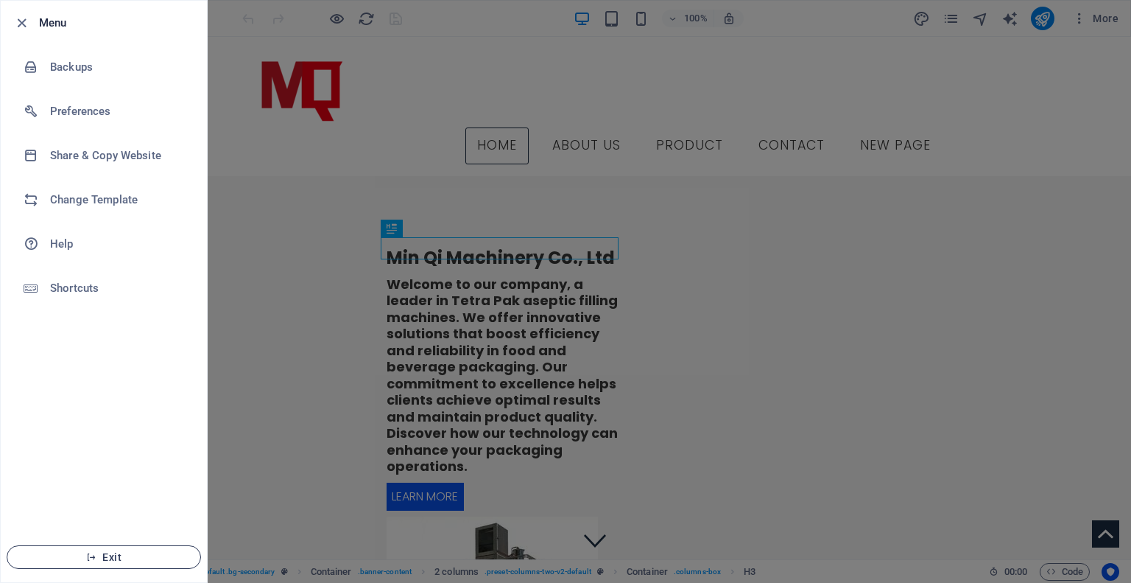
click at [101, 559] on span "Exit" at bounding box center [103, 557] width 169 height 12
